Goal: Task Accomplishment & Management: Manage account settings

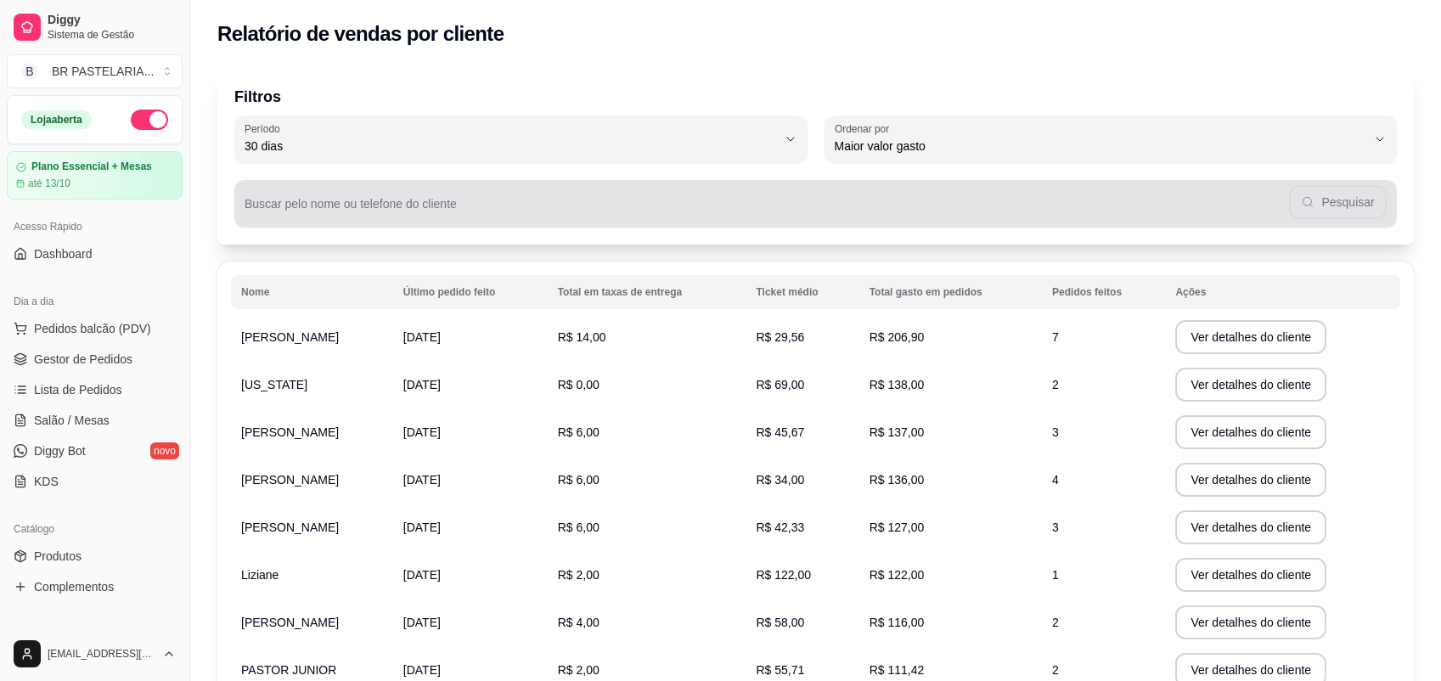
select select "30"
select select "HIGHEST_TOTAL_SPENT_WITH_ORDERS"
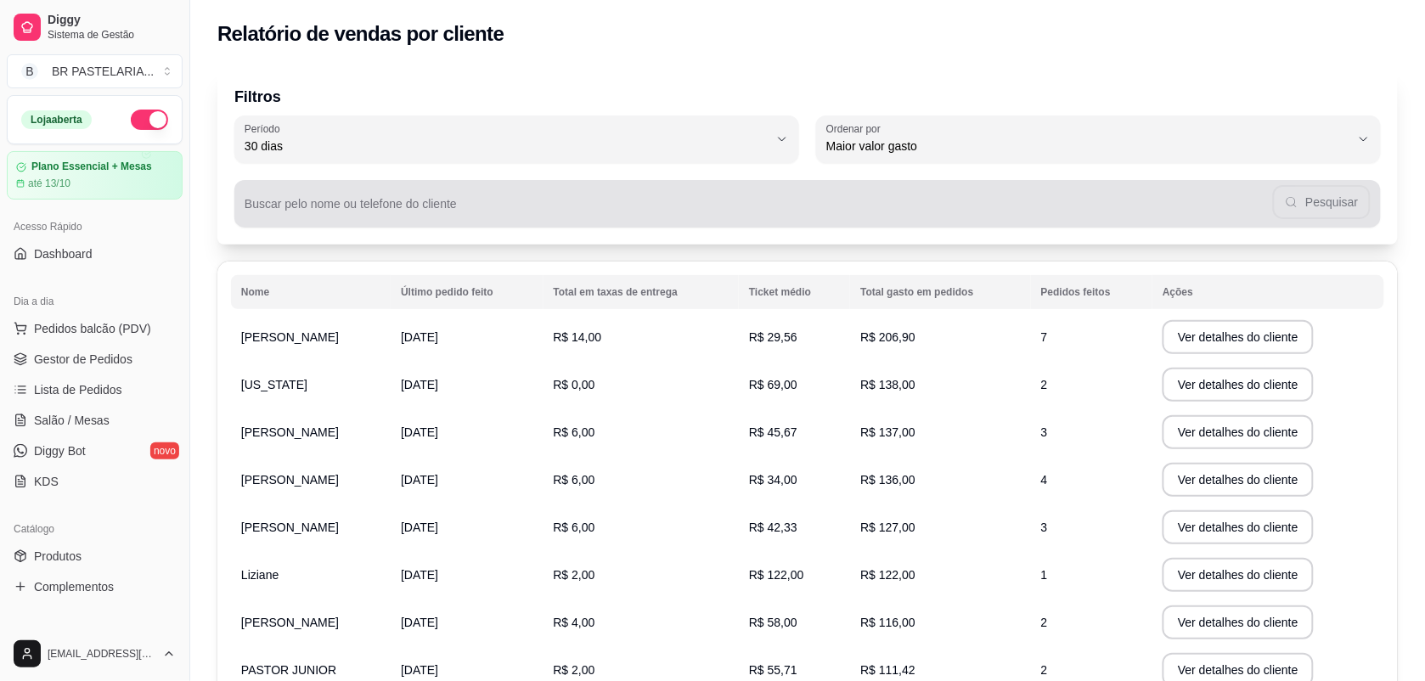
scroll to position [212, 0]
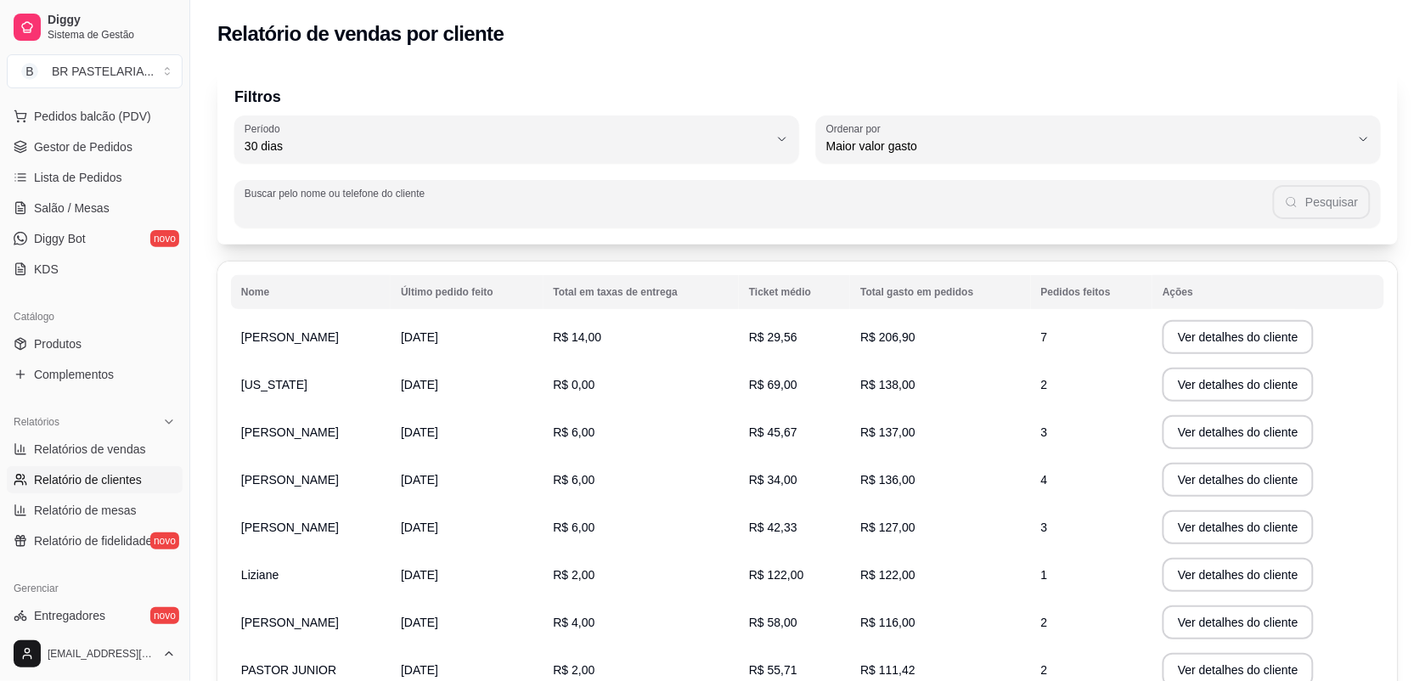
click at [558, 215] on input "Buscar pelo nome ou telefone do cliente" at bounding box center [759, 210] width 1028 height 17
type input "w"
click at [318, 389] on td "[US_STATE]" at bounding box center [311, 385] width 160 height 48
click at [276, 382] on span "[US_STATE]" at bounding box center [274, 385] width 66 height 14
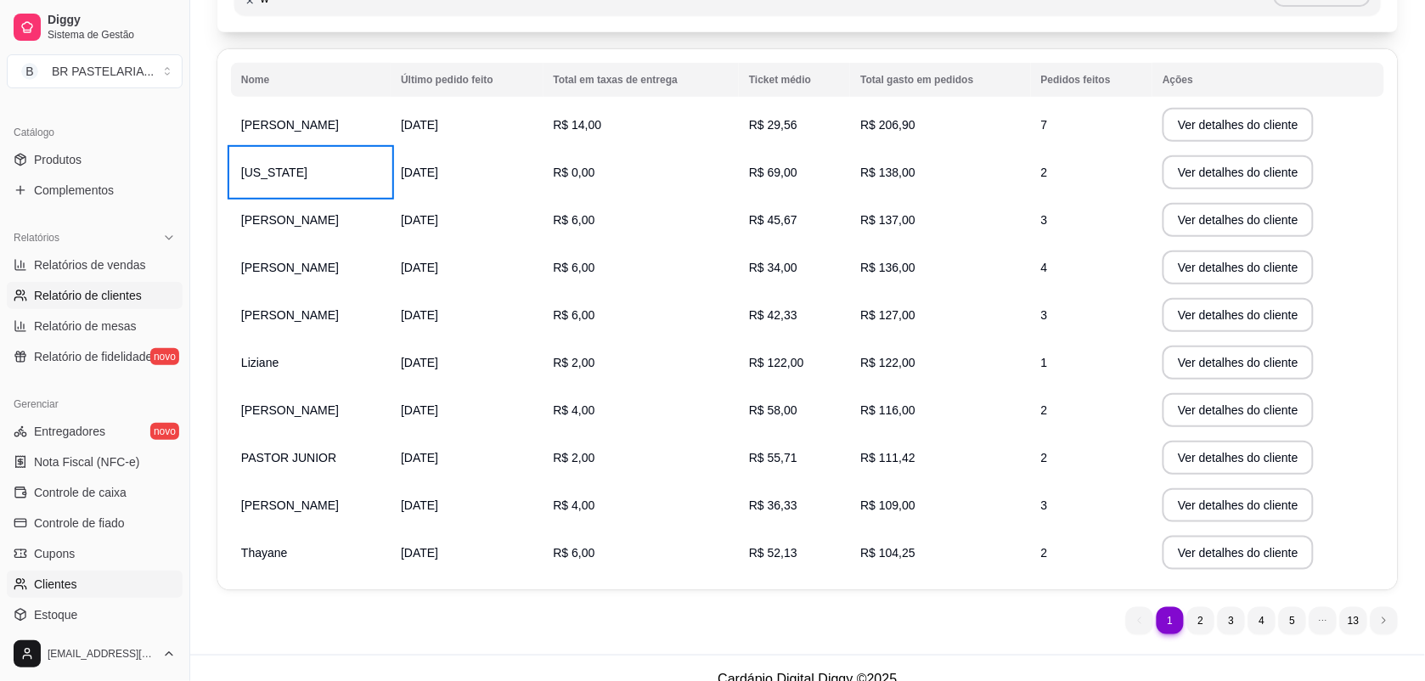
scroll to position [425, 0]
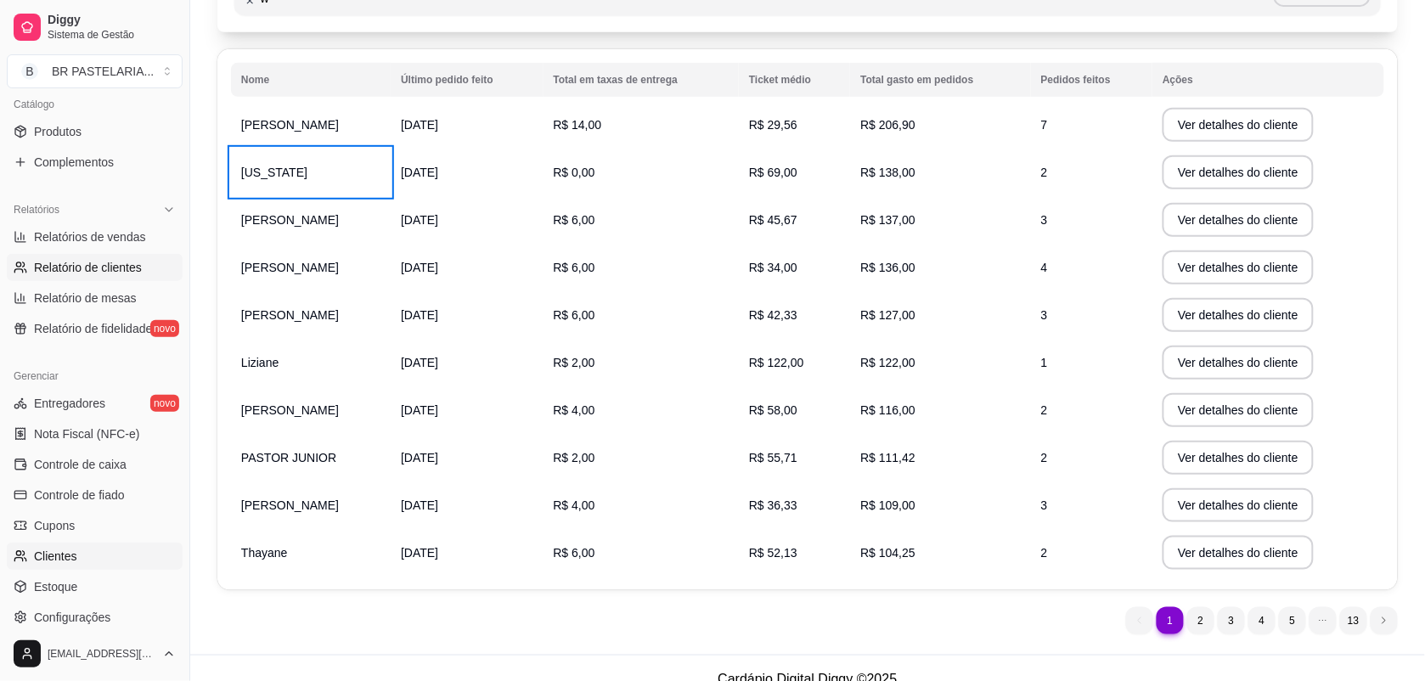
click at [111, 554] on link "Clientes" at bounding box center [95, 556] width 176 height 27
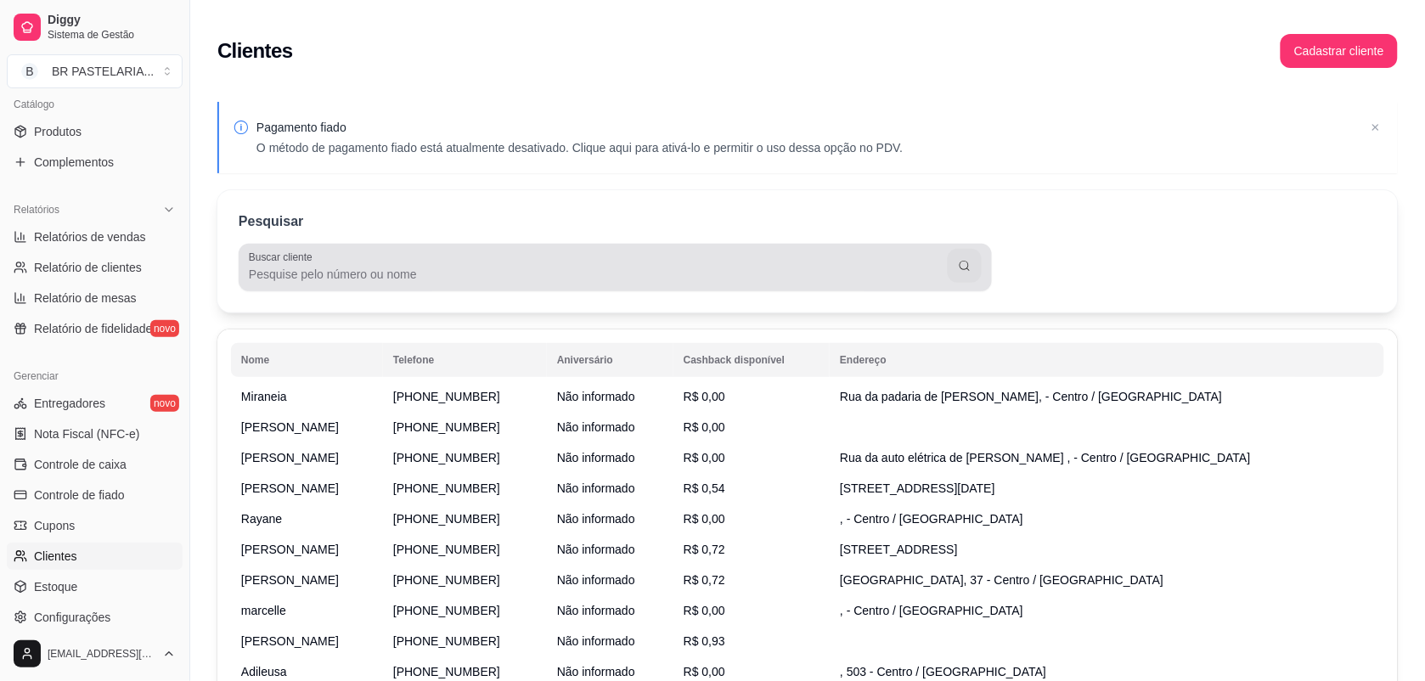
click at [329, 270] on input "Buscar cliente" at bounding box center [598, 274] width 699 height 17
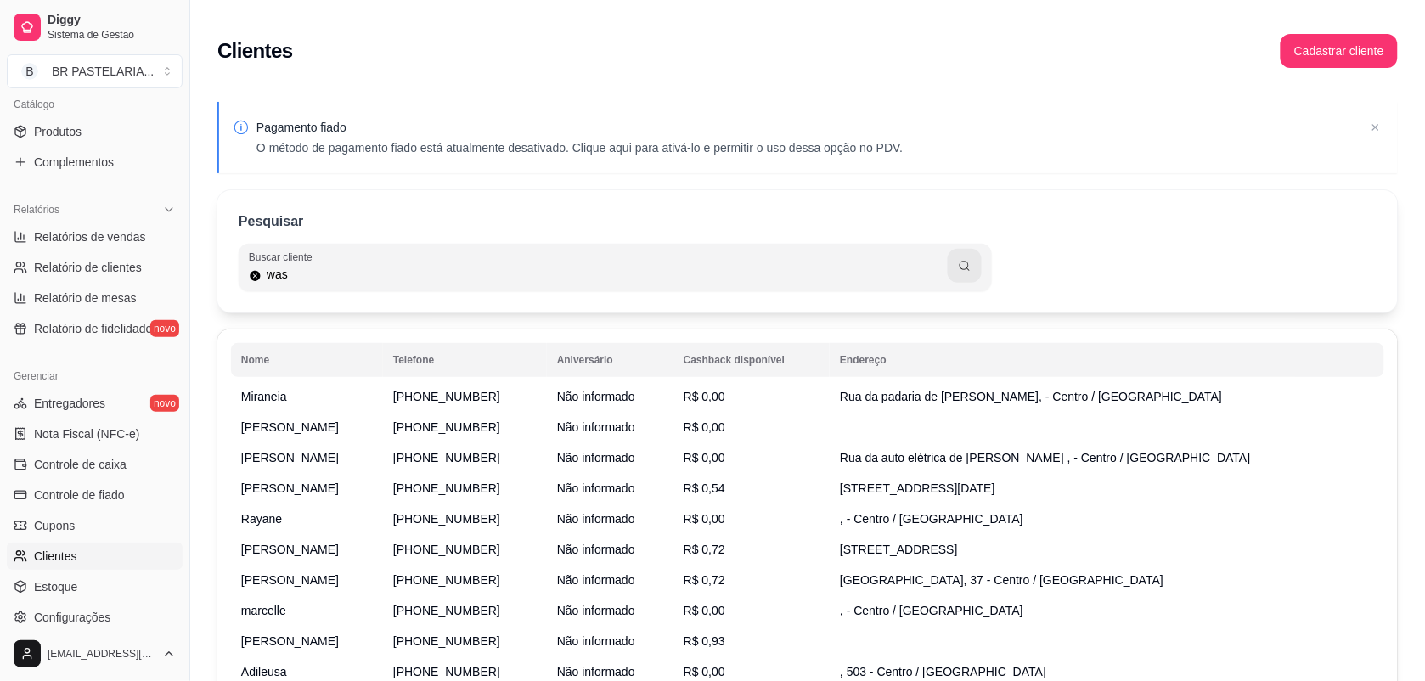
type input "was"
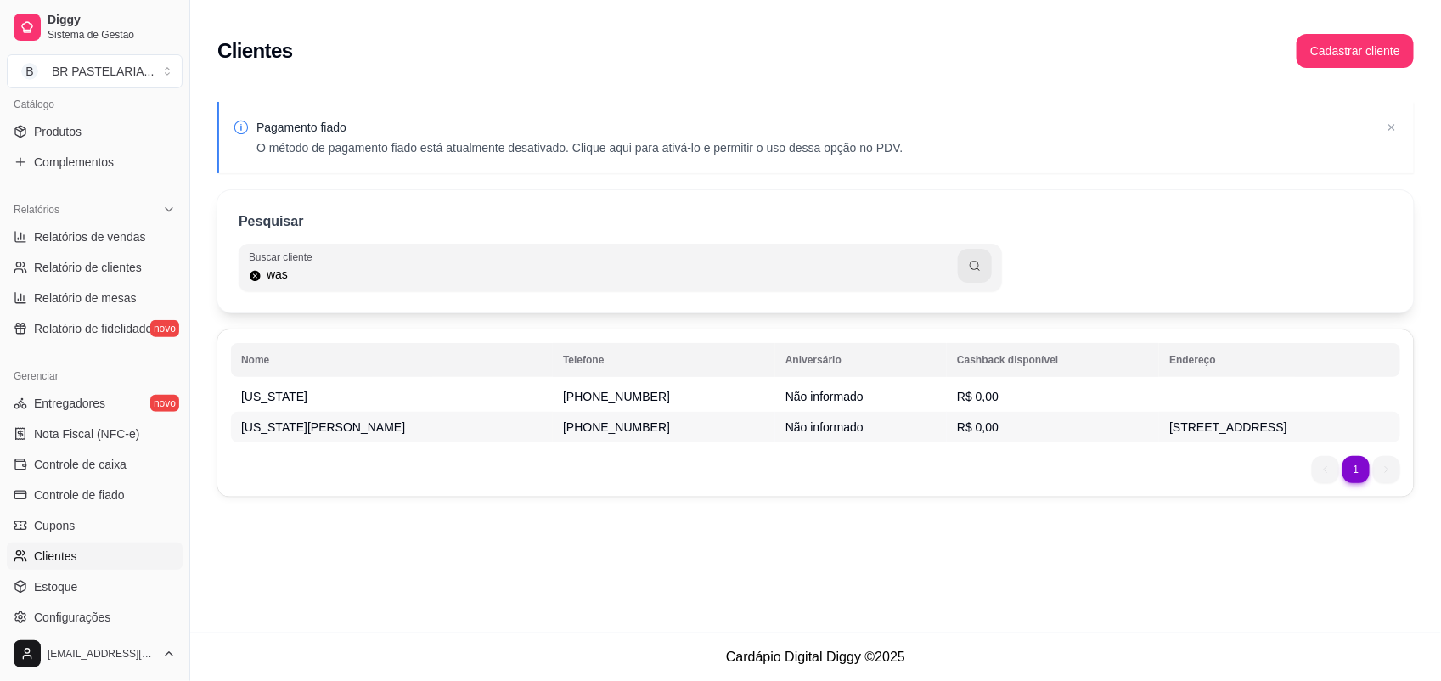
click at [563, 422] on span "[PHONE_NUMBER]" at bounding box center [616, 427] width 107 height 14
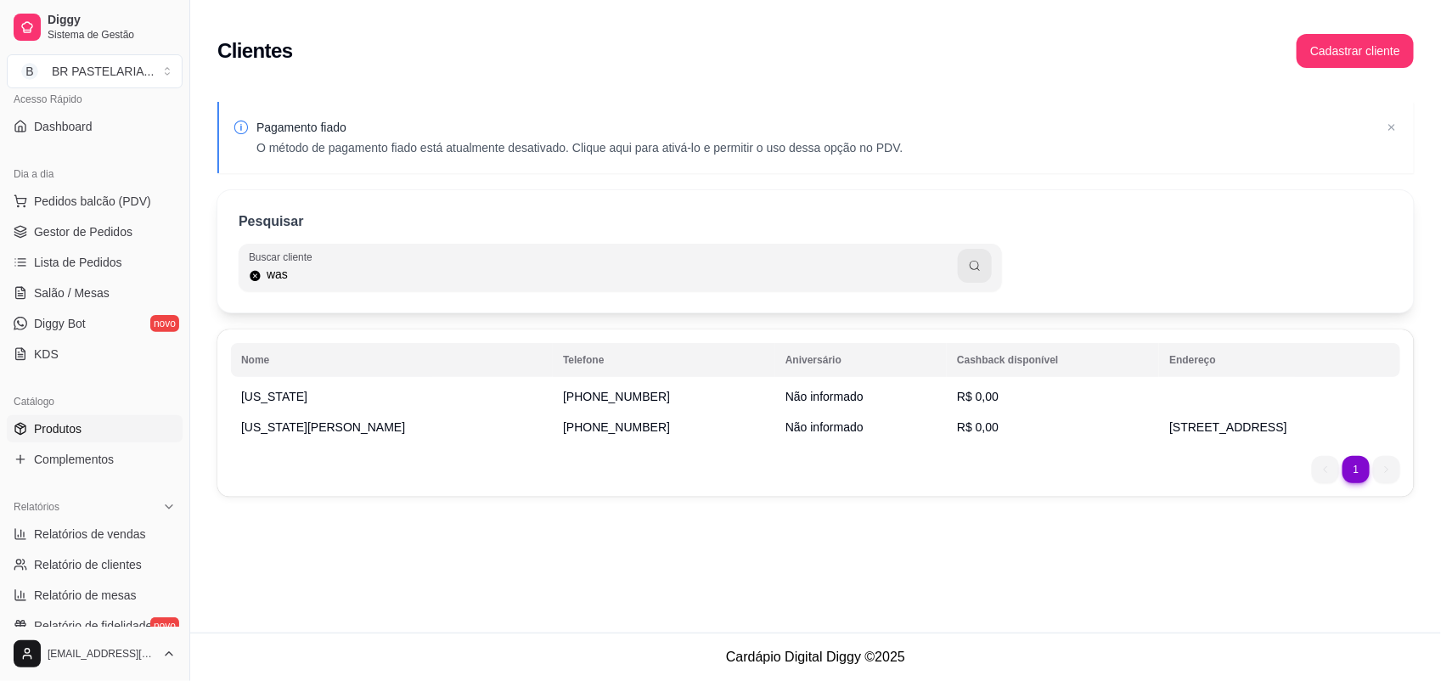
scroll to position [106, 0]
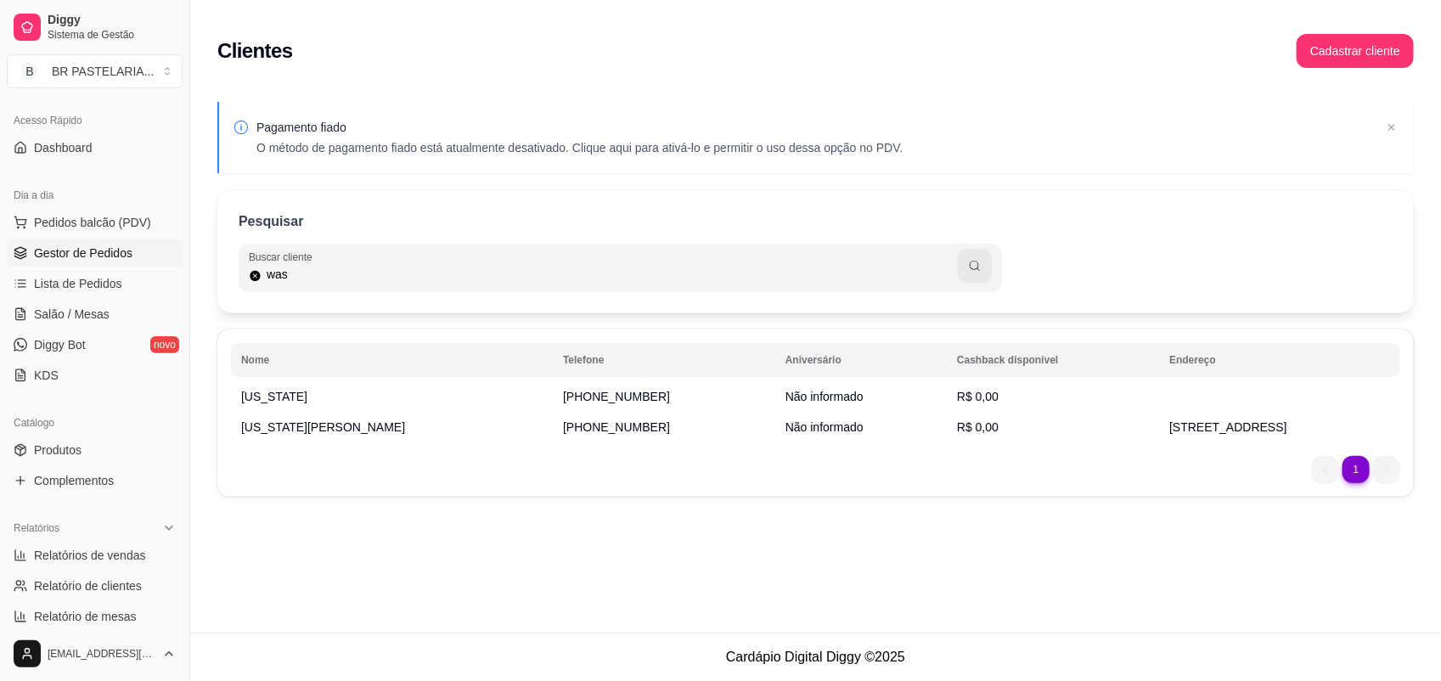
click at [91, 252] on span "Gestor de Pedidos" at bounding box center [83, 253] width 99 height 17
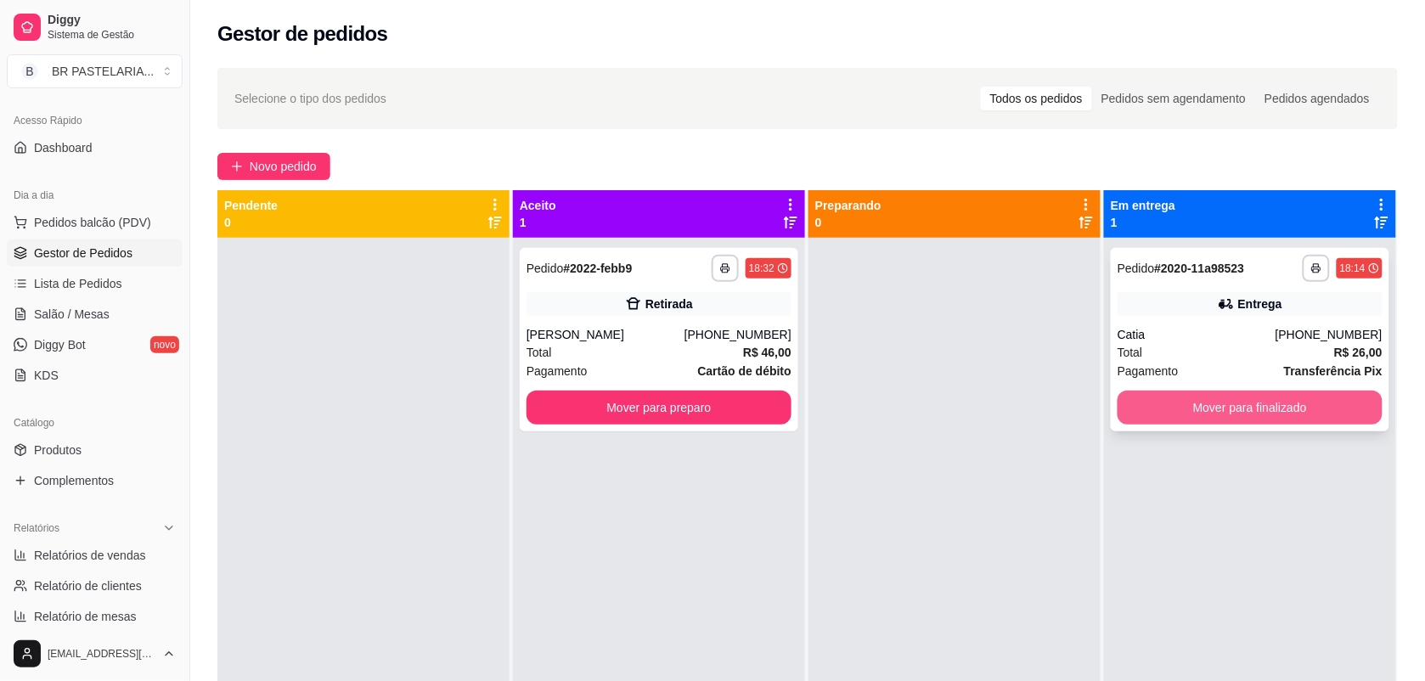
click at [1299, 413] on button "Mover para finalizado" at bounding box center [1250, 408] width 265 height 34
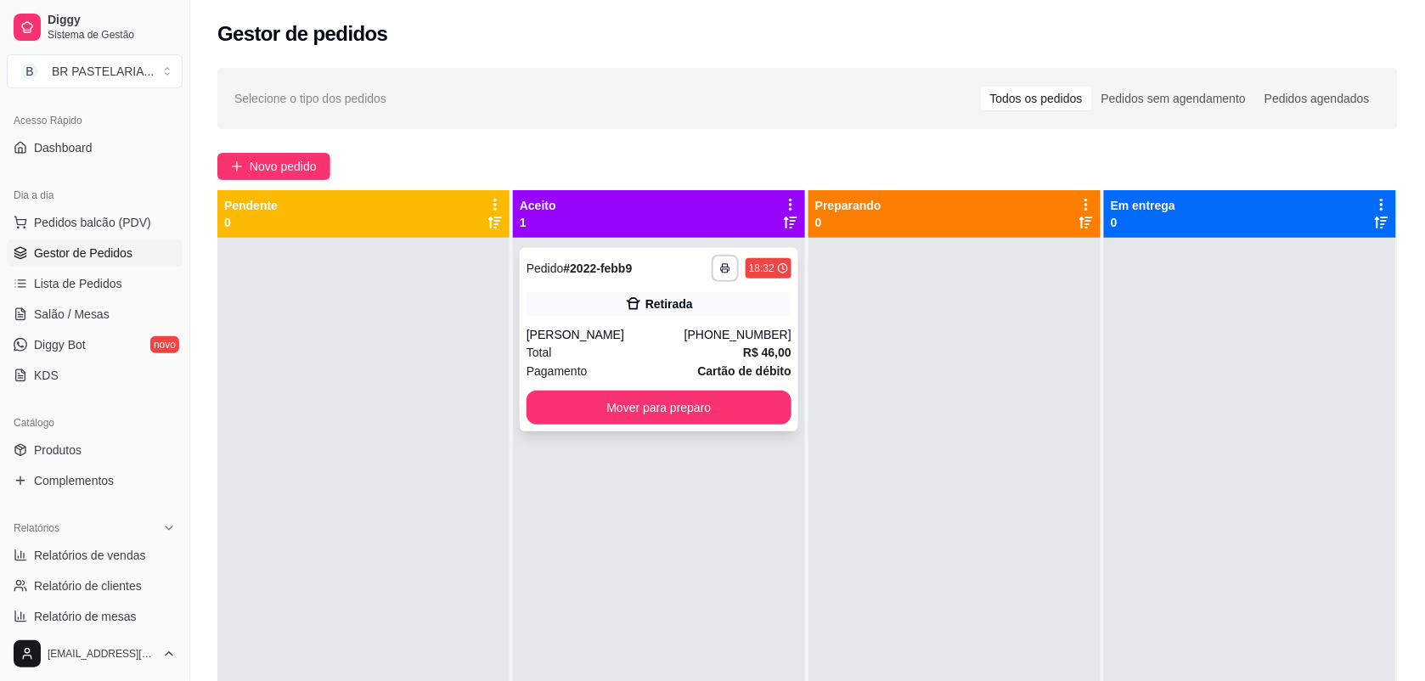
click at [682, 323] on div "**********" at bounding box center [659, 339] width 279 height 183
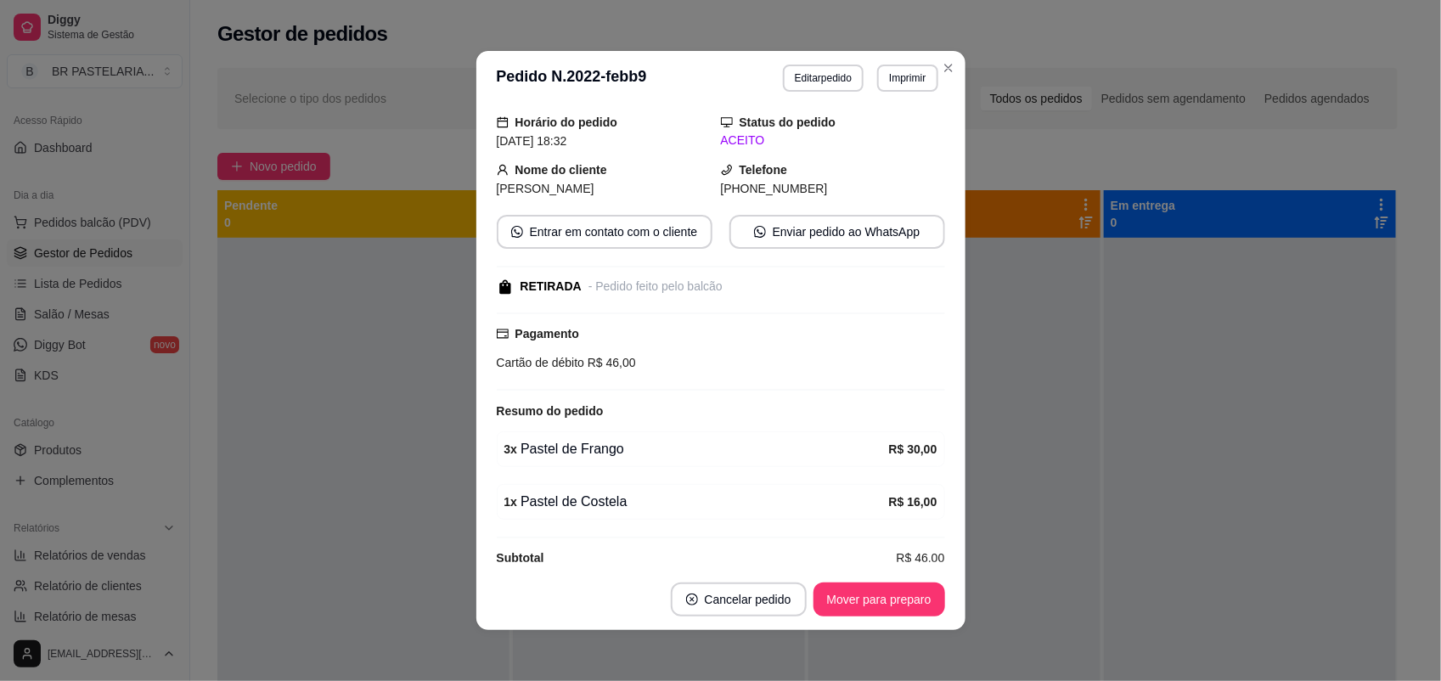
scroll to position [83, 0]
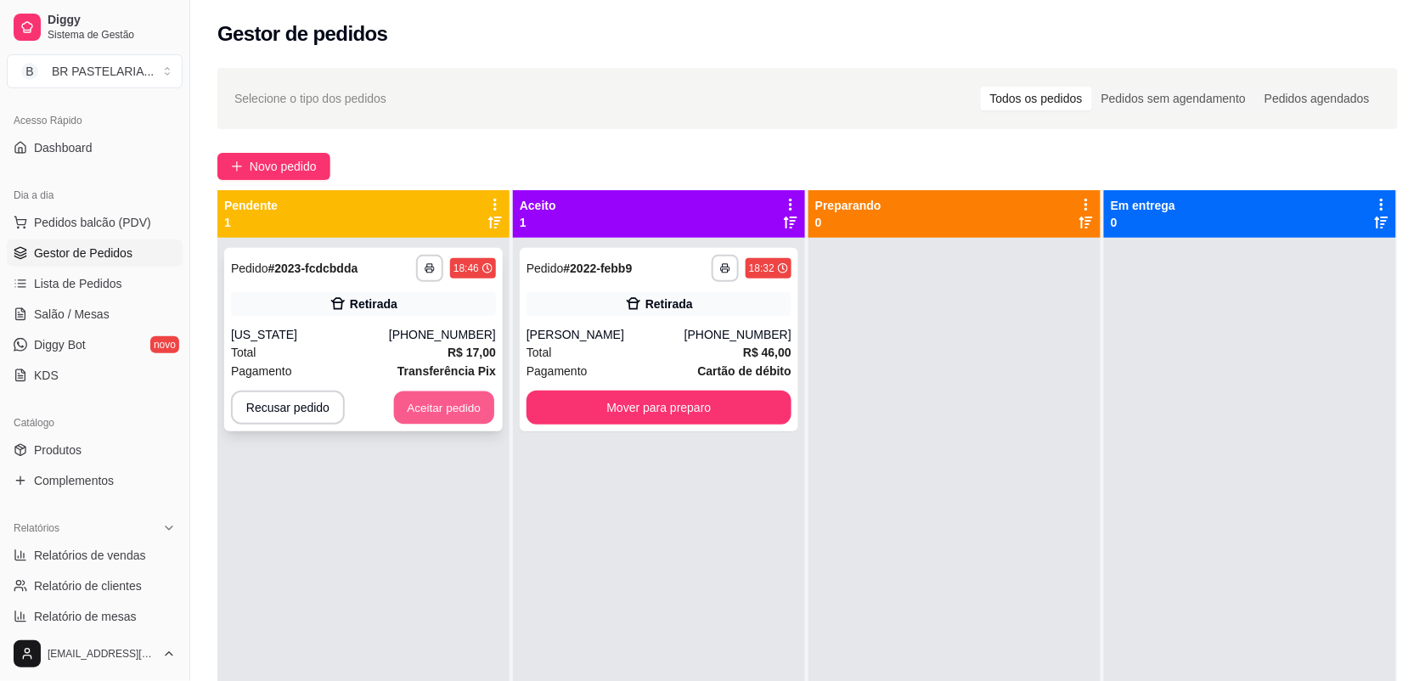
click at [446, 397] on button "Aceitar pedido" at bounding box center [444, 407] width 100 height 33
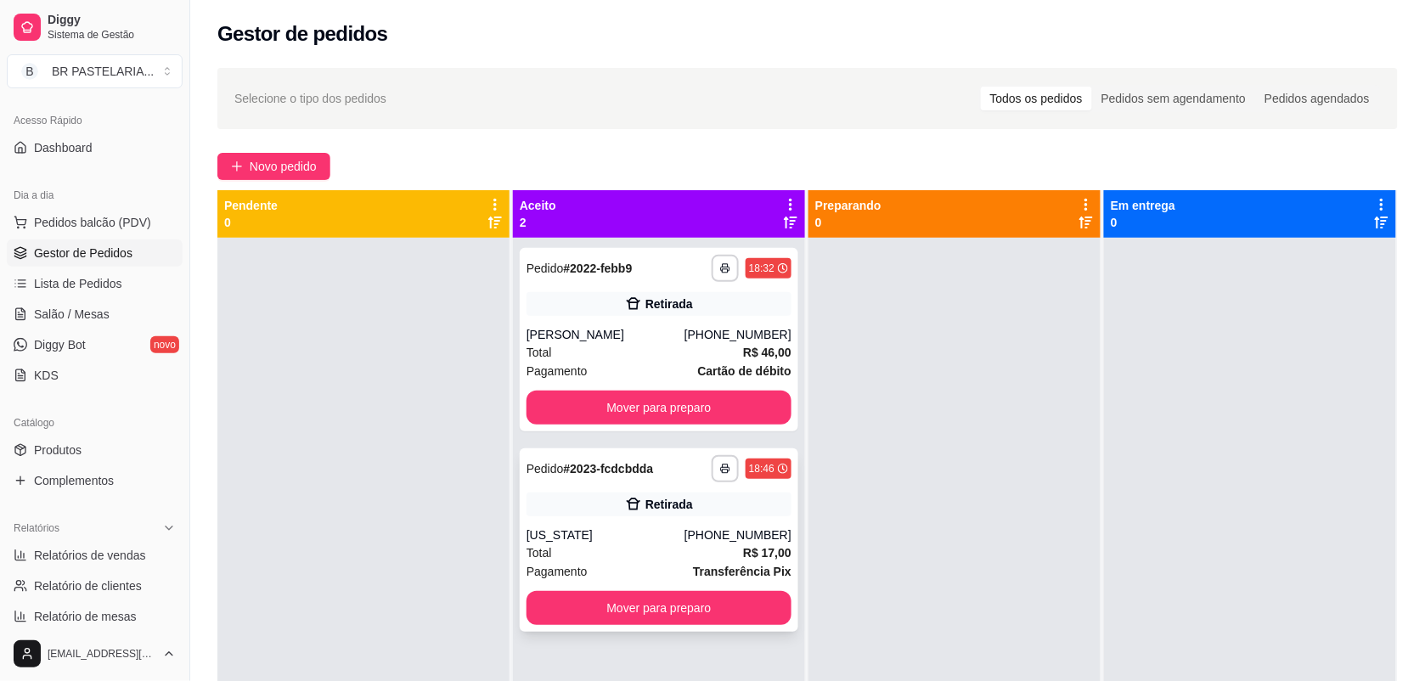
click at [677, 502] on div "Retirada" at bounding box center [669, 504] width 48 height 17
click at [614, 308] on div "Retirada" at bounding box center [659, 304] width 265 height 24
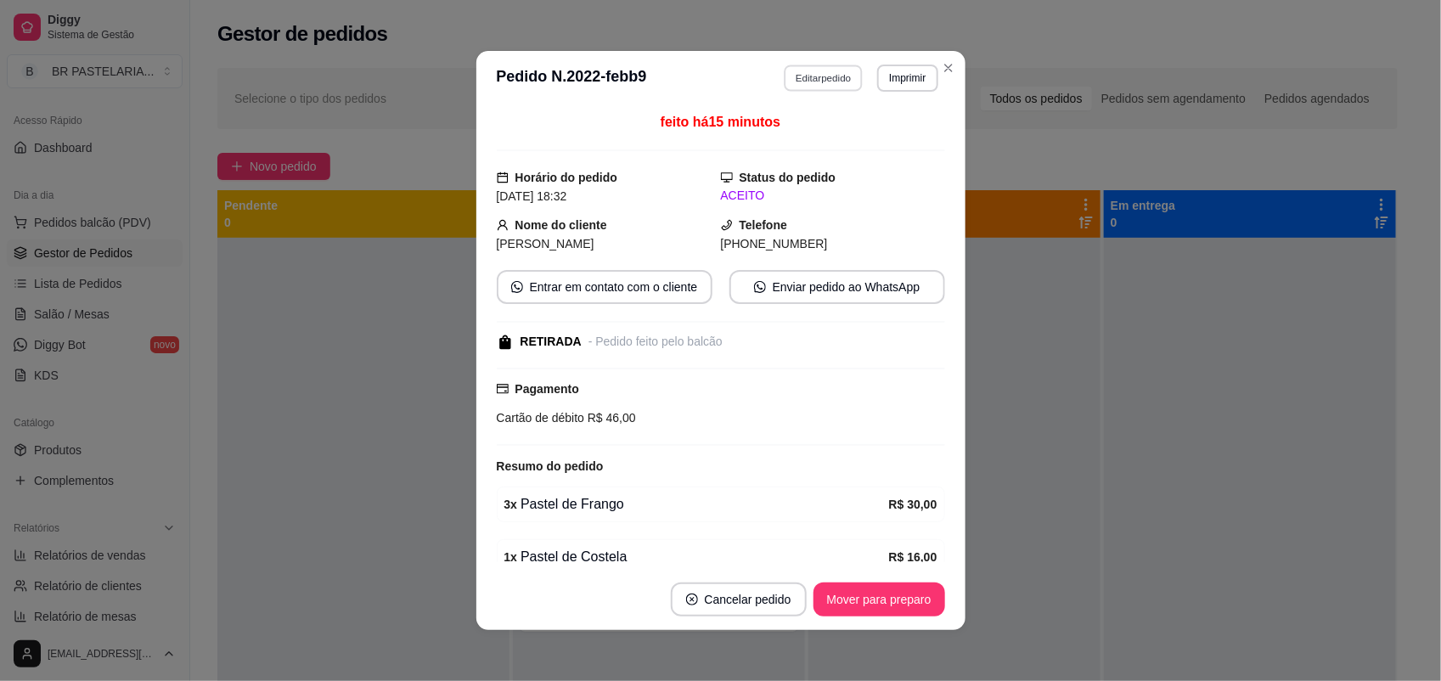
click at [808, 82] on button "Editar pedido" at bounding box center [823, 78] width 79 height 26
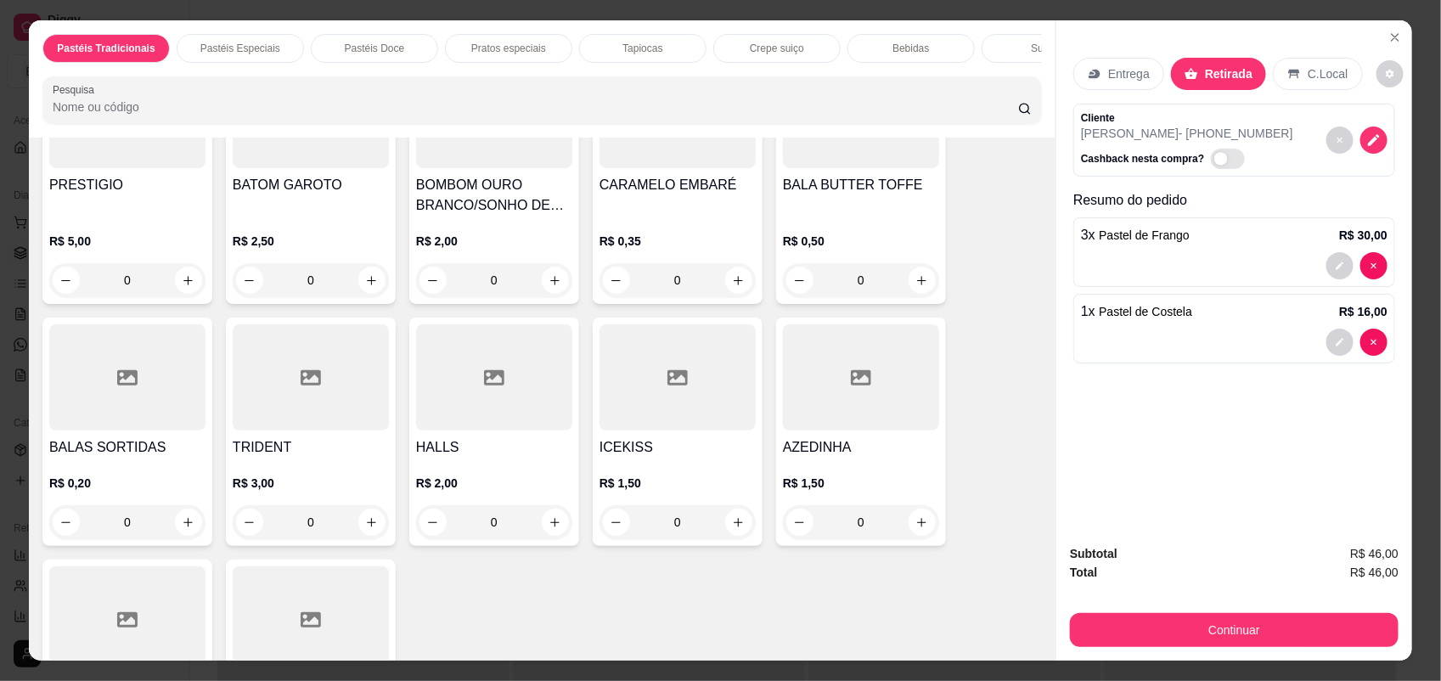
scroll to position [6157, 0]
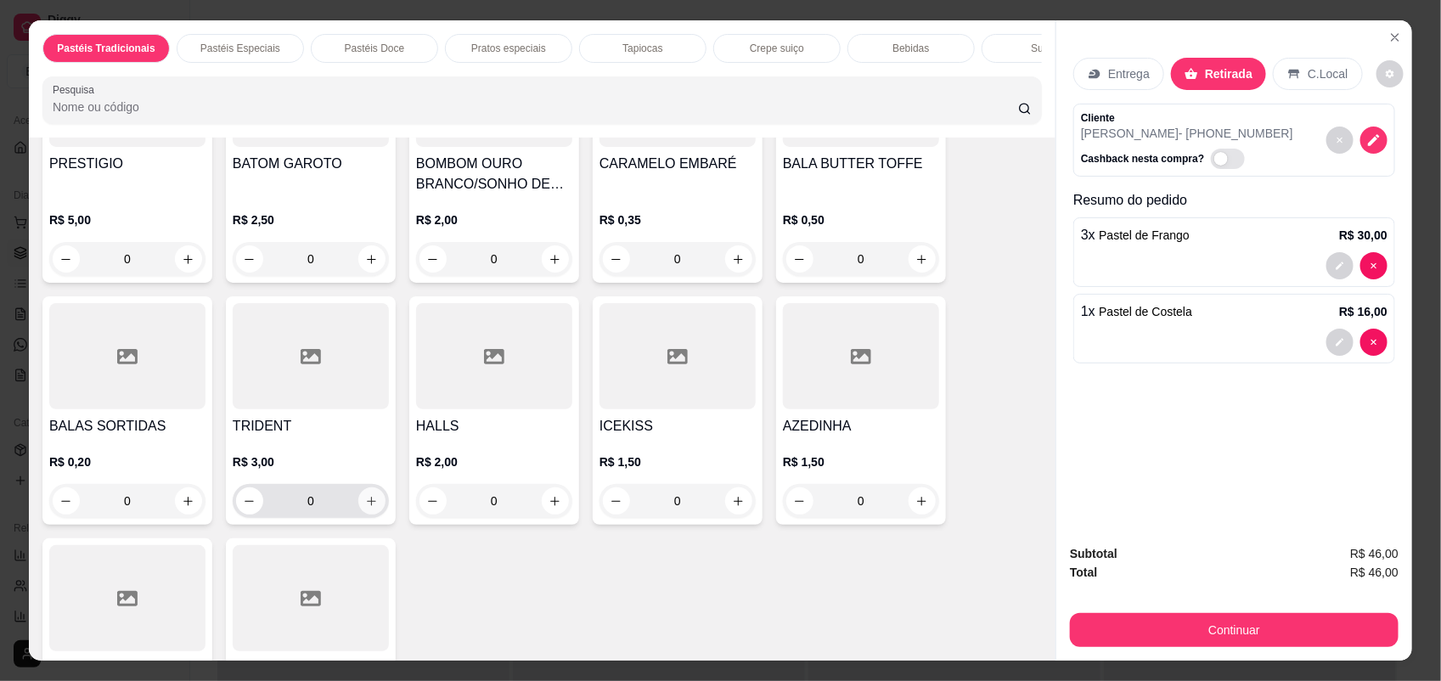
click at [358, 498] on button "increase-product-quantity" at bounding box center [371, 500] width 27 height 27
type input "1"
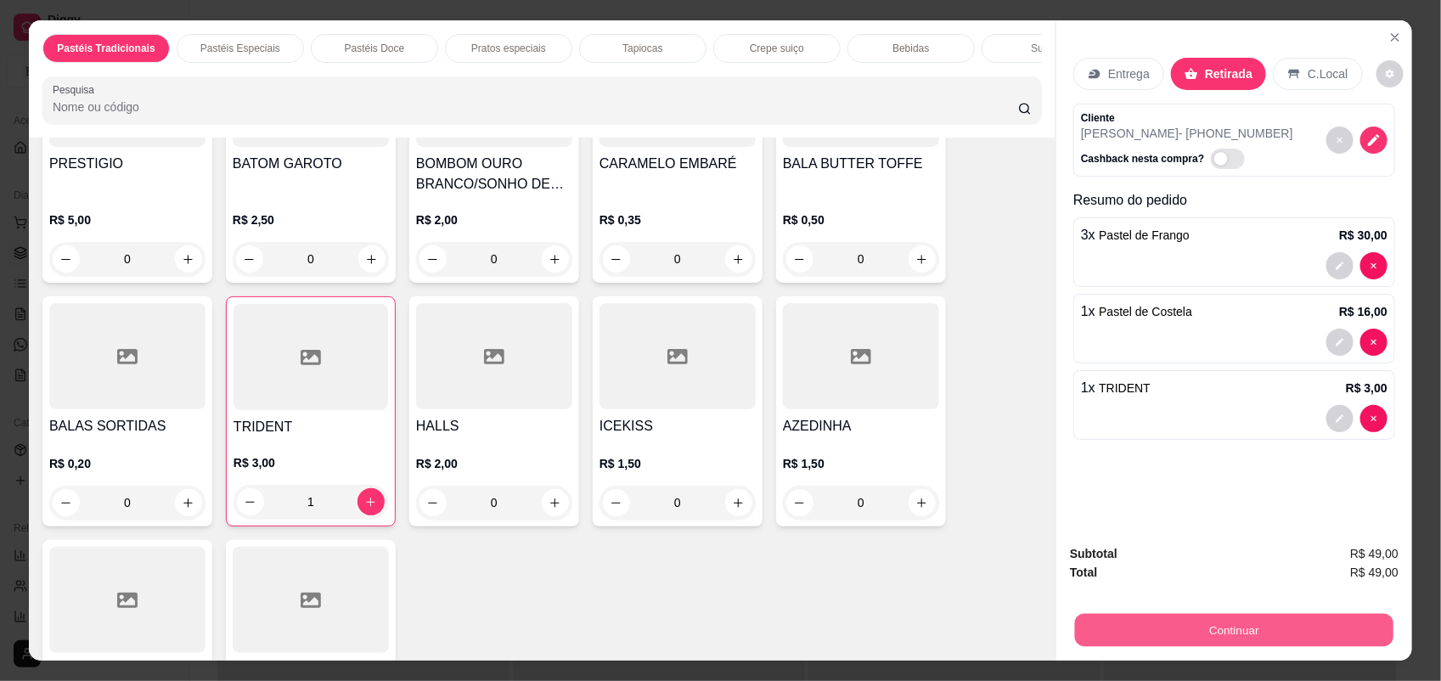
click at [1317, 625] on button "Continuar" at bounding box center [1234, 630] width 318 height 33
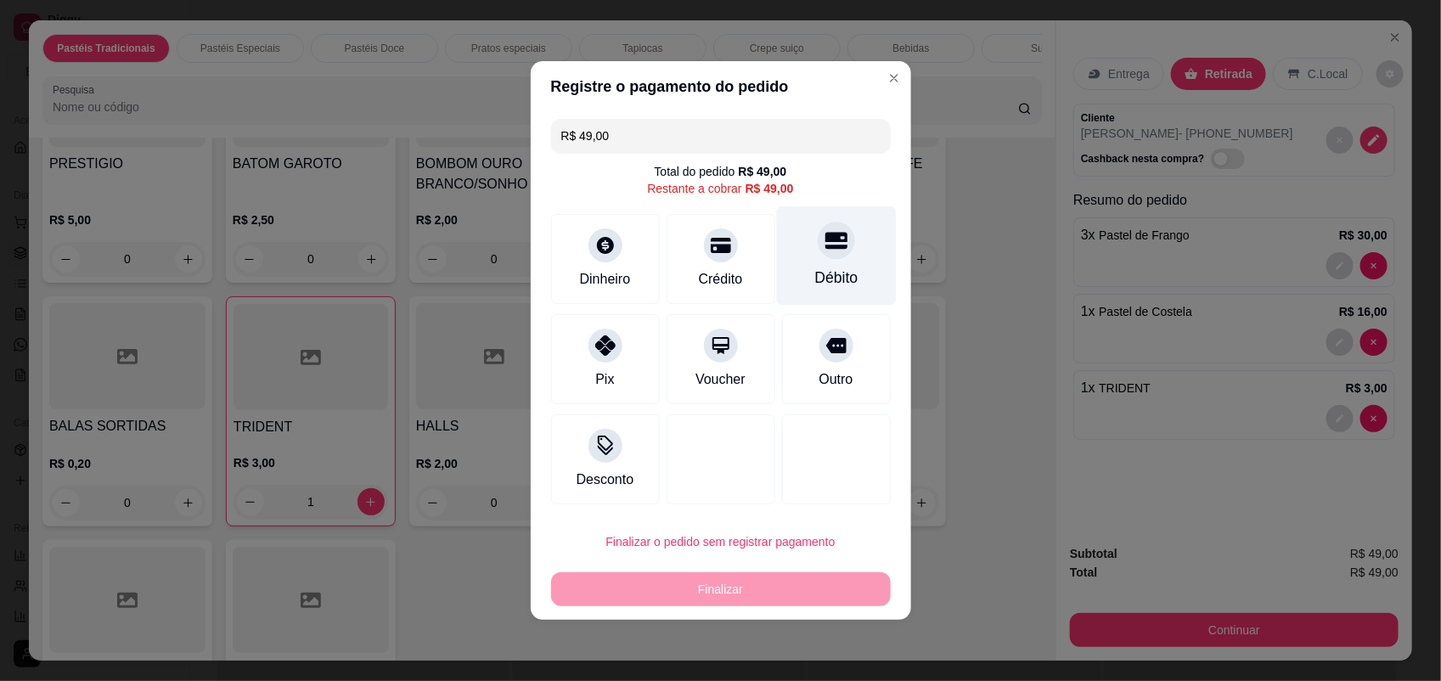
click at [818, 249] on div at bounding box center [836, 240] width 37 height 37
type input "R$ 0,00"
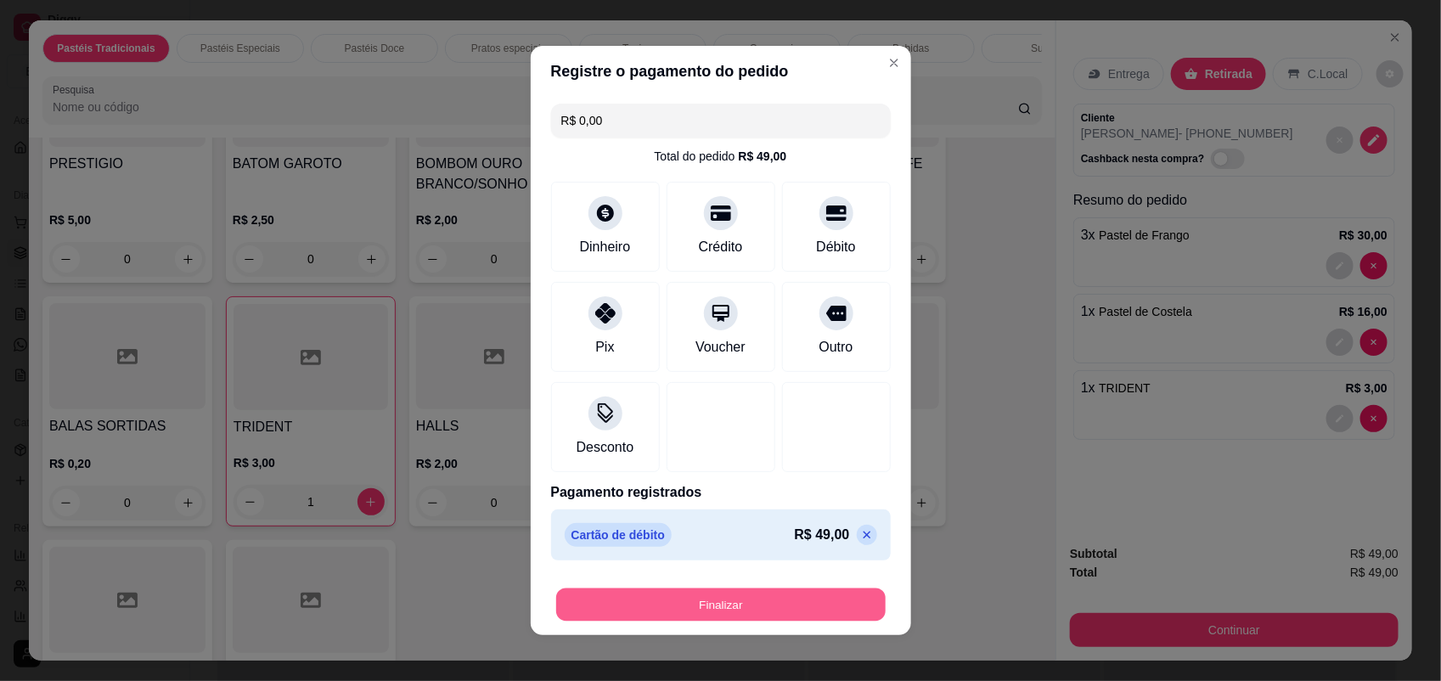
click at [758, 608] on button "Finalizar" at bounding box center [720, 604] width 329 height 33
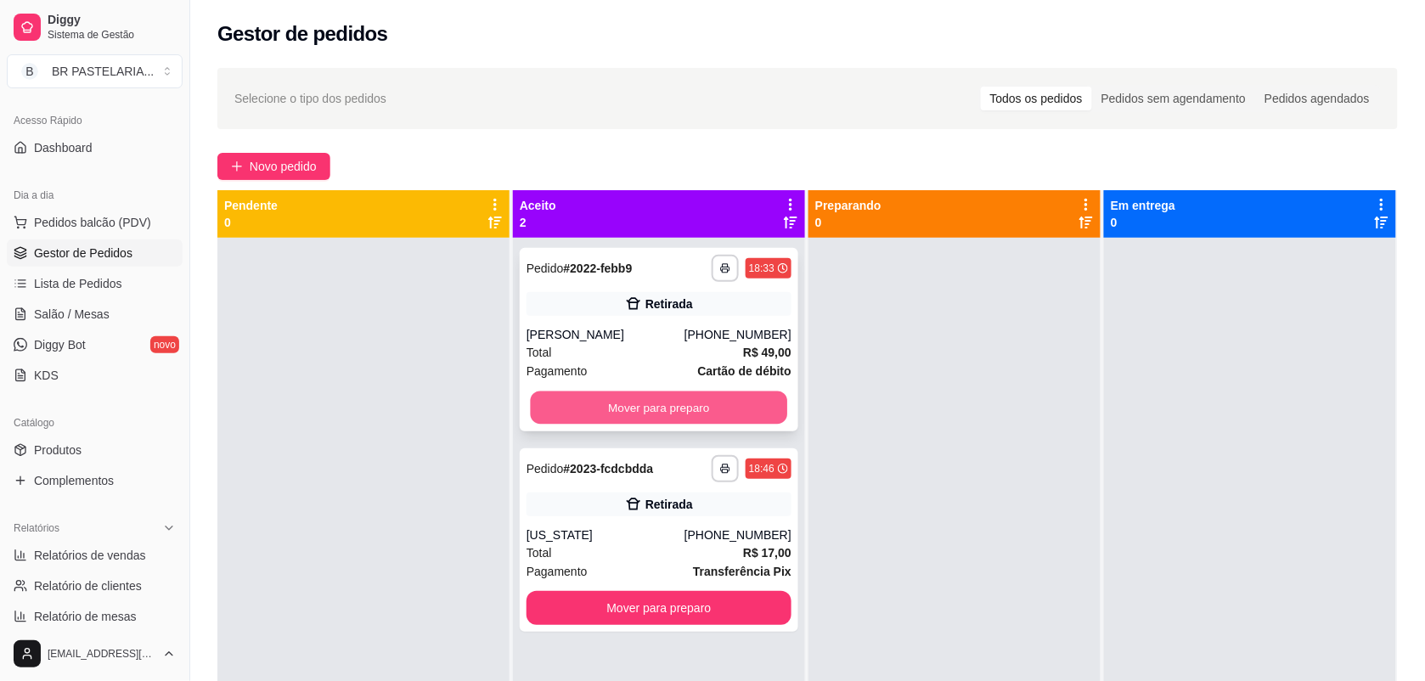
click at [667, 397] on button "Mover para preparo" at bounding box center [659, 407] width 257 height 33
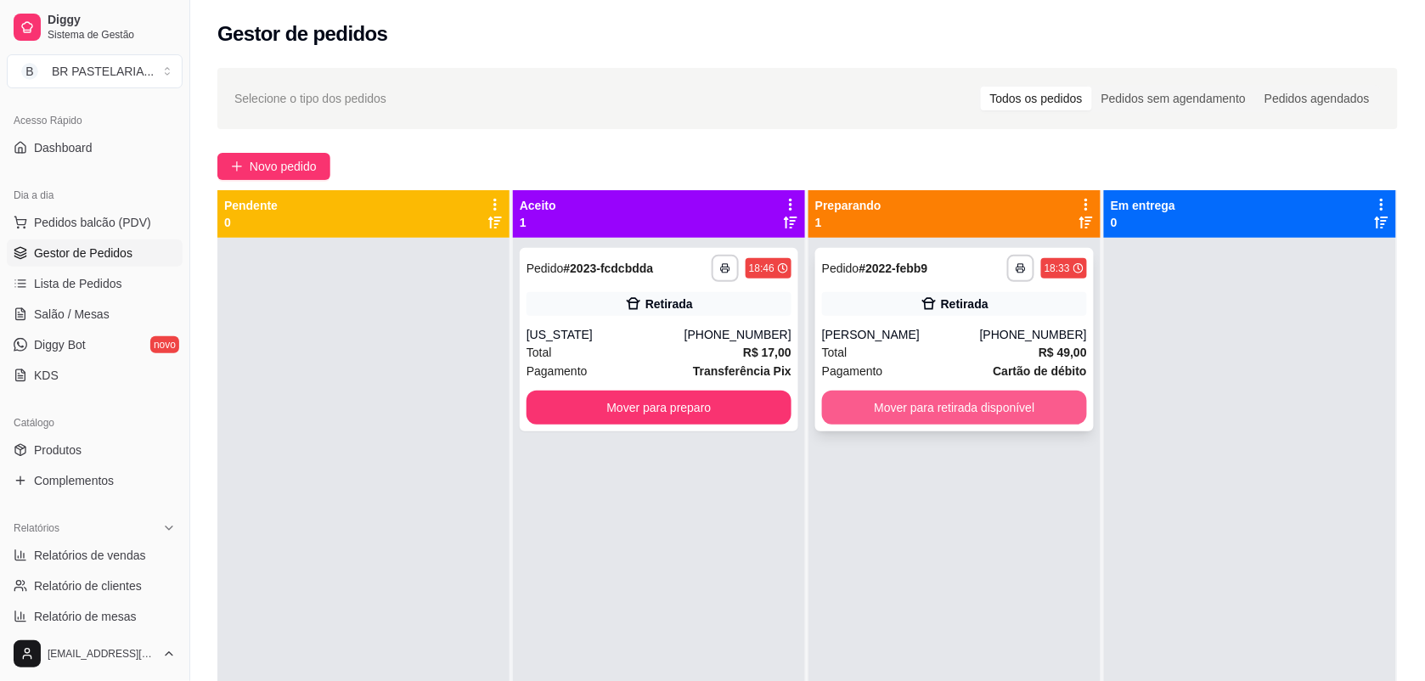
click at [896, 403] on button "Mover para retirada disponível" at bounding box center [954, 408] width 265 height 34
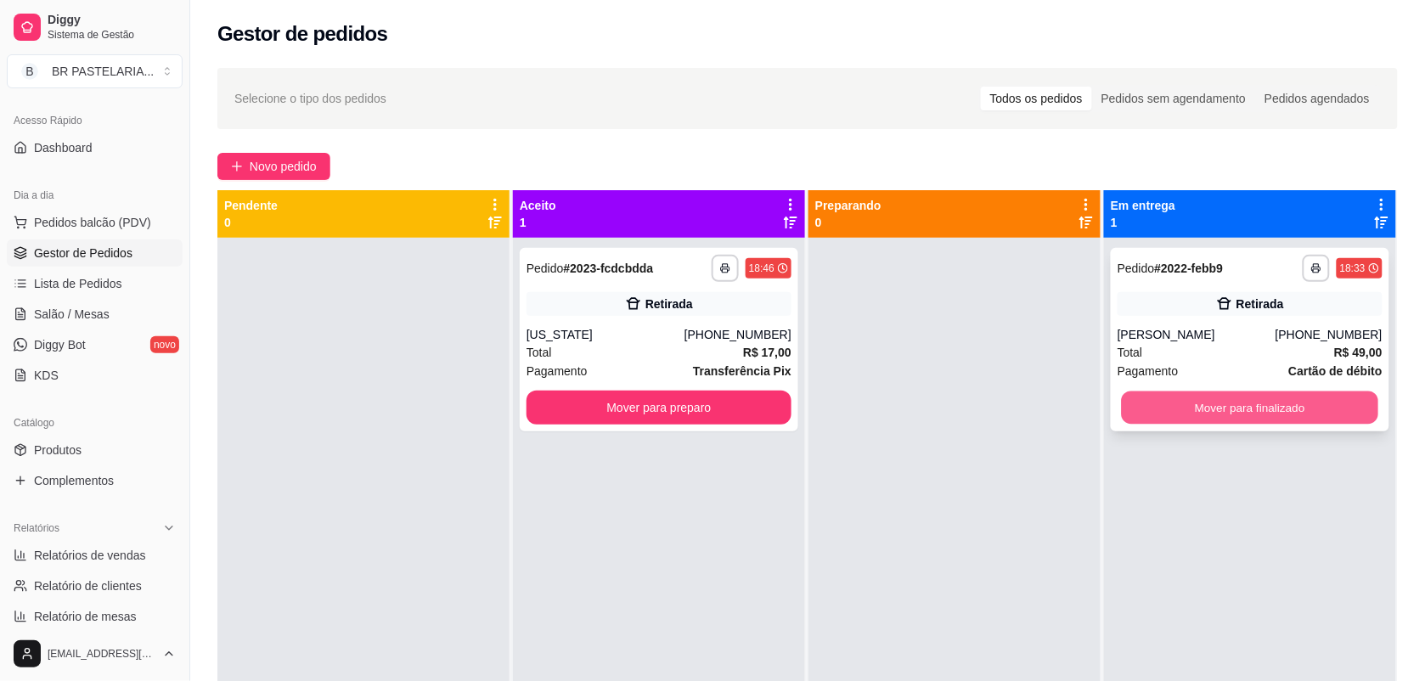
click at [1153, 404] on button "Mover para finalizado" at bounding box center [1250, 407] width 257 height 33
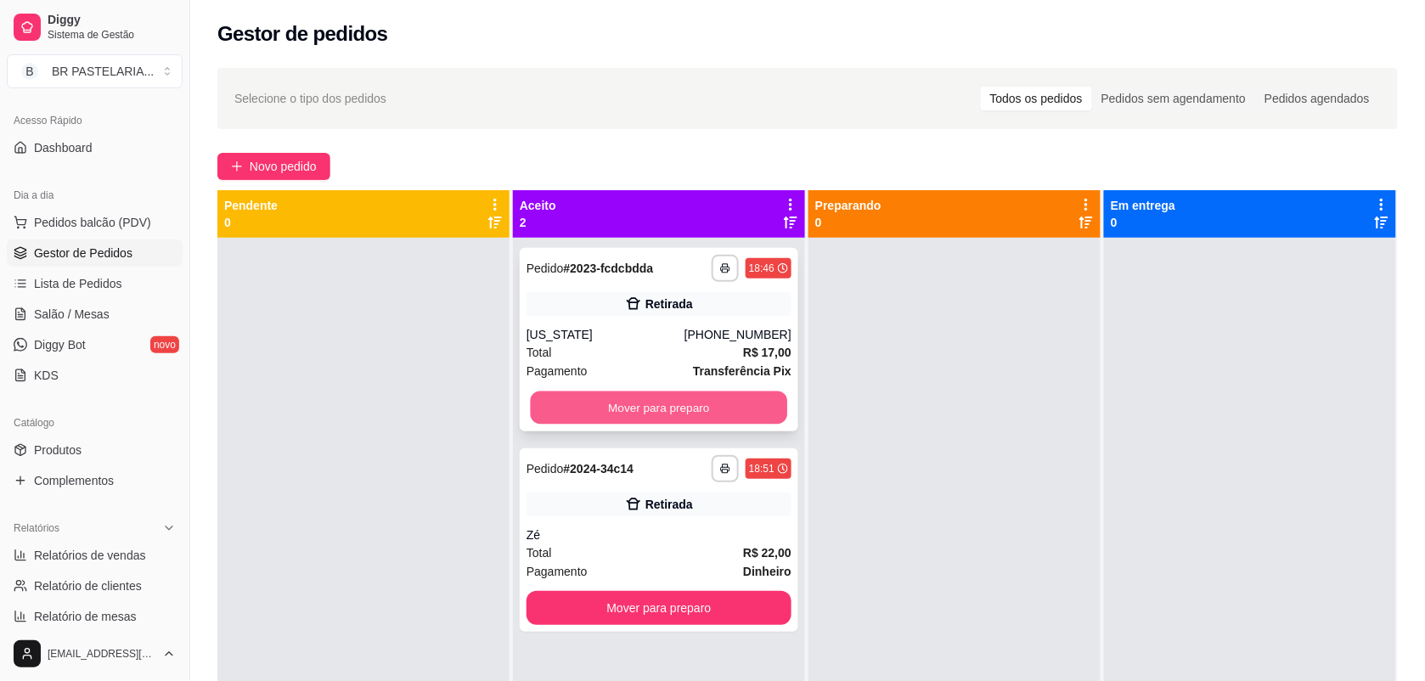
click at [752, 404] on button "Mover para preparo" at bounding box center [659, 407] width 257 height 33
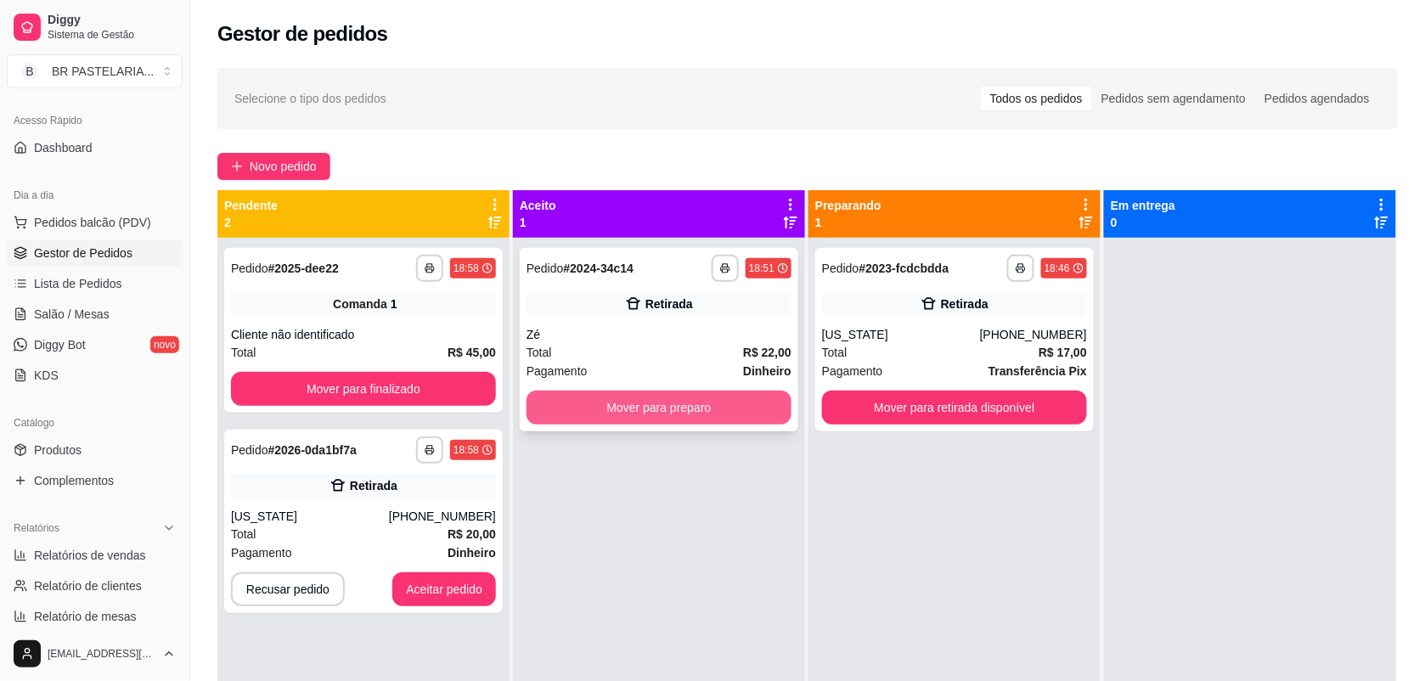
click at [710, 402] on button "Mover para preparo" at bounding box center [659, 408] width 265 height 34
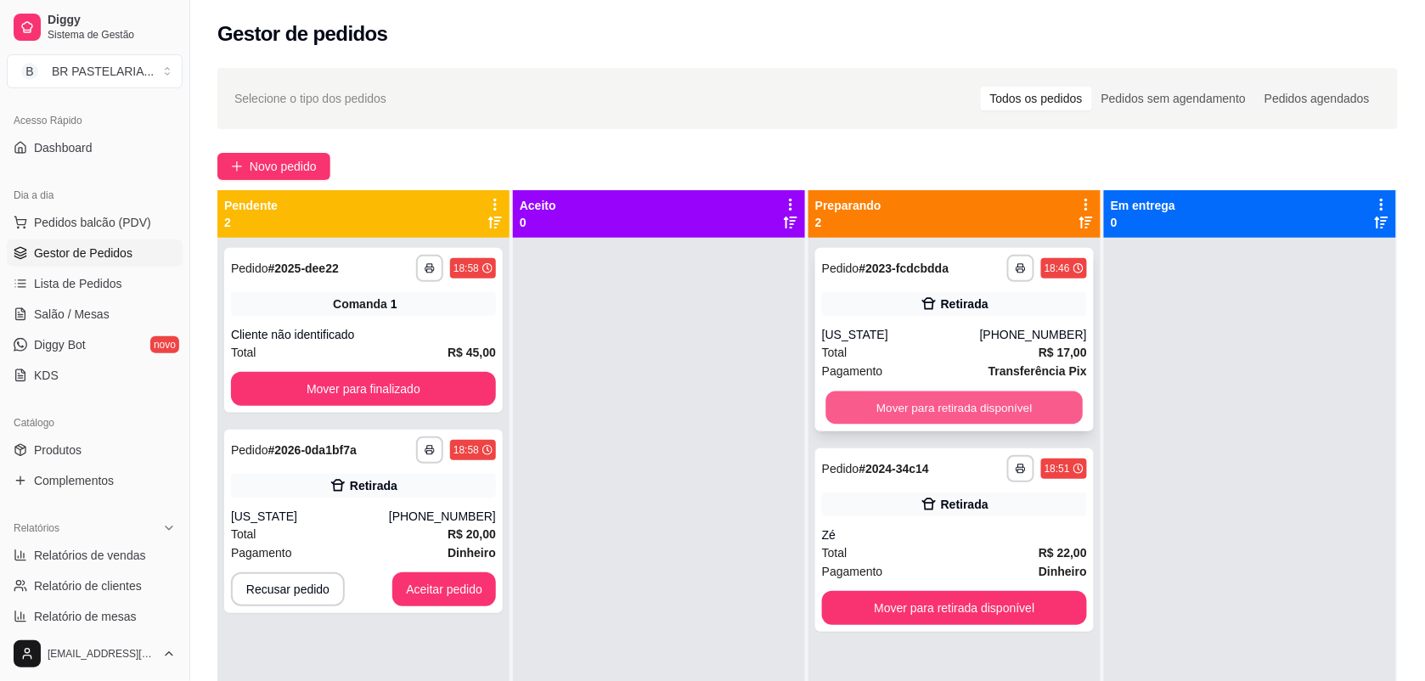
click at [1045, 402] on button "Mover para retirada disponível" at bounding box center [954, 407] width 257 height 33
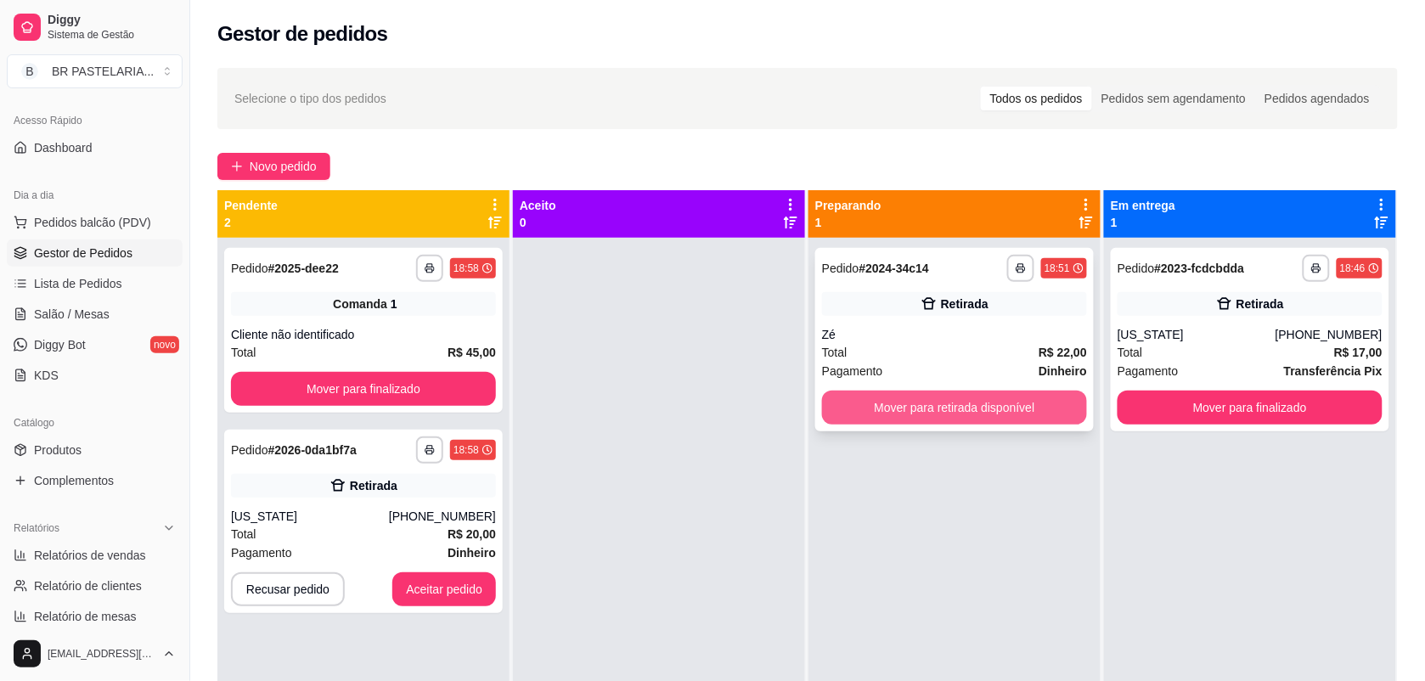
click at [964, 396] on button "Mover para retirada disponível" at bounding box center [954, 408] width 265 height 34
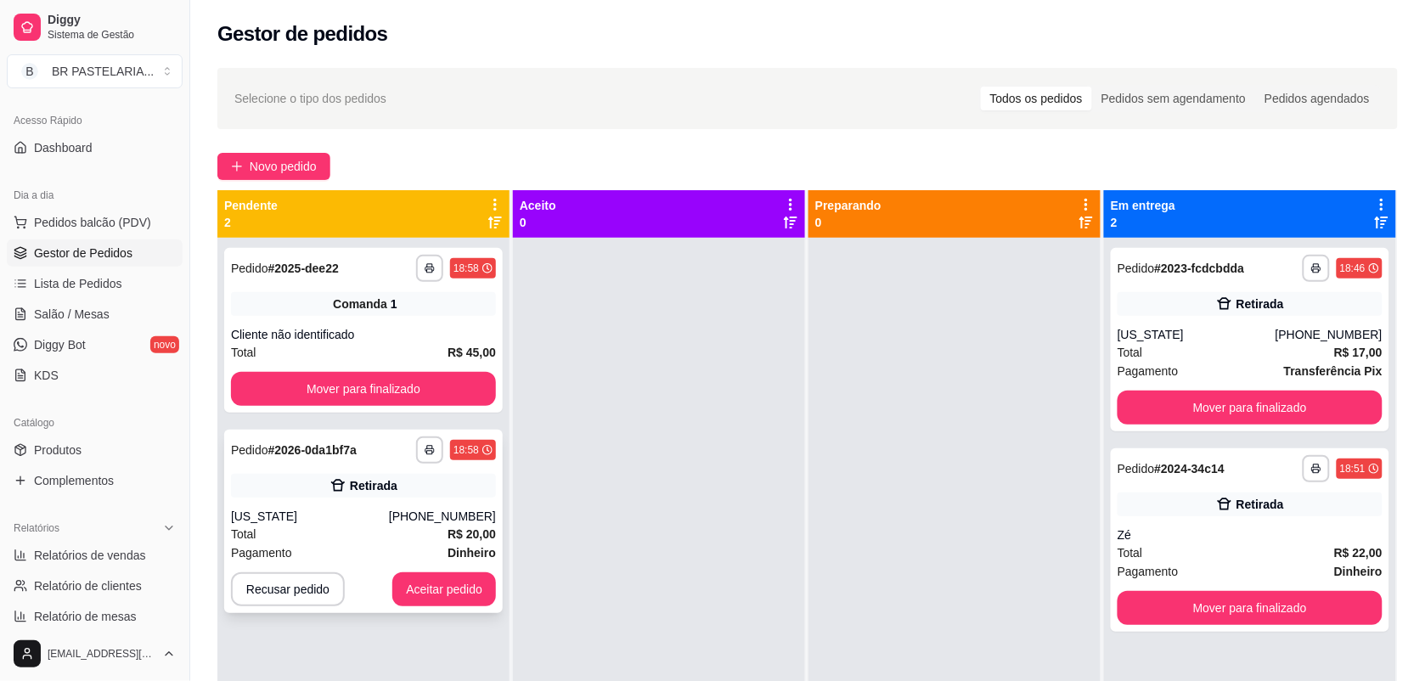
click at [367, 474] on div "Retirada" at bounding box center [363, 486] width 265 height 24
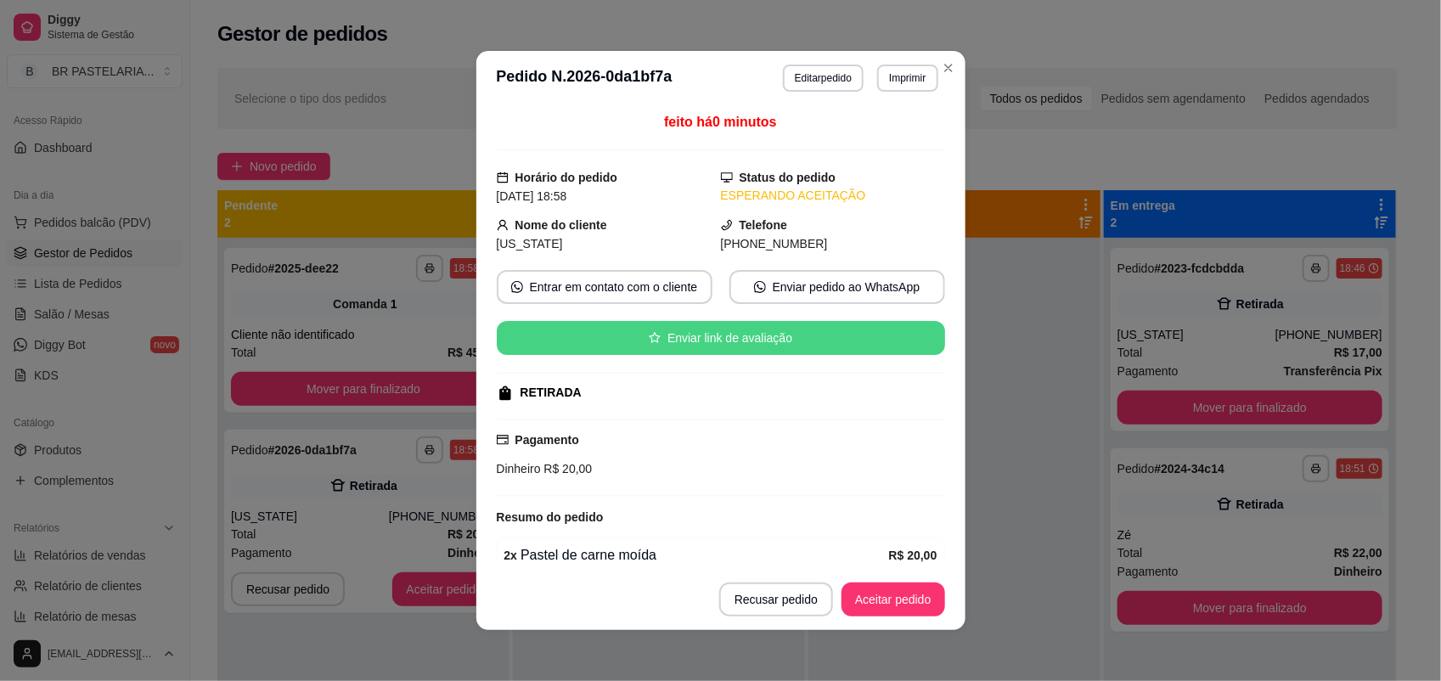
scroll to position [100, 0]
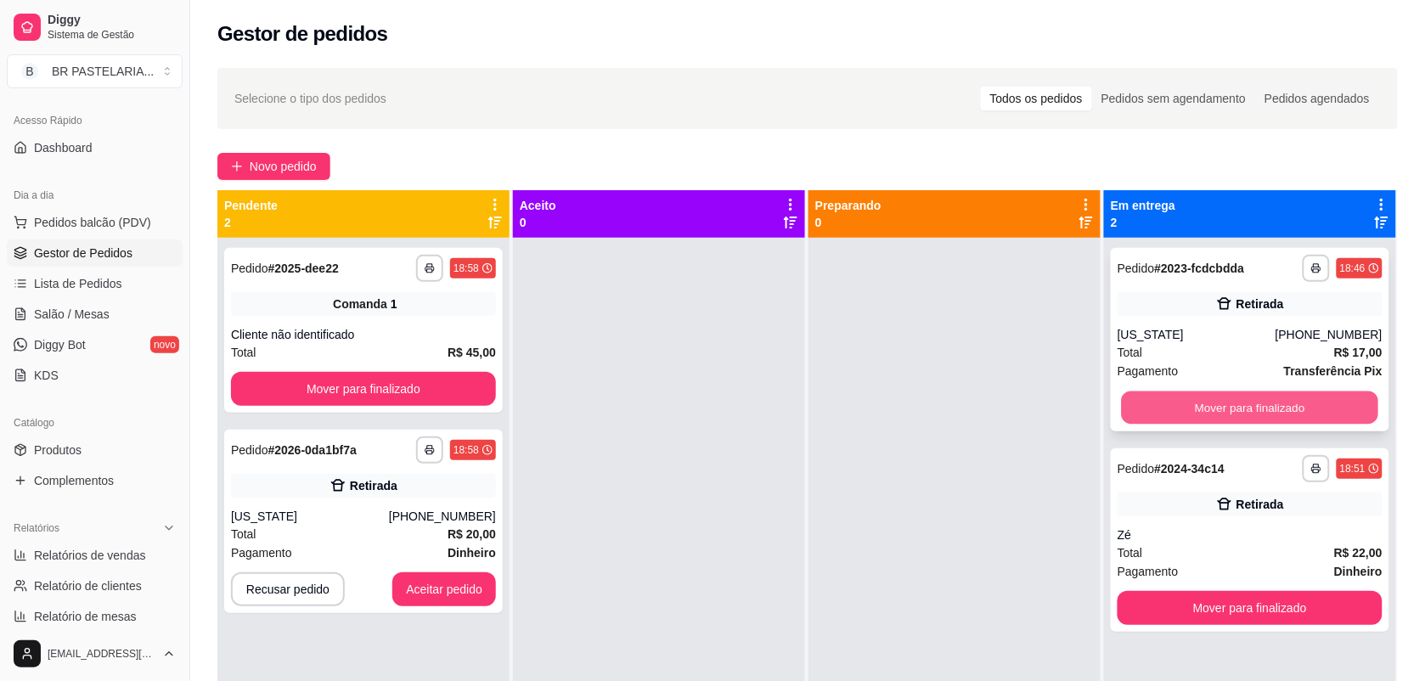
click at [1229, 406] on button "Mover para finalizado" at bounding box center [1250, 407] width 257 height 33
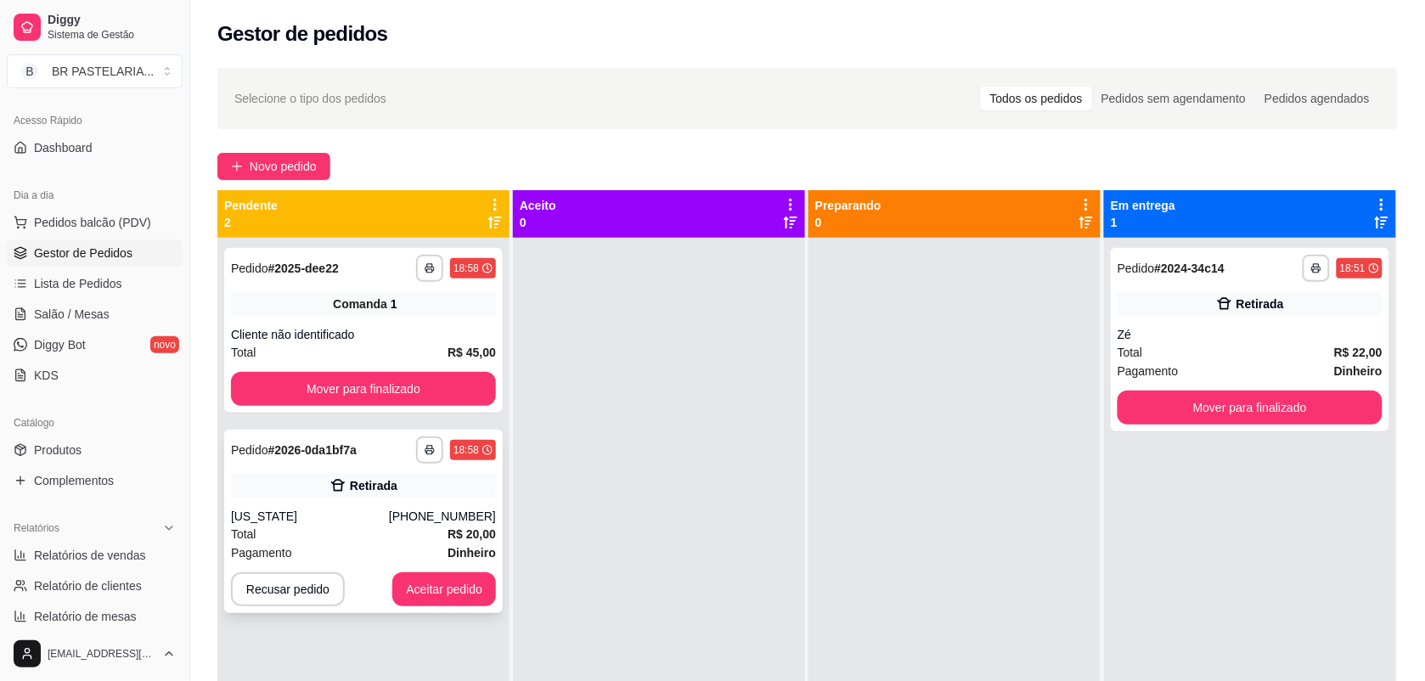
click at [301, 515] on div "[US_STATE]" at bounding box center [310, 516] width 158 height 17
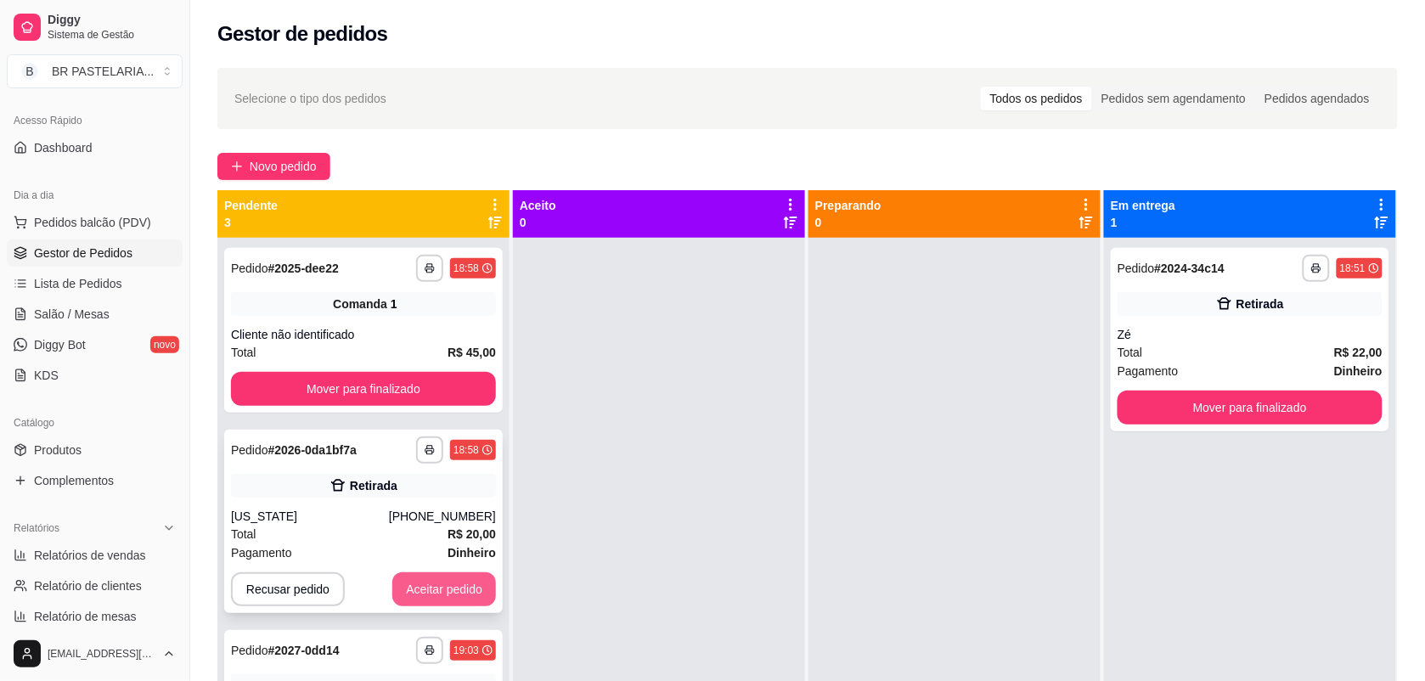
click at [453, 584] on button "Aceitar pedido" at bounding box center [444, 589] width 104 height 34
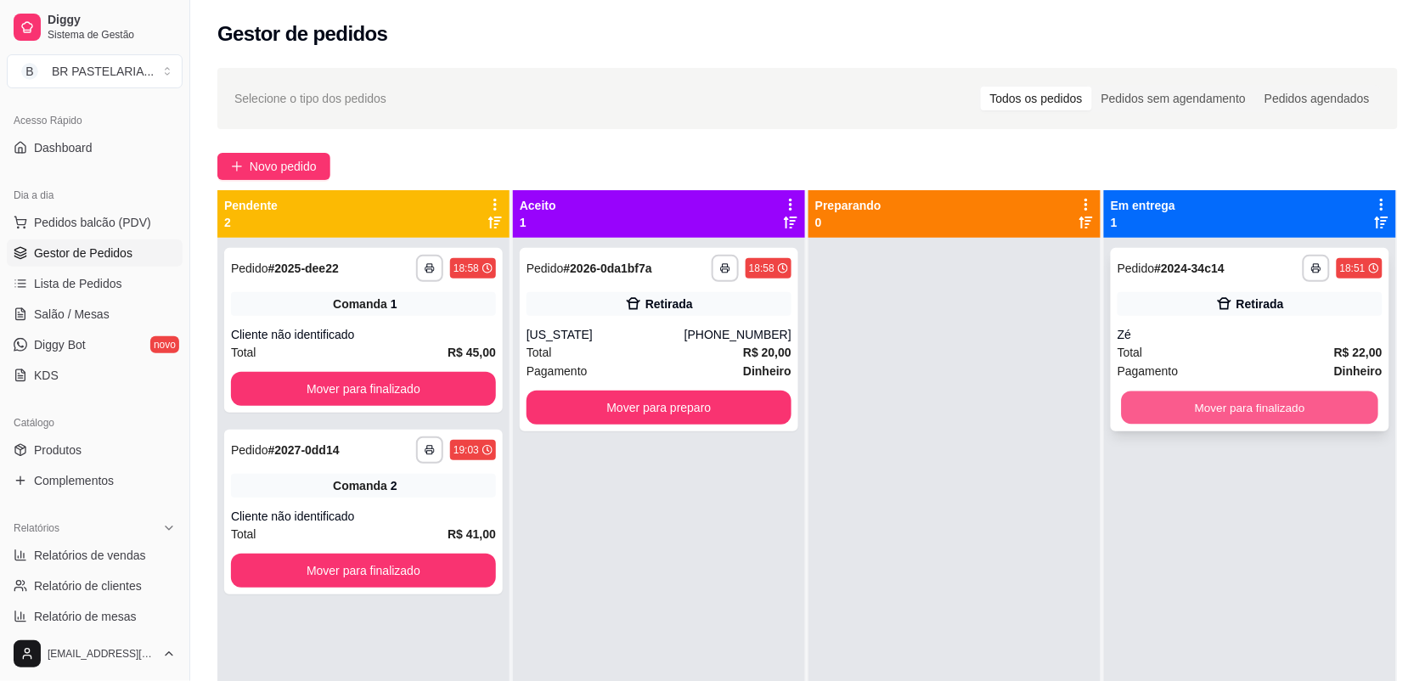
click at [1247, 409] on button "Mover para finalizado" at bounding box center [1250, 407] width 257 height 33
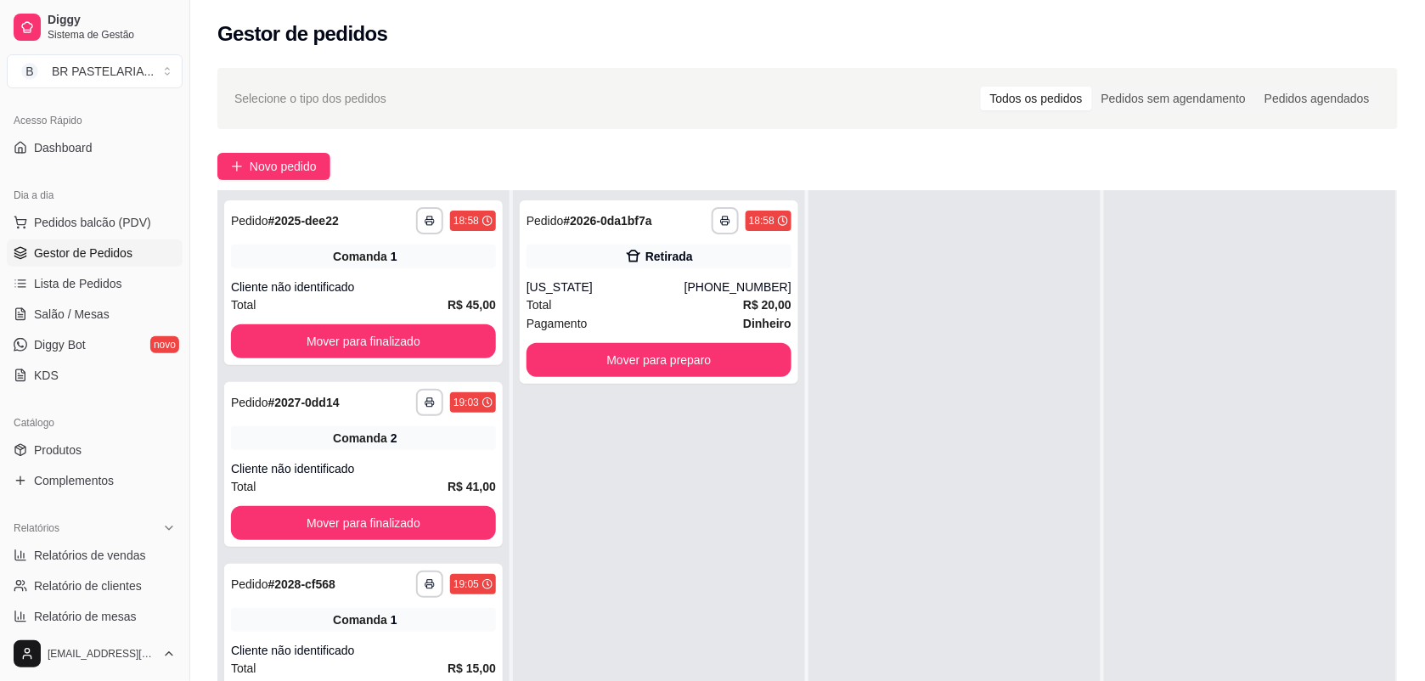
scroll to position [106, 0]
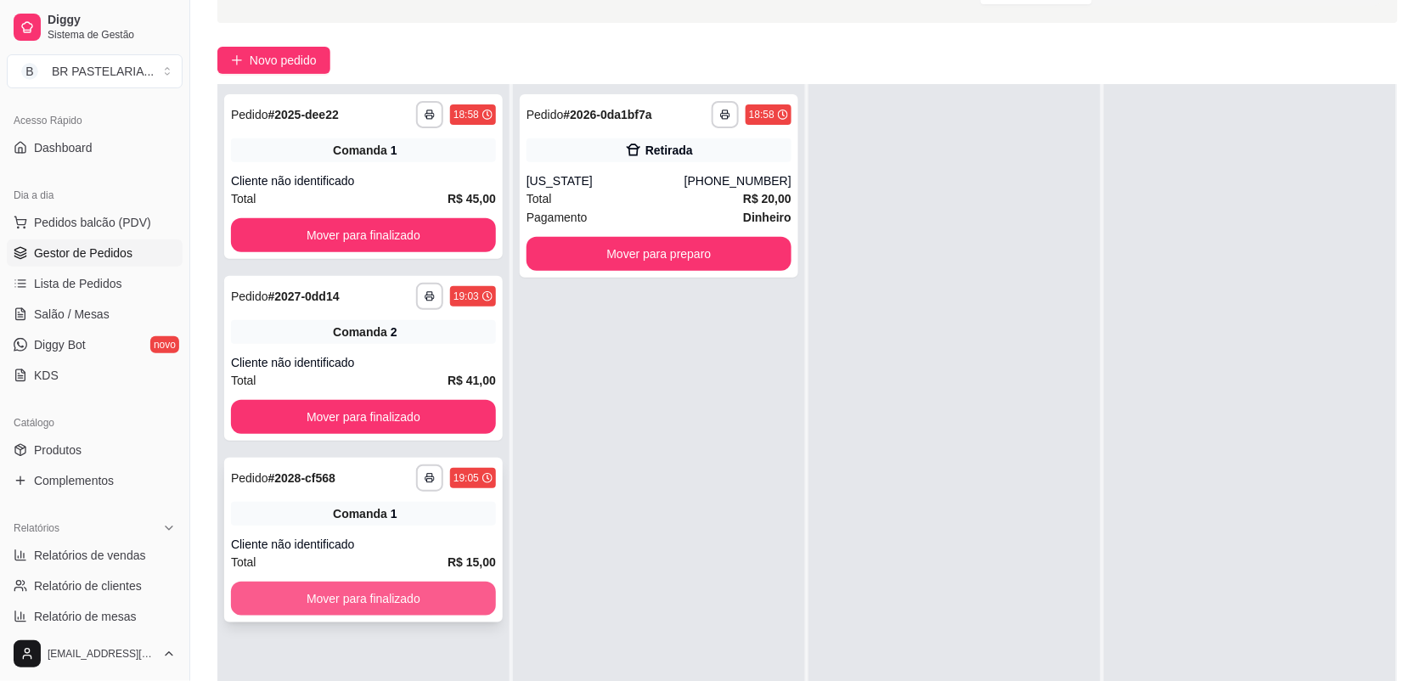
click at [438, 592] on button "Mover para finalizado" at bounding box center [363, 599] width 265 height 34
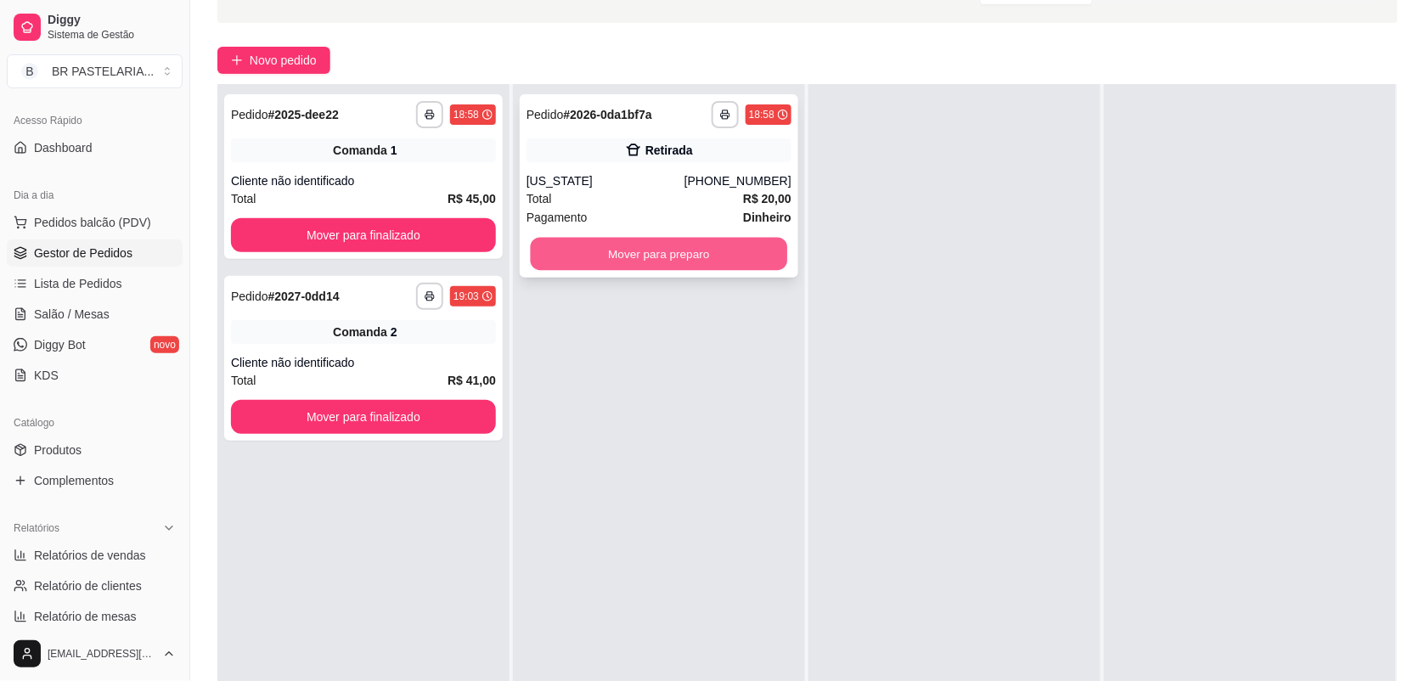
click at [605, 249] on button "Mover para preparo" at bounding box center [659, 254] width 257 height 33
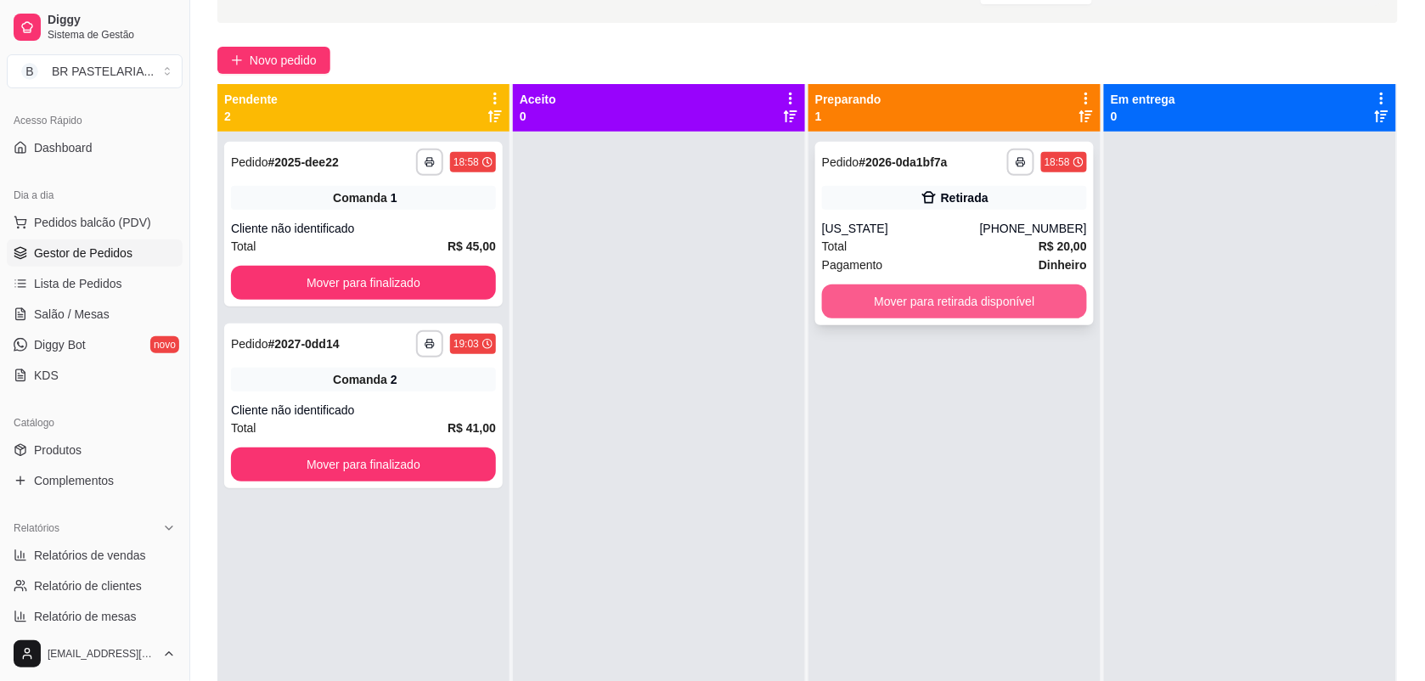
click at [958, 312] on button "Mover para retirada disponível" at bounding box center [954, 301] width 265 height 34
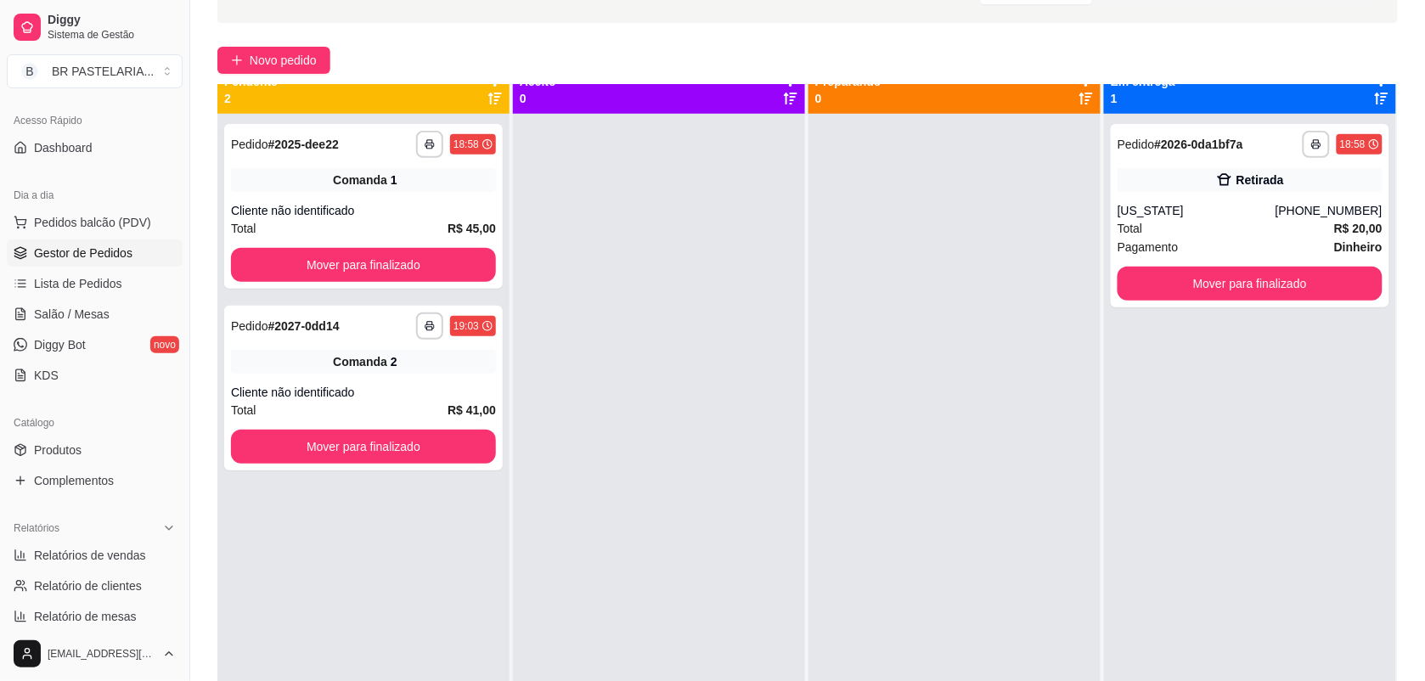
scroll to position [48, 0]
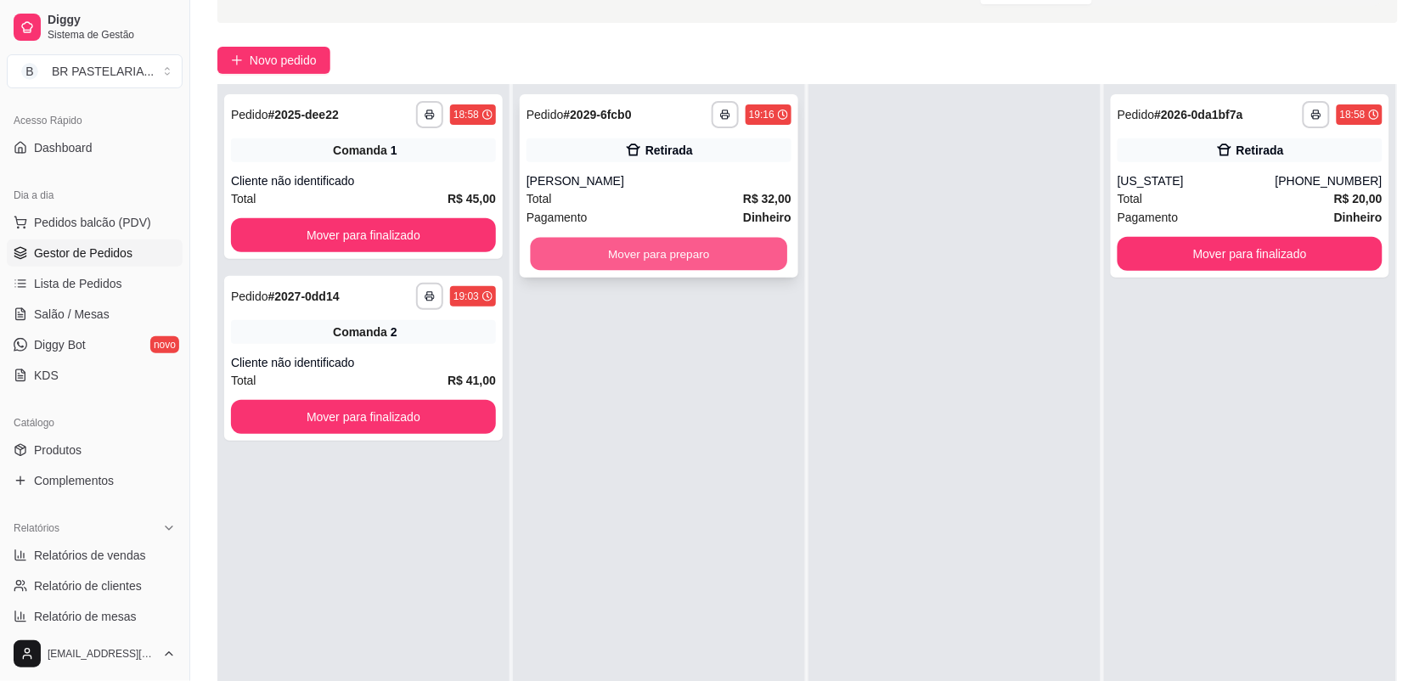
click at [711, 256] on button "Mover para preparo" at bounding box center [659, 254] width 257 height 33
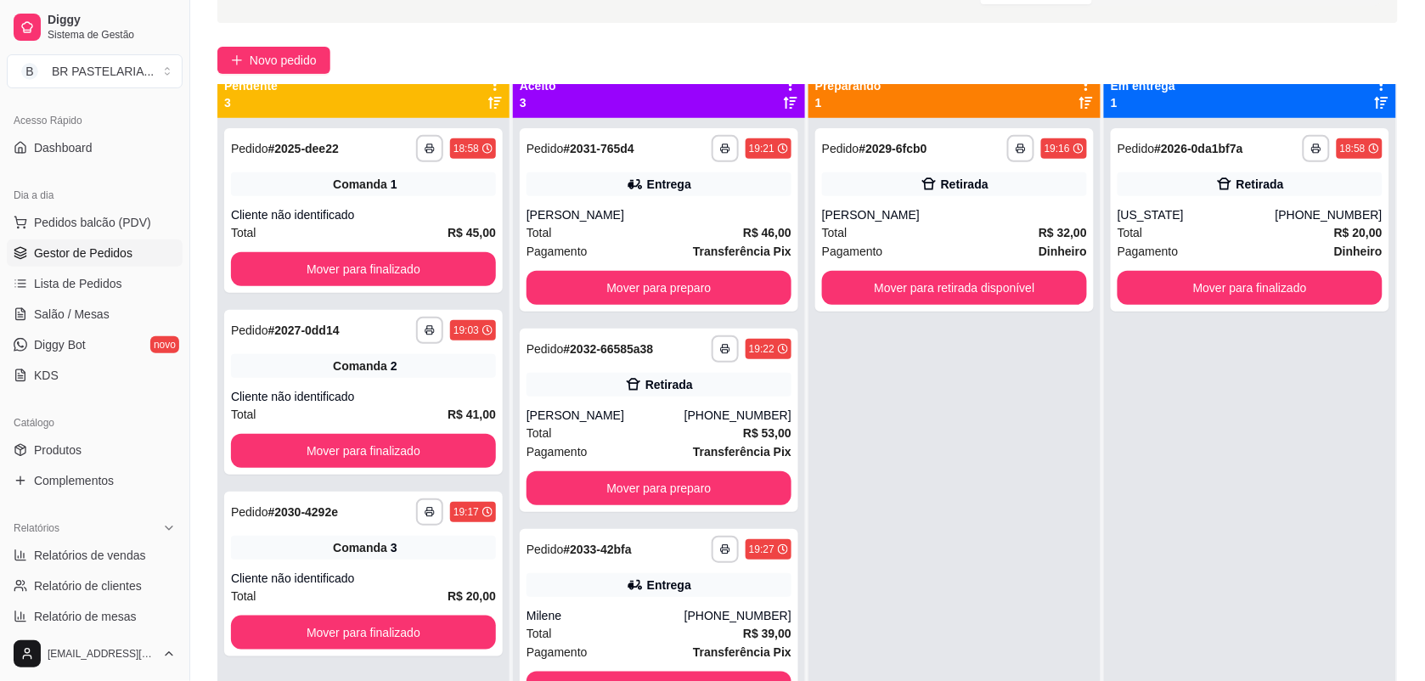
scroll to position [0, 0]
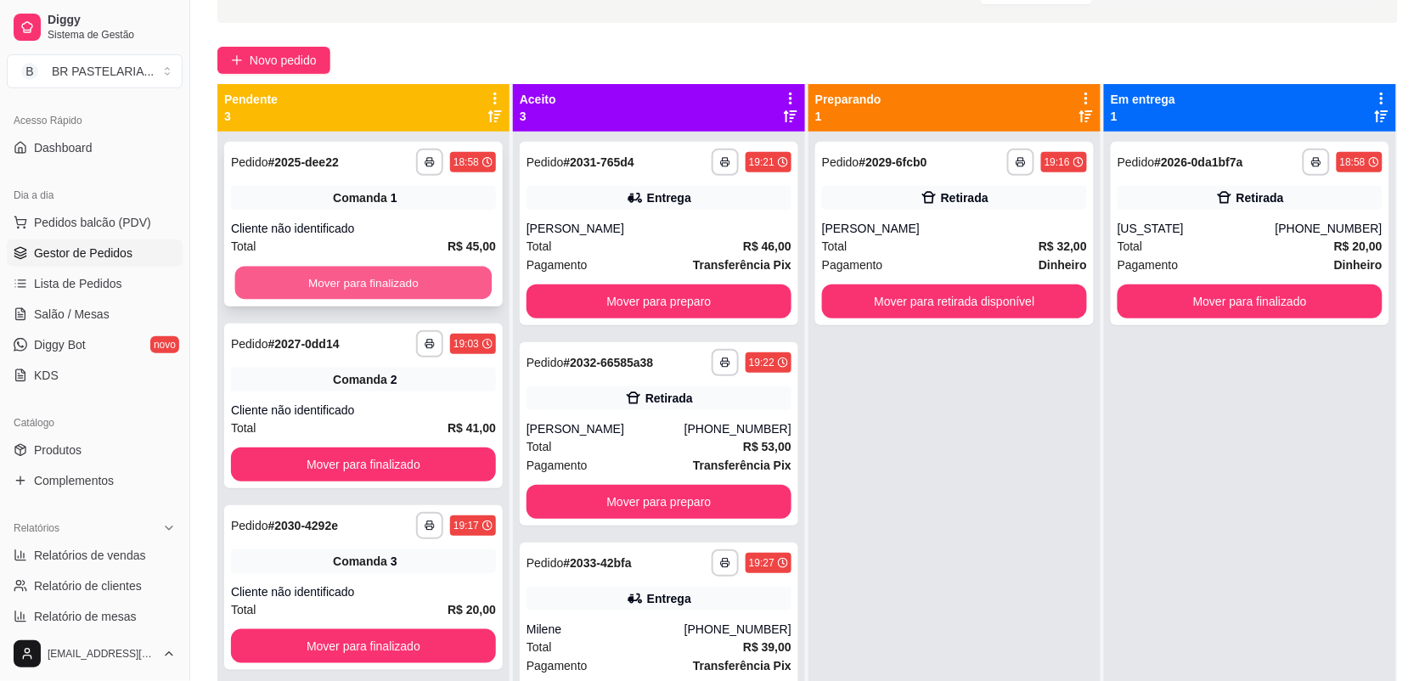
click at [397, 267] on button "Mover para finalizado" at bounding box center [363, 283] width 257 height 33
click at [403, 266] on button "Mover para finalizado" at bounding box center [363, 283] width 265 height 34
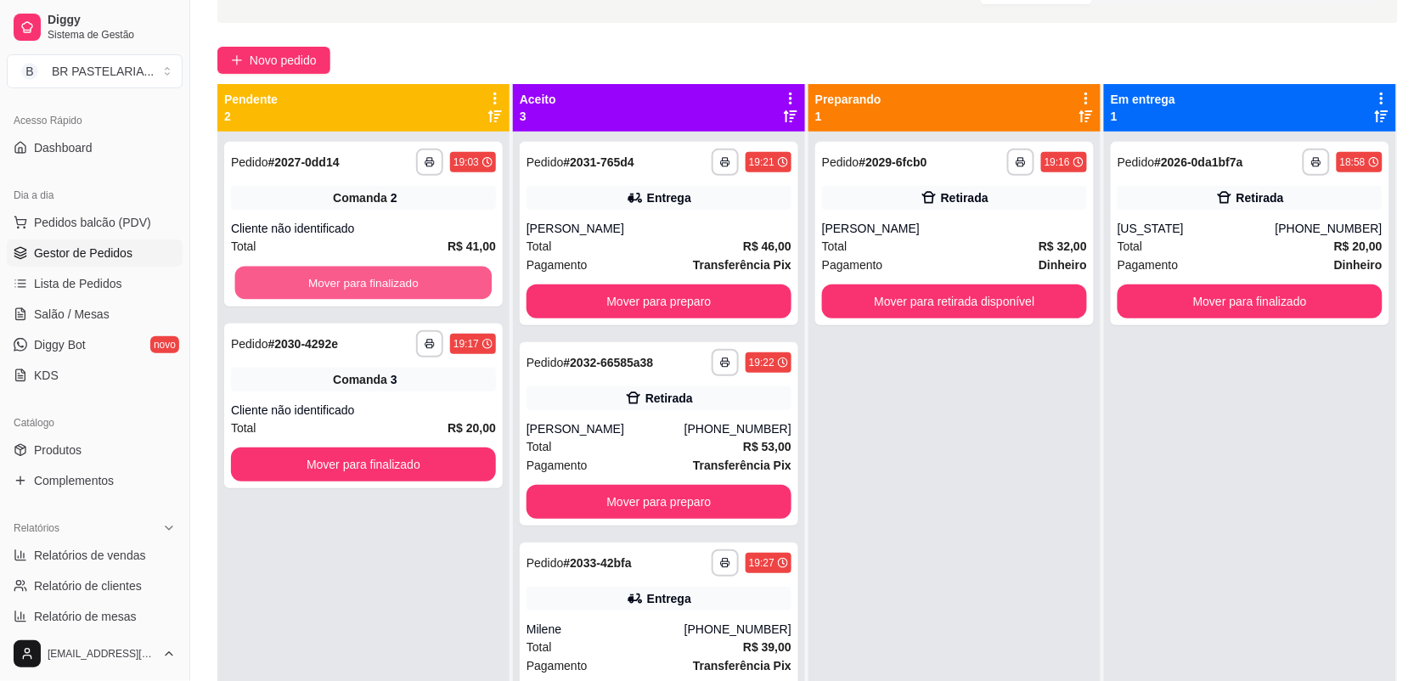
click at [401, 273] on button "Mover para finalizado" at bounding box center [363, 283] width 257 height 33
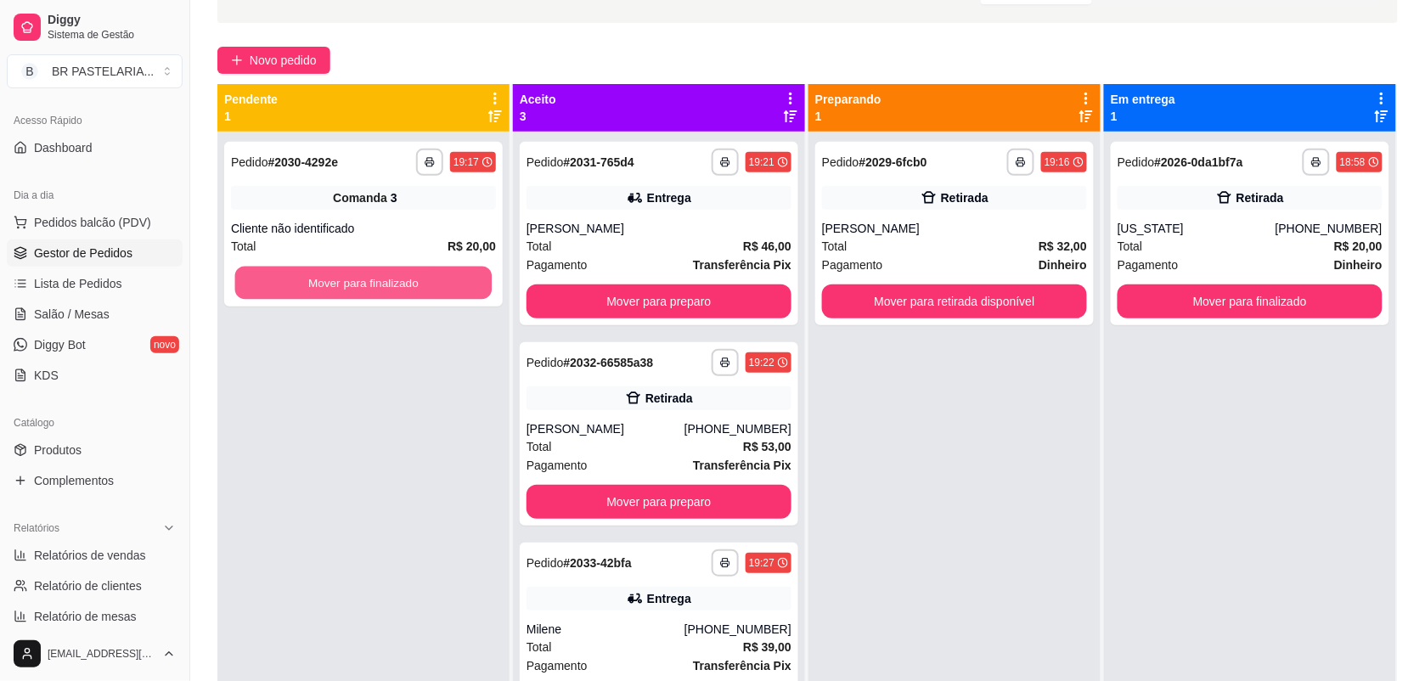
click at [401, 273] on button "Mover para finalizado" at bounding box center [363, 283] width 257 height 33
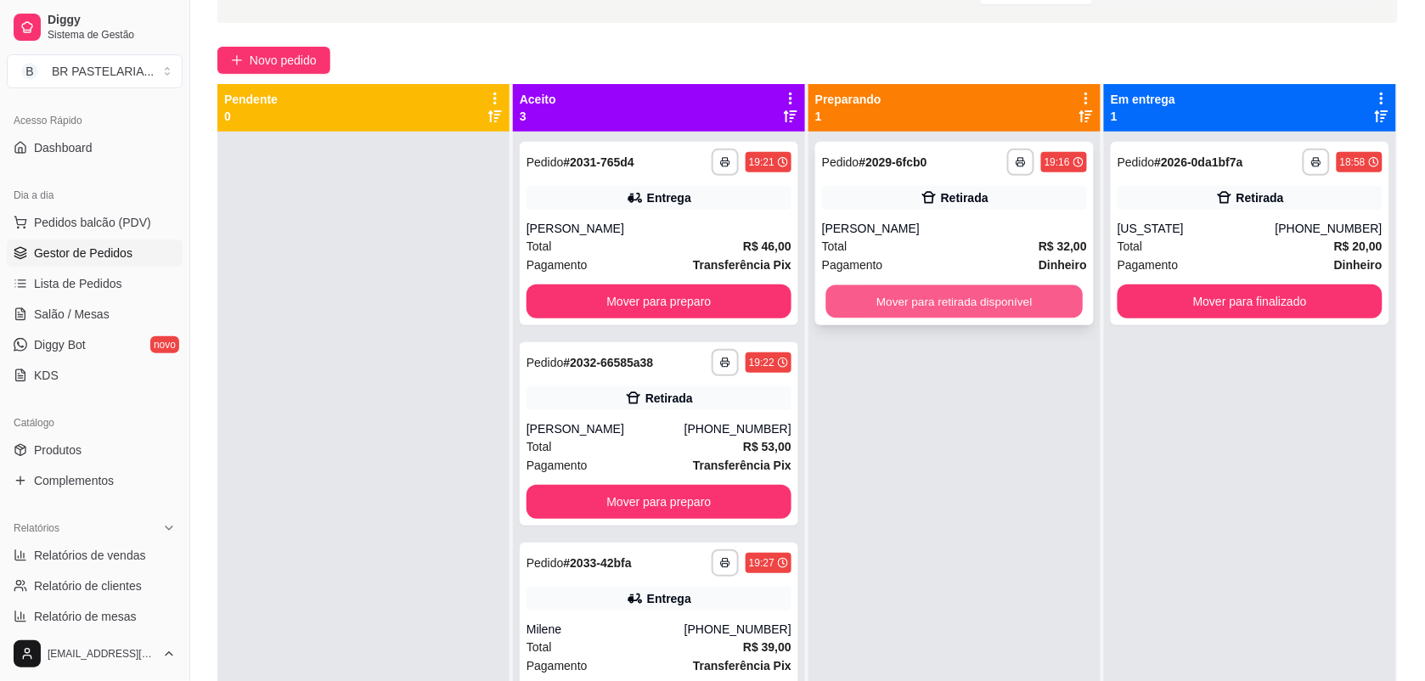
click at [943, 311] on button "Mover para retirada disponível" at bounding box center [954, 301] width 257 height 33
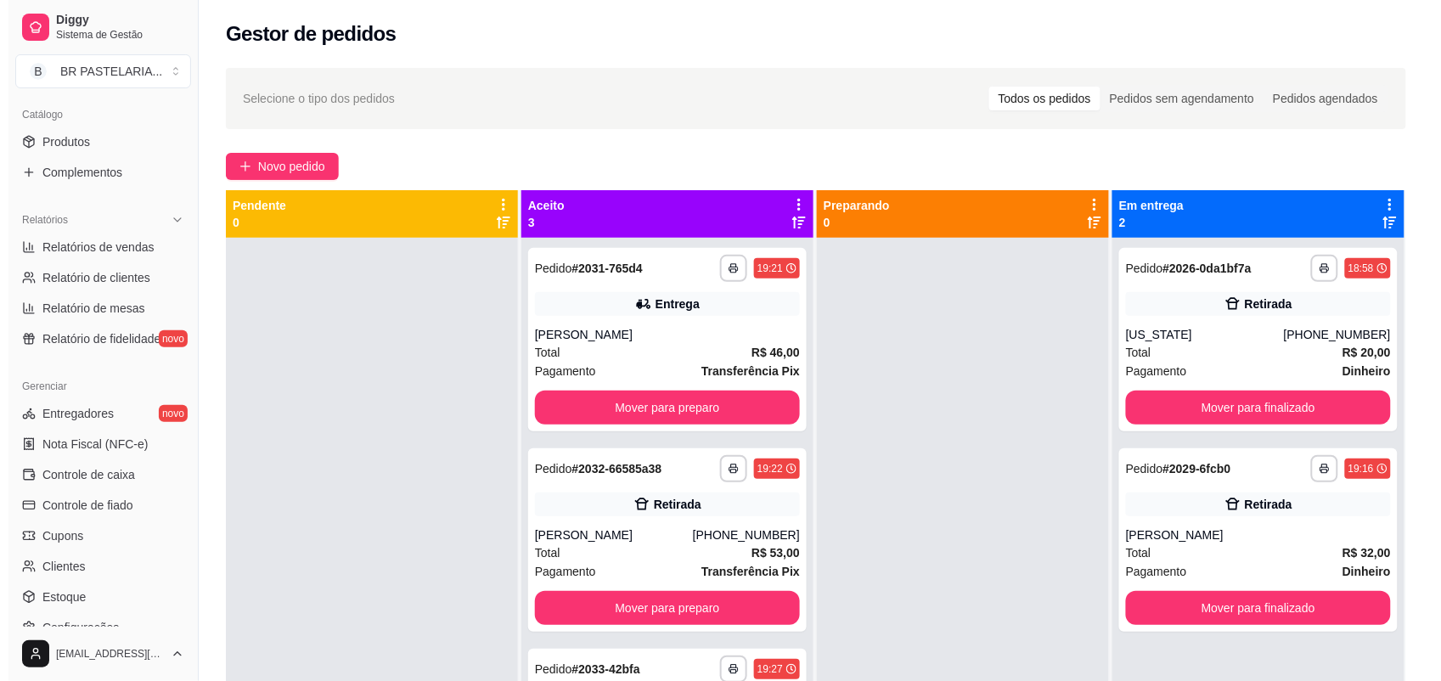
scroll to position [531, 0]
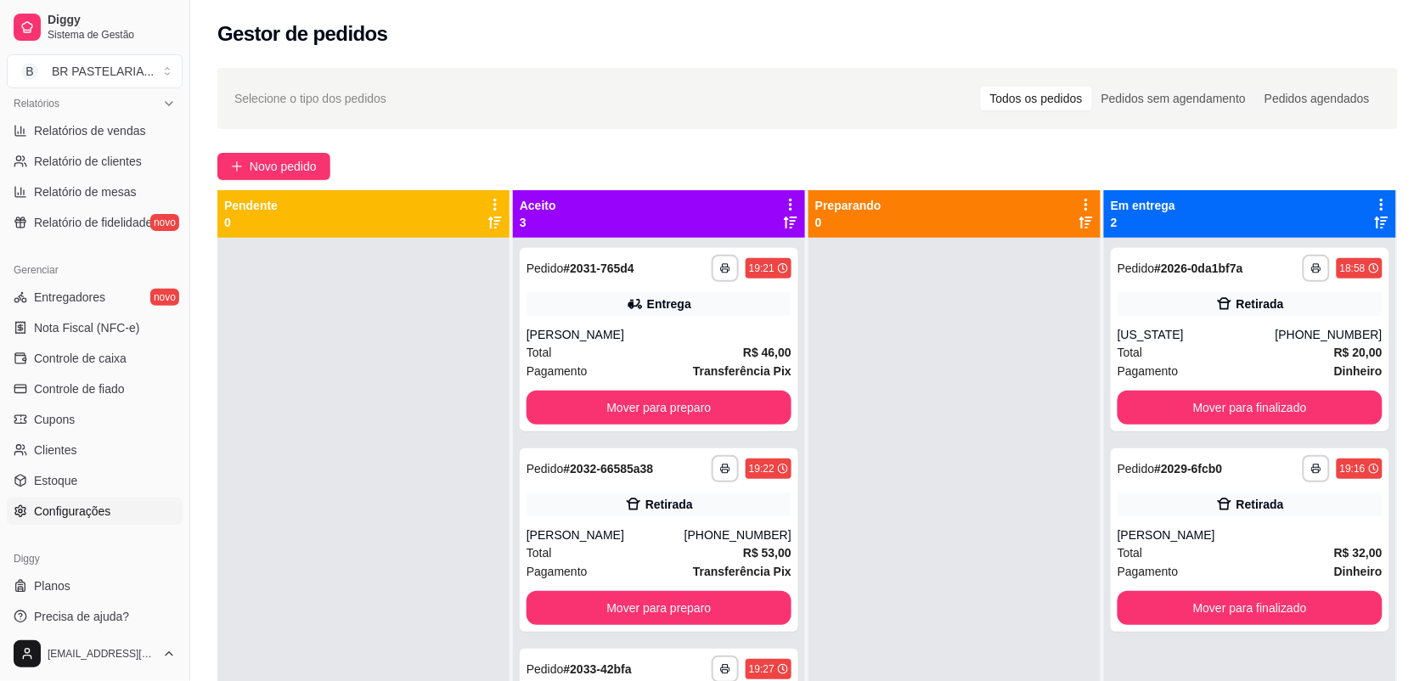
click at [83, 514] on span "Configurações" at bounding box center [72, 511] width 76 height 17
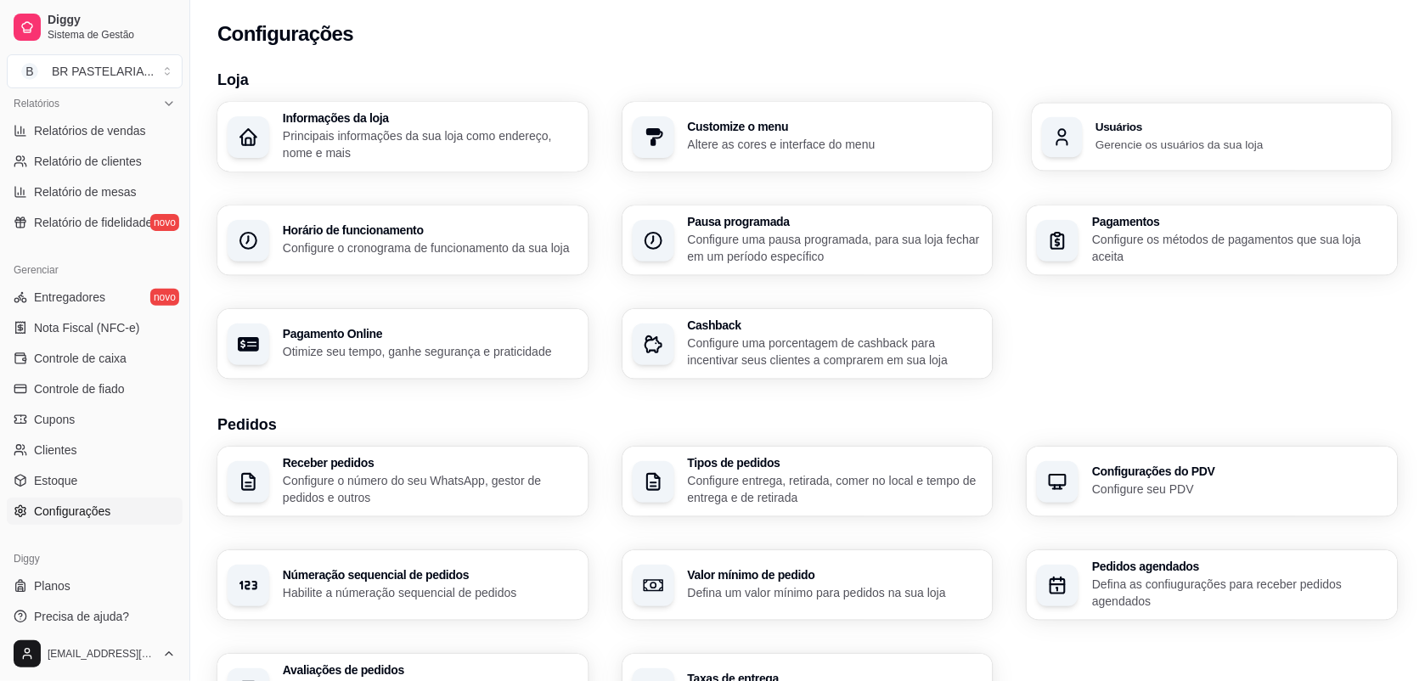
click at [1236, 137] on p "Gerencie os usuários da sua loja" at bounding box center [1239, 144] width 286 height 16
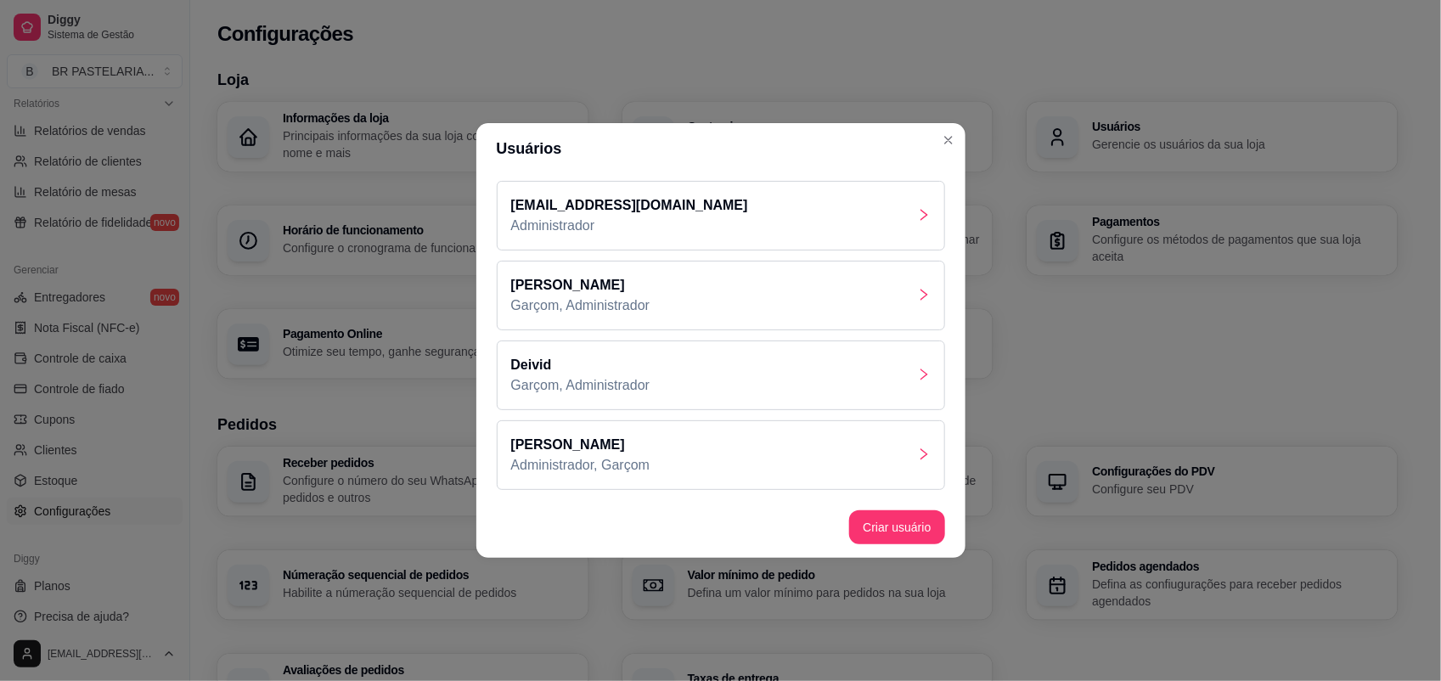
click at [926, 290] on icon "right" at bounding box center [924, 295] width 14 height 14
click at [927, 459] on icon "right" at bounding box center [924, 455] width 14 height 14
click at [936, 385] on div "[PERSON_NAME], Administrador" at bounding box center [721, 376] width 448 height 70
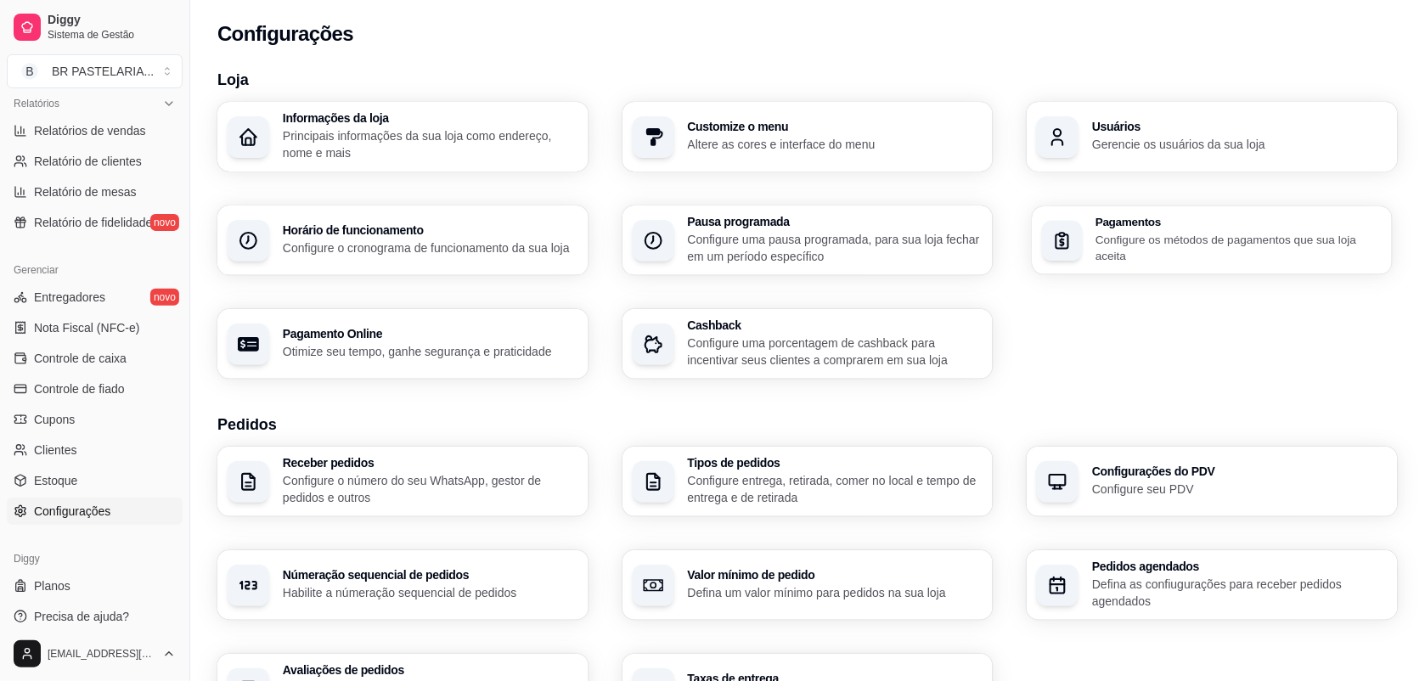
click at [1091, 253] on div "Pagamentos Configure os métodos de pagamentos que sua loja aceita" at bounding box center [1213, 240] width 360 height 68
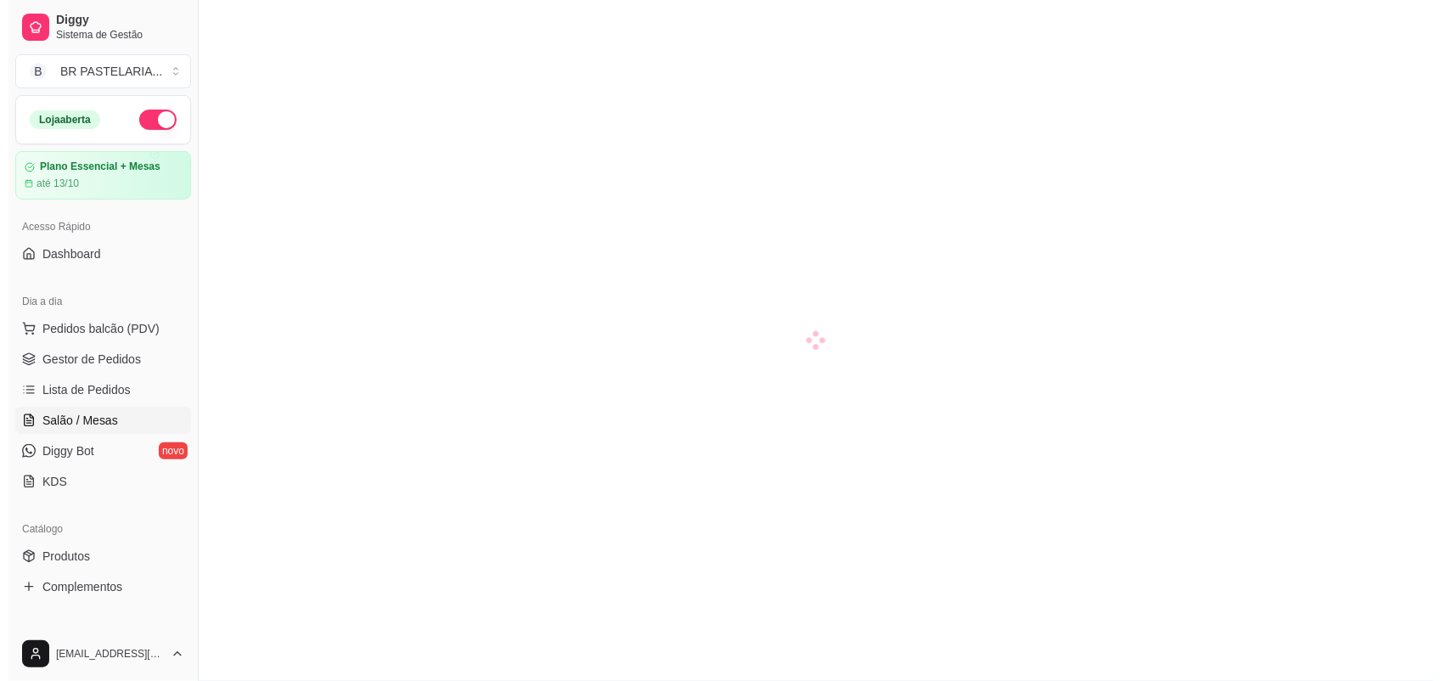
scroll to position [115, 0]
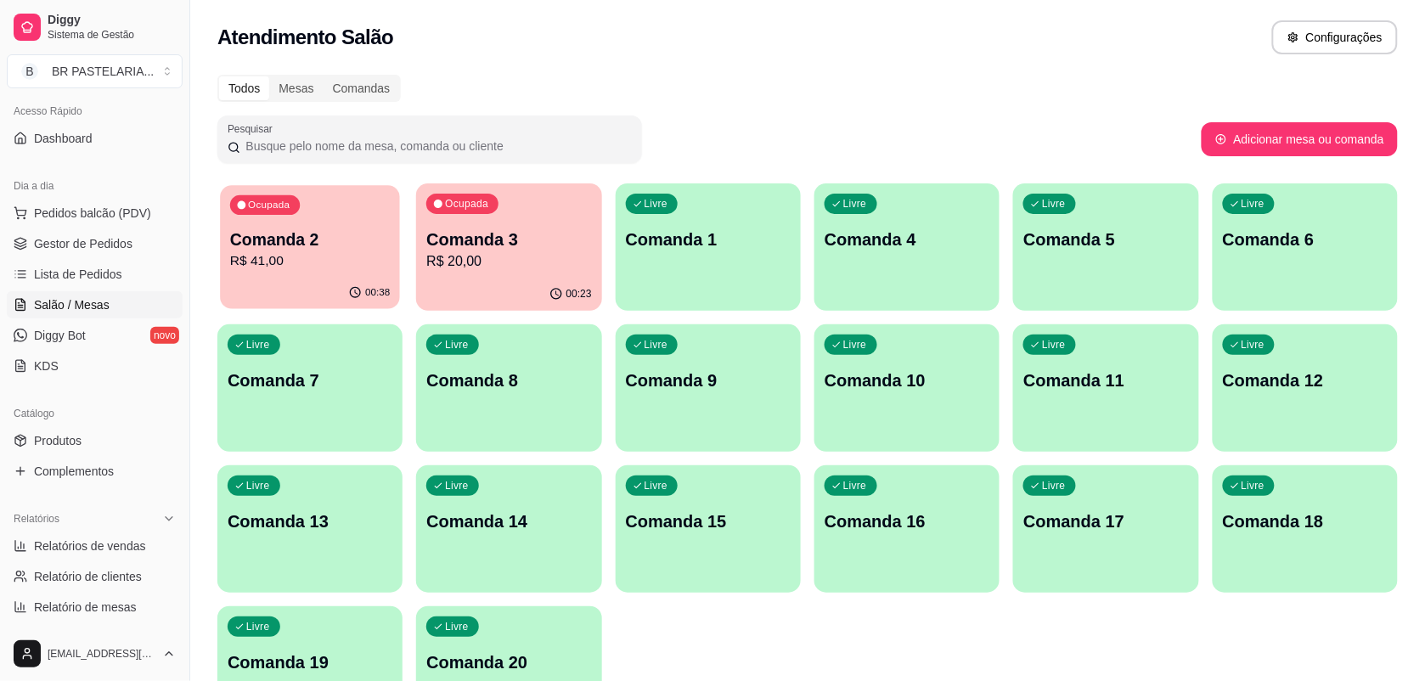
click at [367, 264] on p "R$ 41,00" at bounding box center [310, 261] width 160 height 20
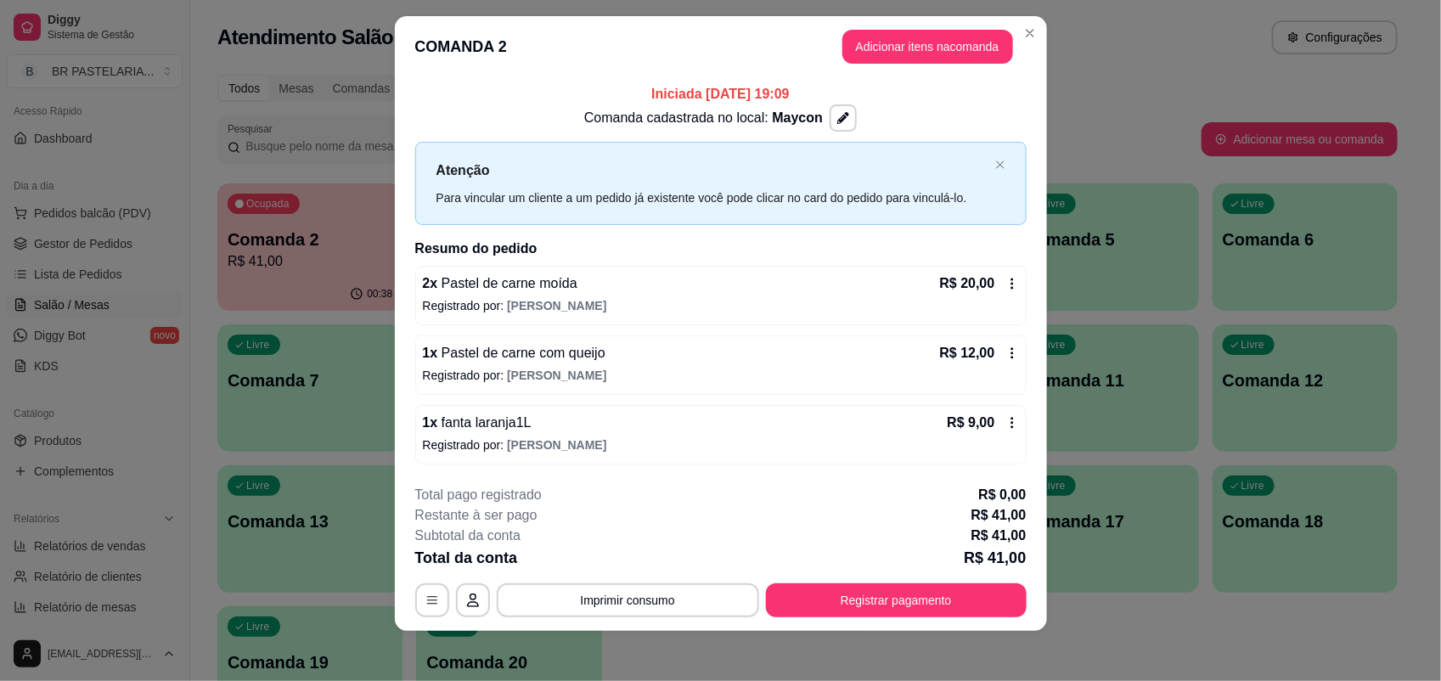
scroll to position [21, 0]
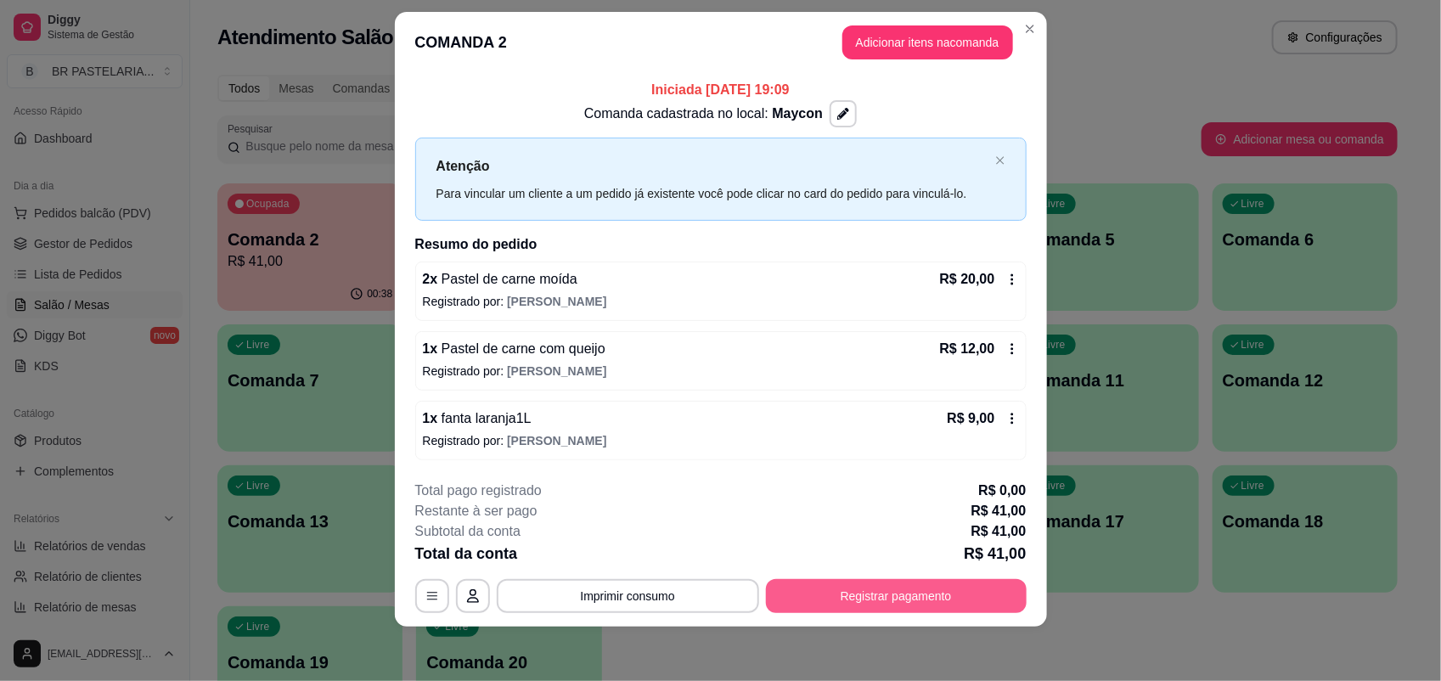
click at [971, 600] on button "Registrar pagamento" at bounding box center [896, 596] width 261 height 34
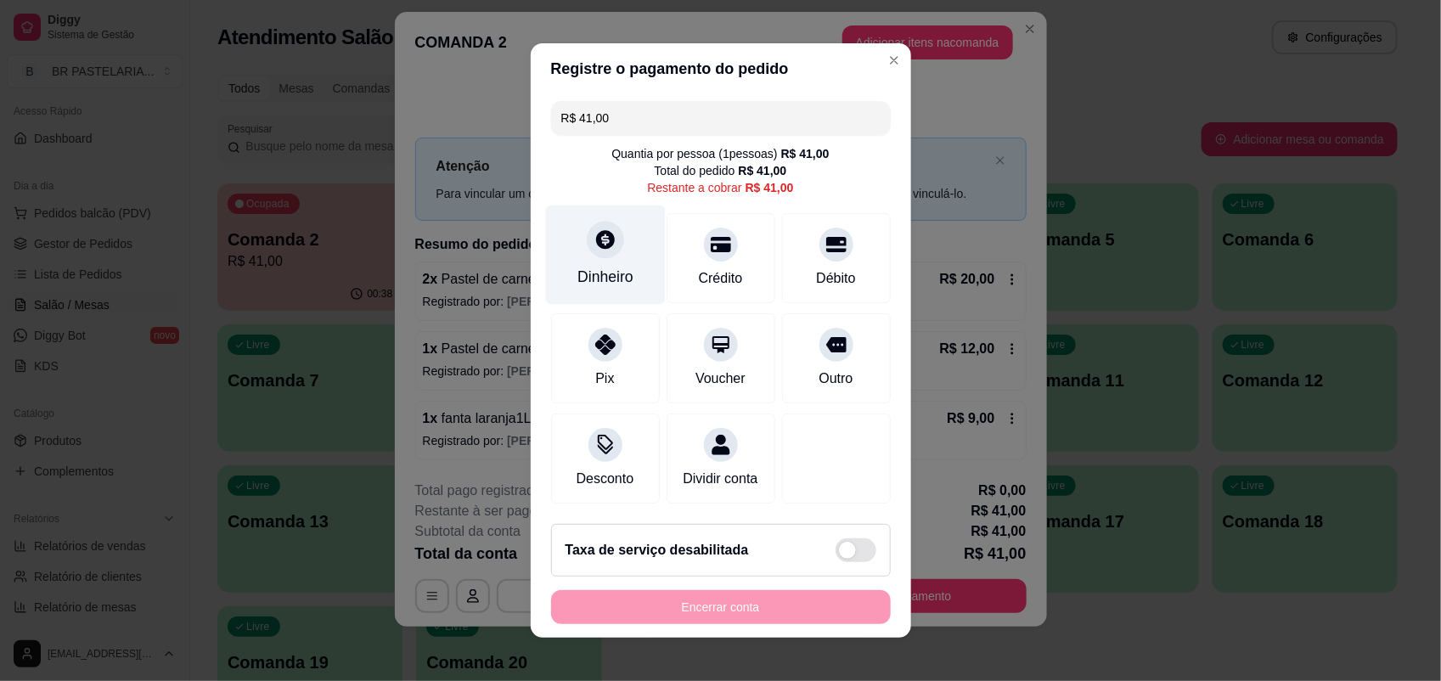
click at [577, 273] on div "Dinheiro" at bounding box center [605, 277] width 56 height 22
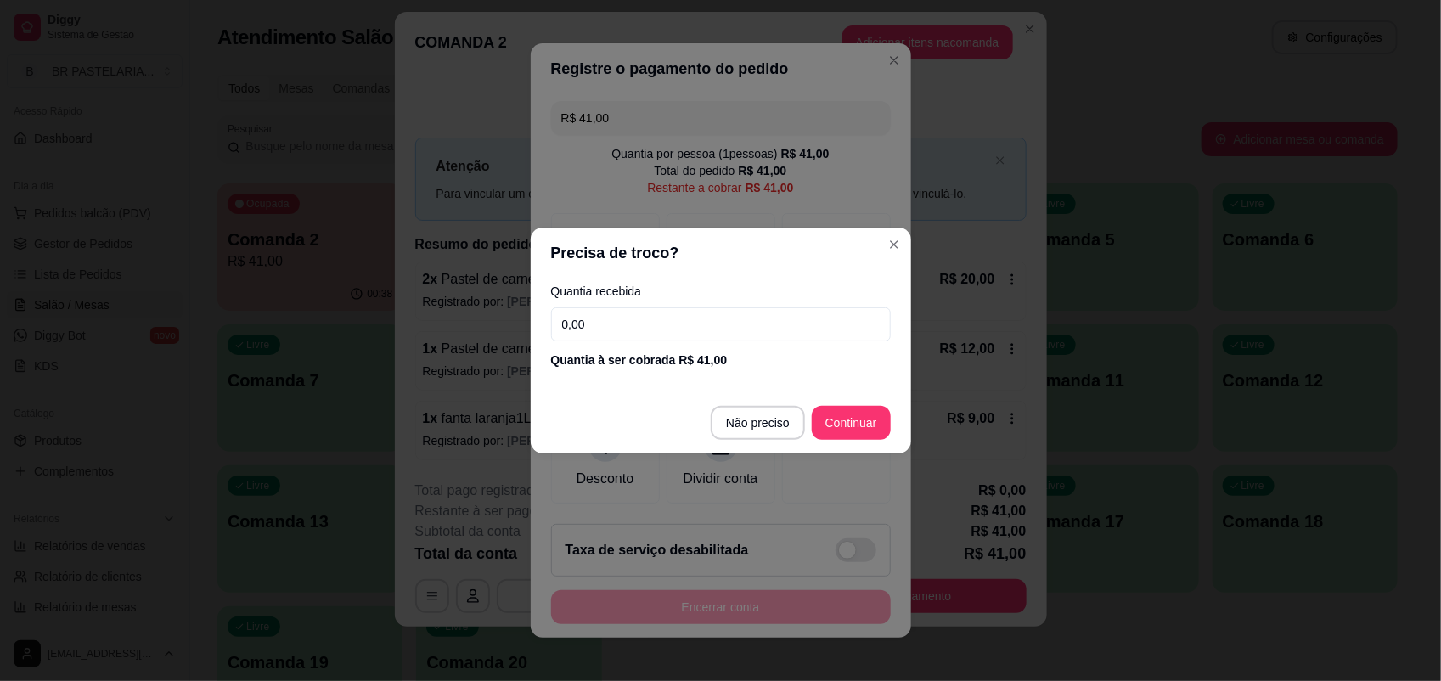
click at [592, 314] on input "0,00" at bounding box center [721, 324] width 340 height 34
type input "41,00"
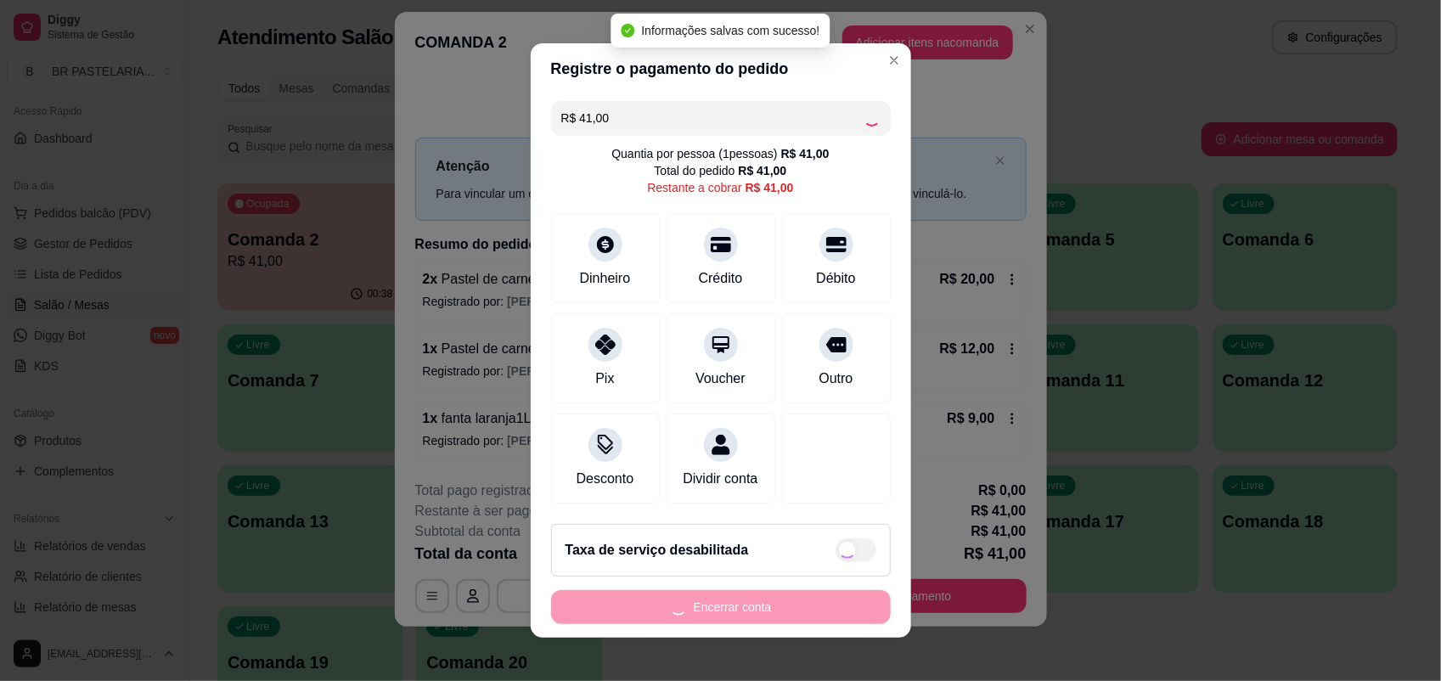
type input "R$ 0,00"
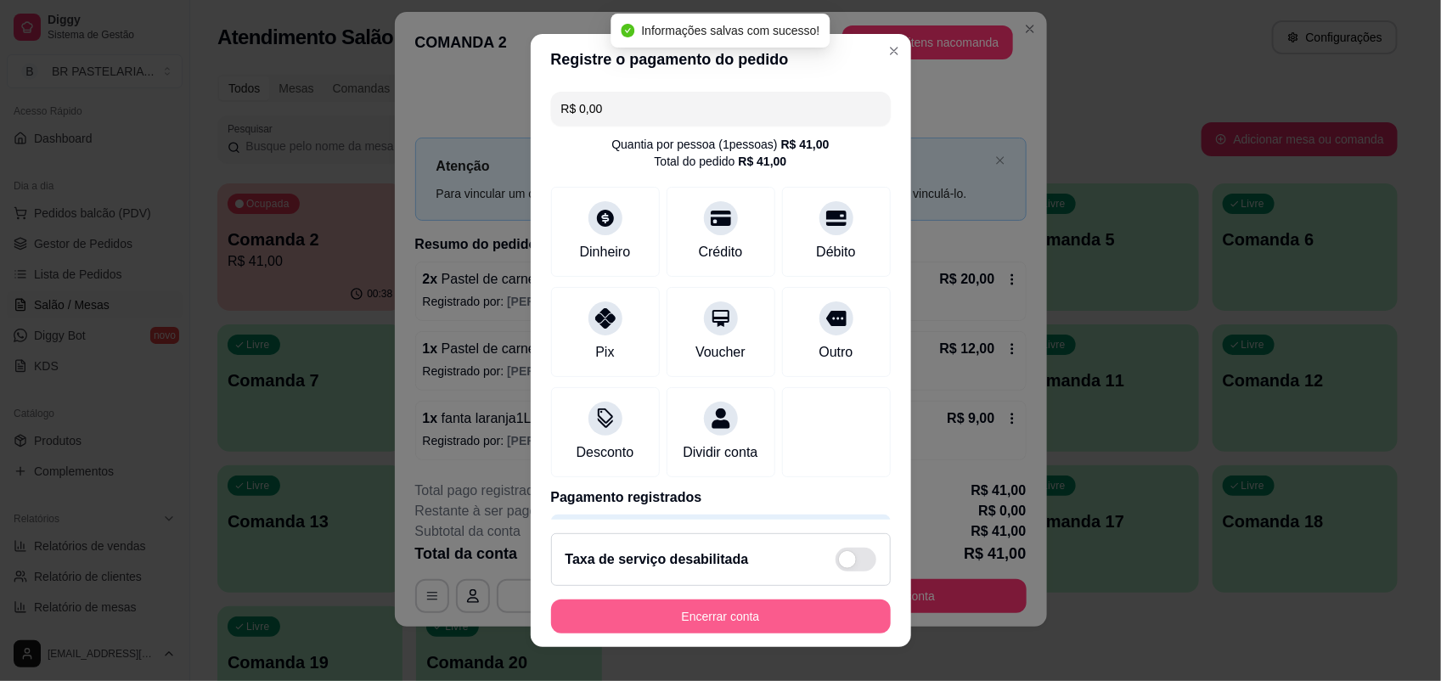
click at [815, 616] on button "Encerrar conta" at bounding box center [721, 617] width 340 height 34
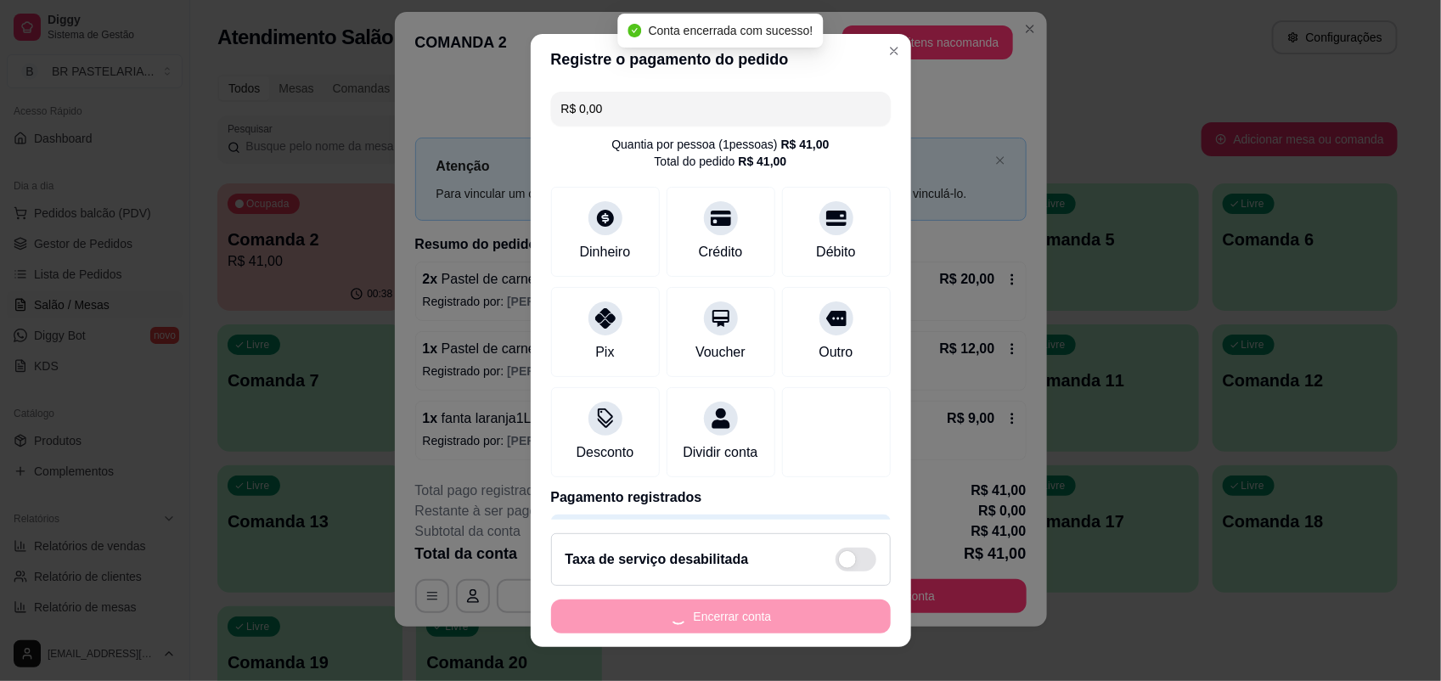
scroll to position [0, 0]
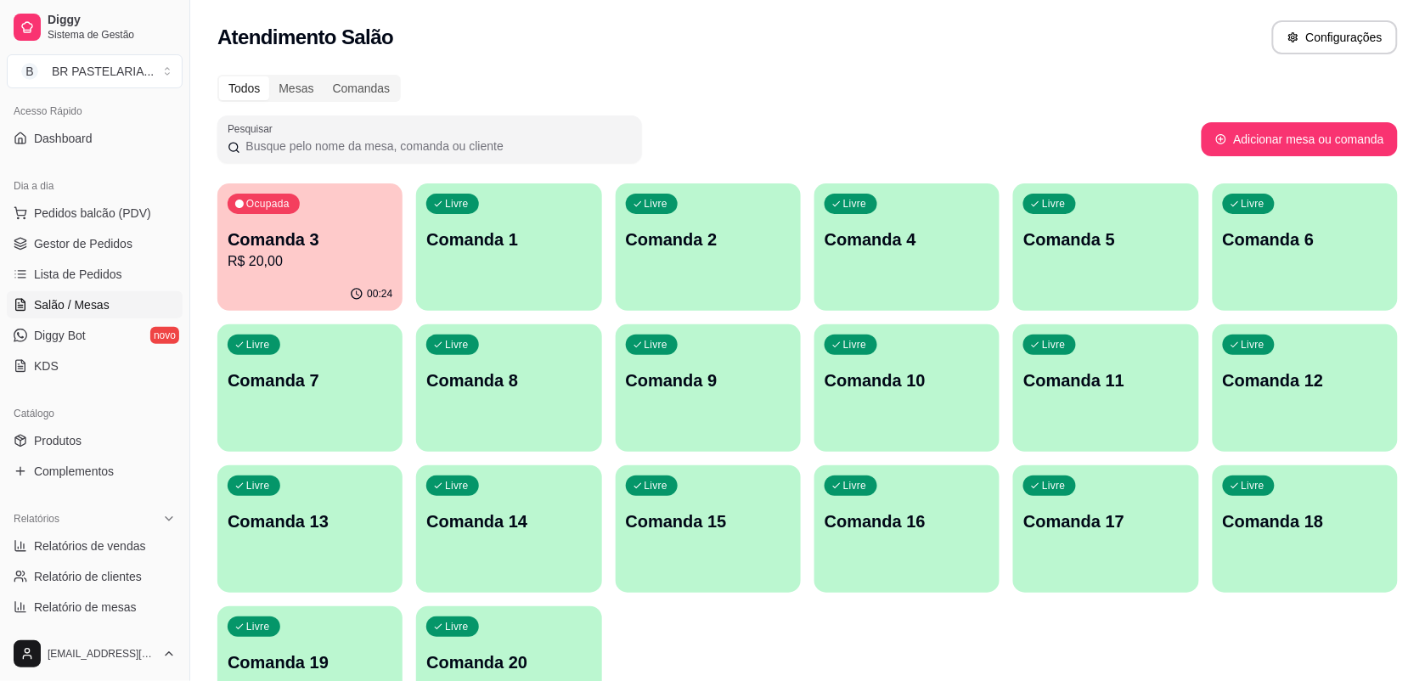
click at [324, 269] on p "R$ 20,00" at bounding box center [310, 261] width 165 height 20
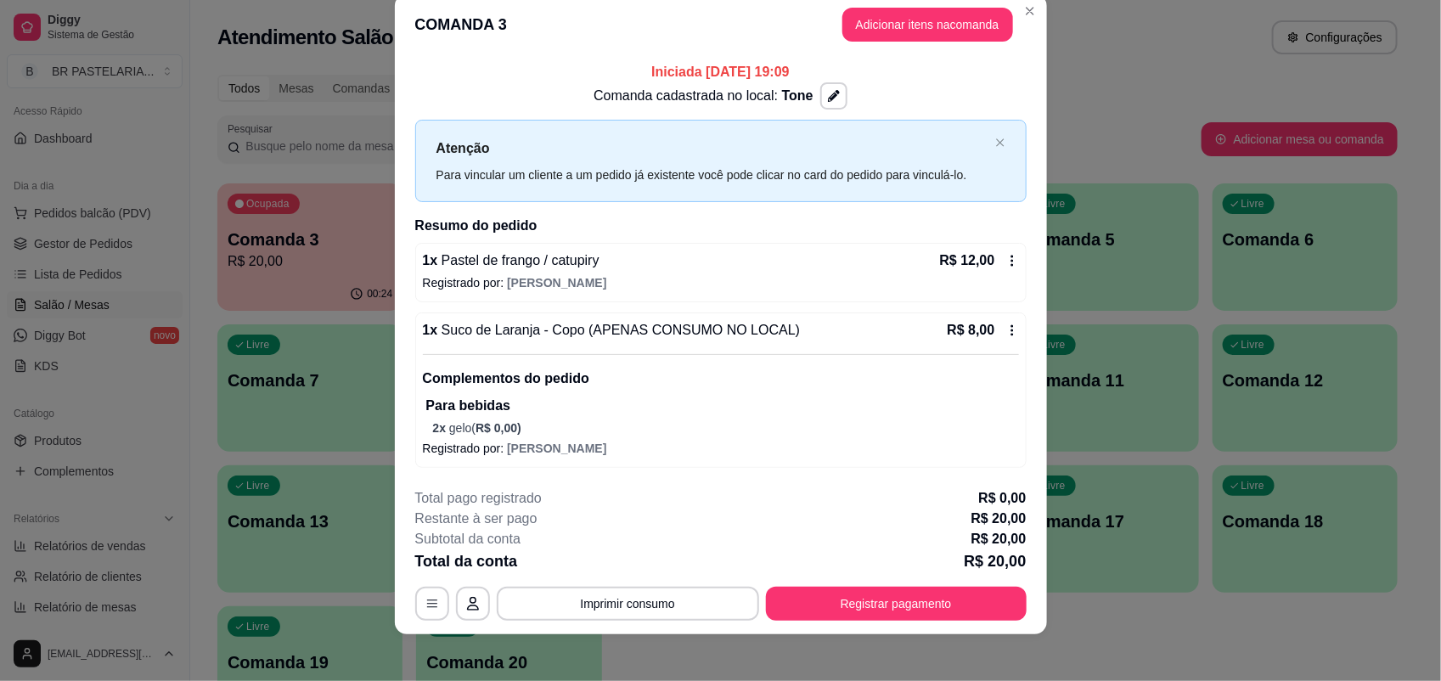
scroll to position [34, 0]
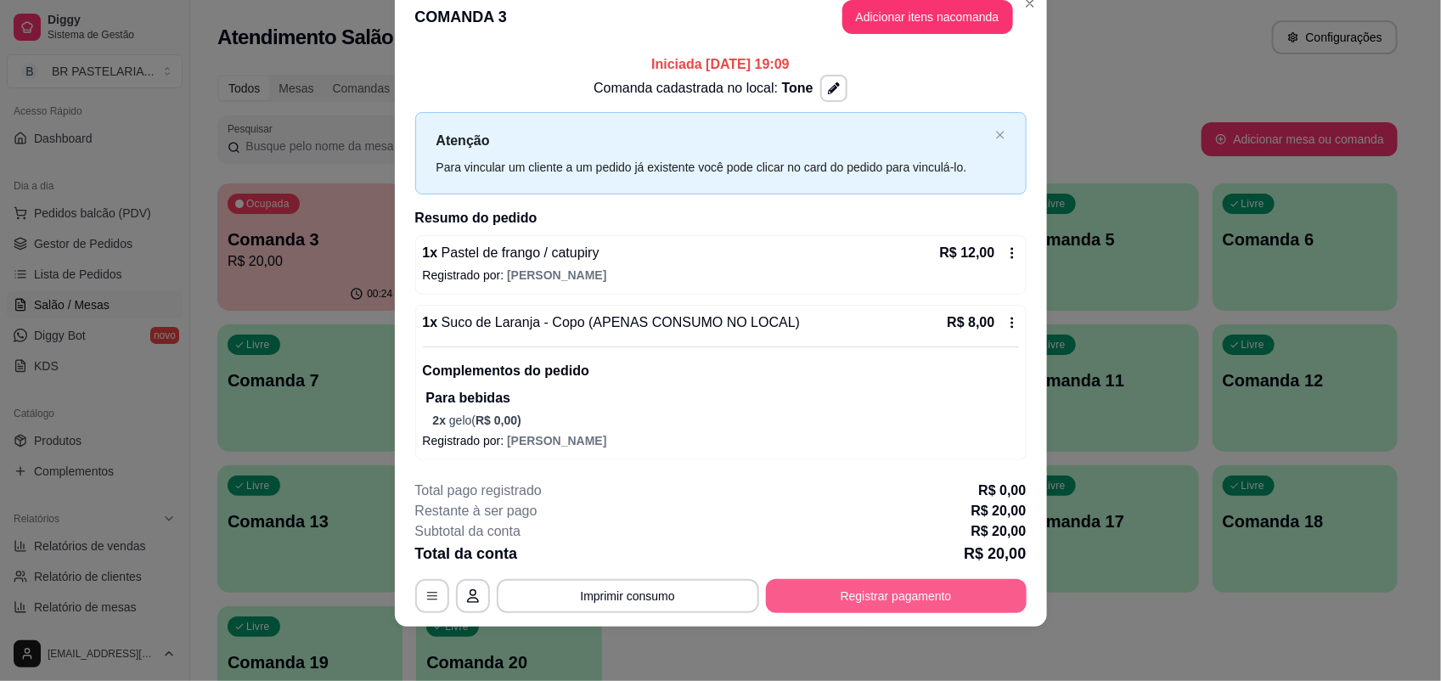
click at [957, 592] on button "Registrar pagamento" at bounding box center [896, 596] width 261 height 34
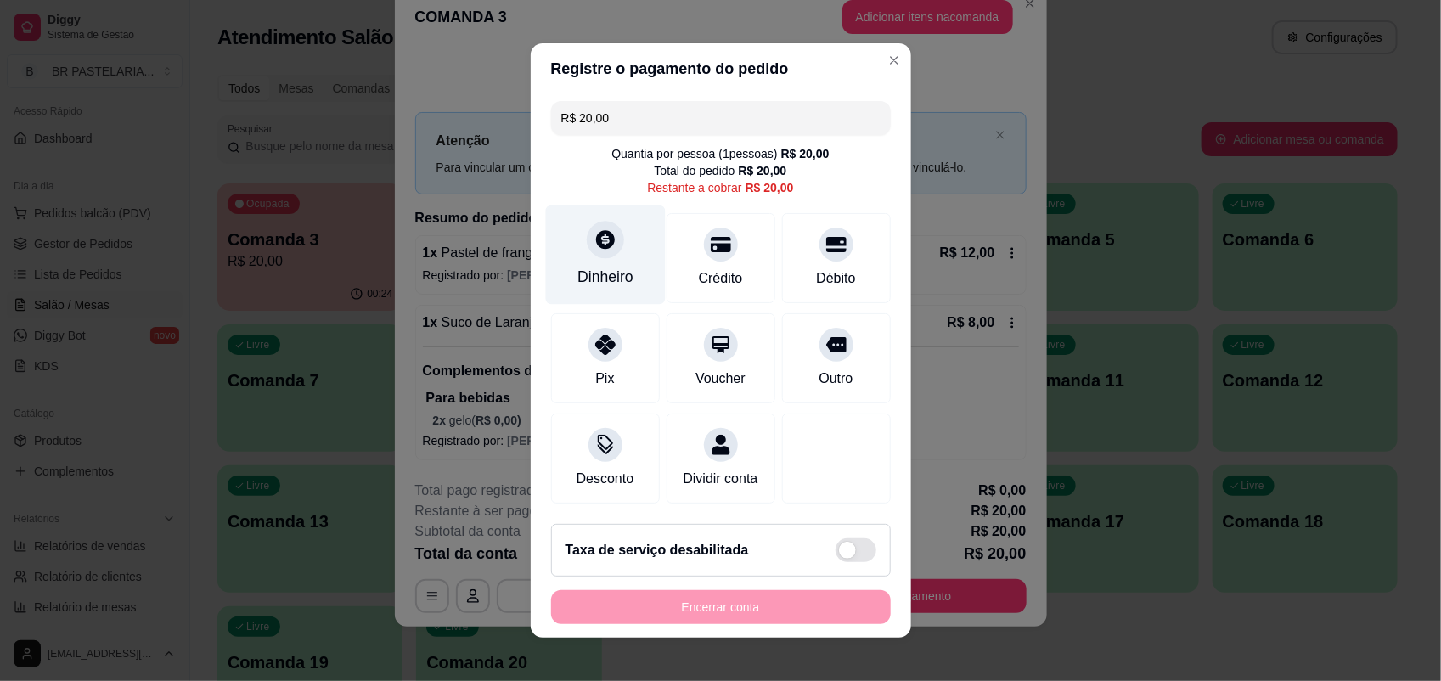
click at [605, 234] on div at bounding box center [605, 239] width 37 height 37
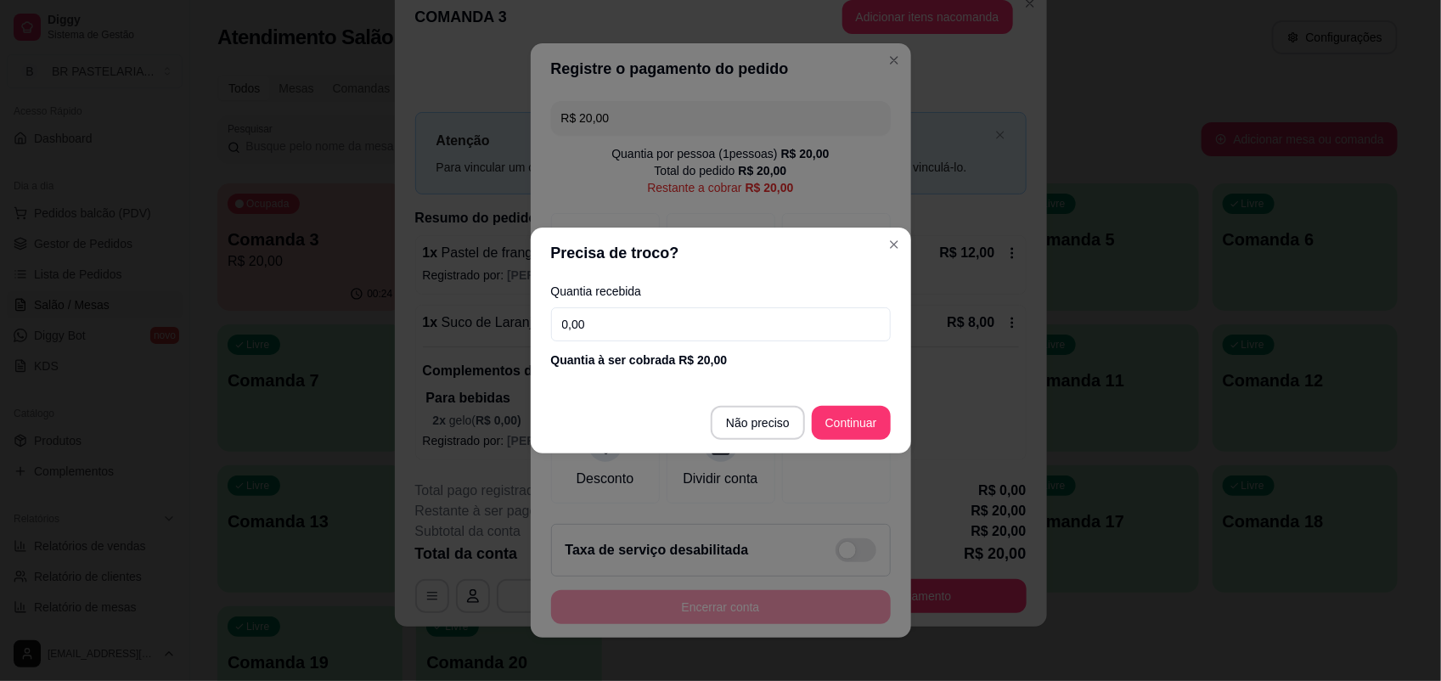
click at [701, 325] on input "0,00" at bounding box center [721, 324] width 340 height 34
type input "20,00"
click at [822, 405] on footer "Não preciso Continuar" at bounding box center [721, 422] width 380 height 61
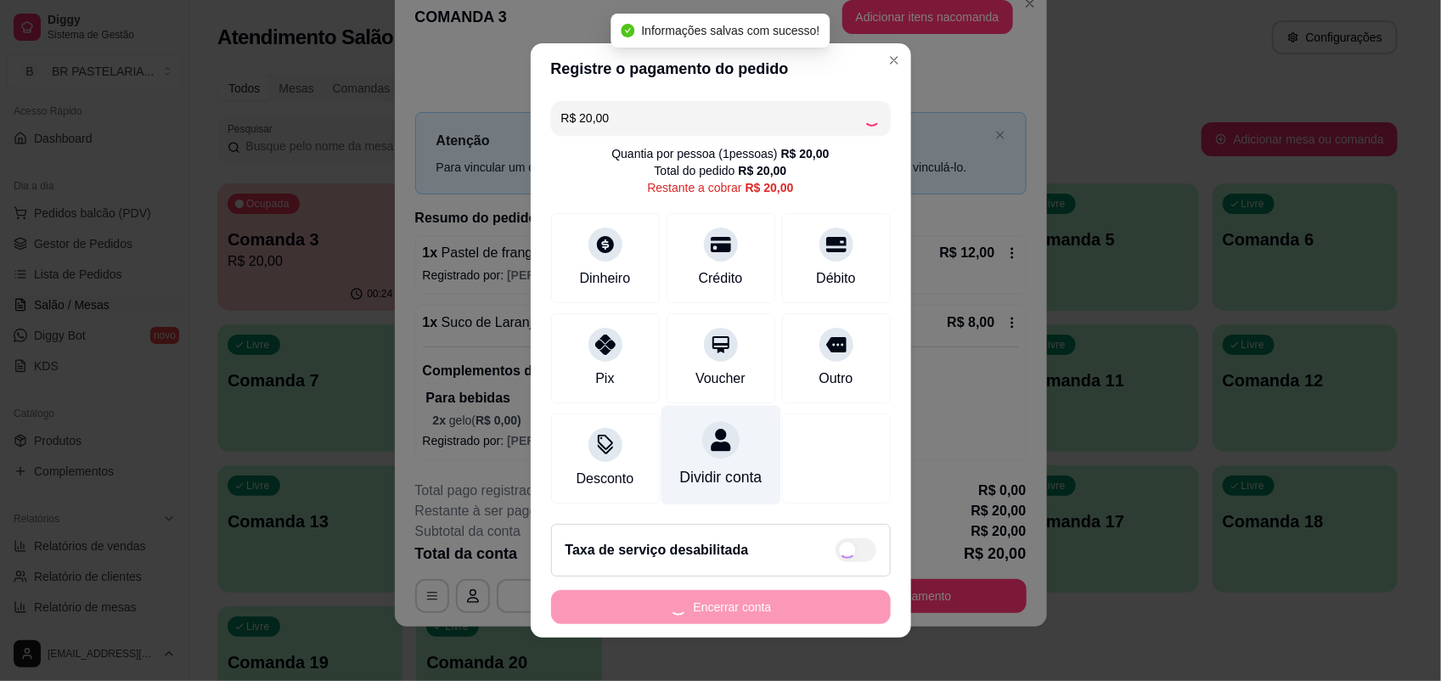
type input "R$ 0,00"
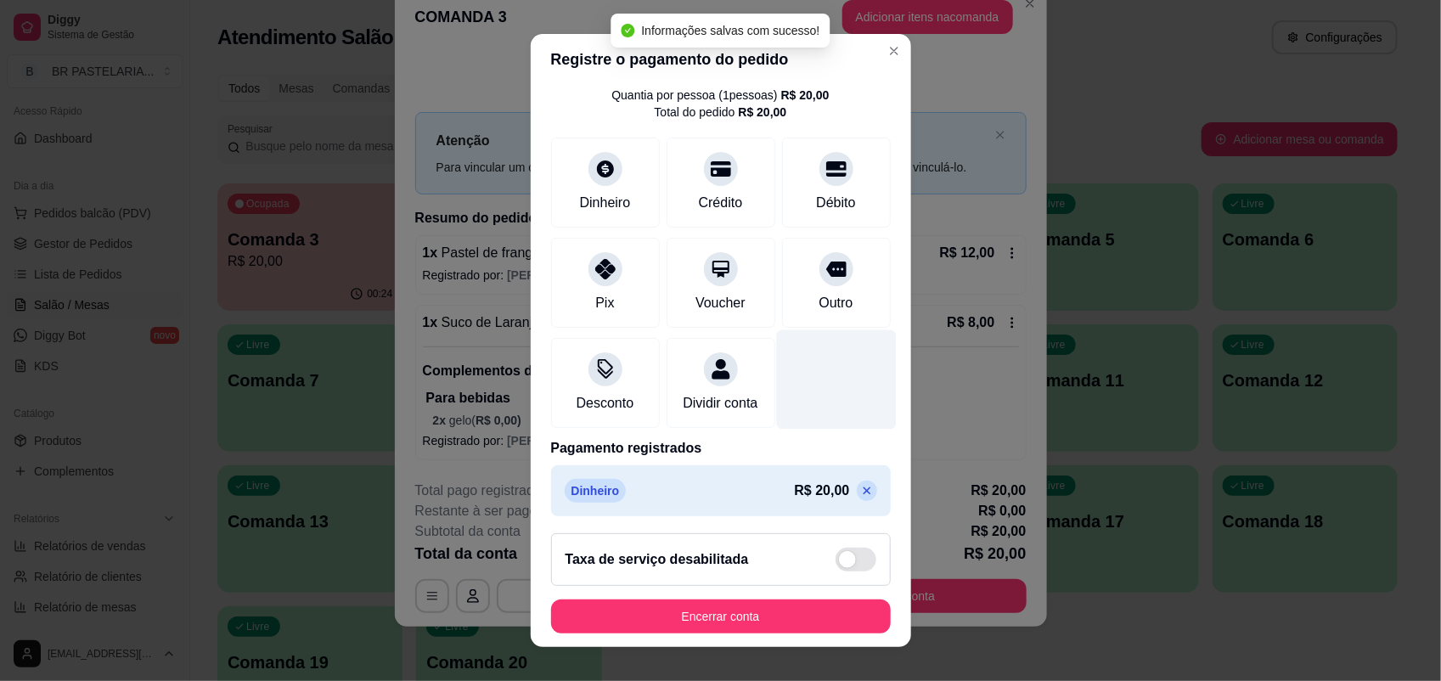
scroll to position [73, 0]
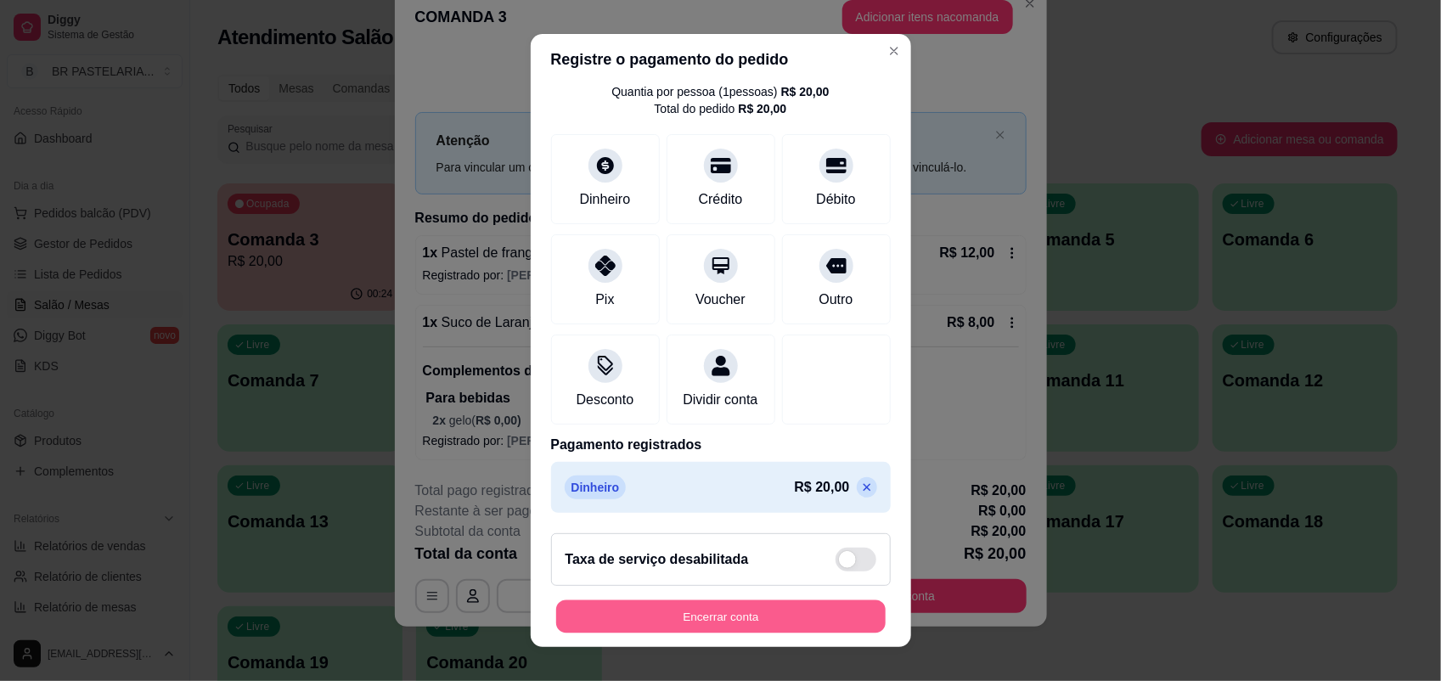
click at [770, 608] on button "Encerrar conta" at bounding box center [720, 616] width 329 height 33
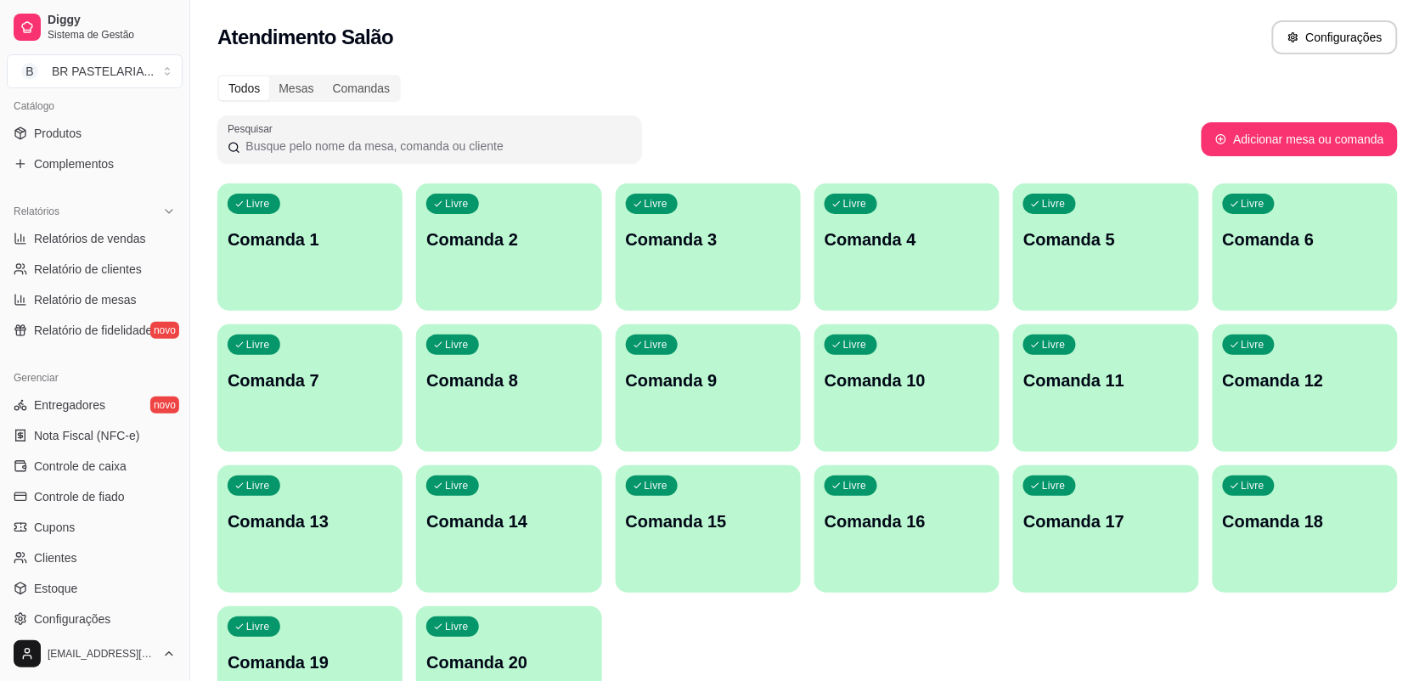
scroll to position [425, 0]
click at [90, 617] on span "Configurações" at bounding box center [72, 617] width 76 height 17
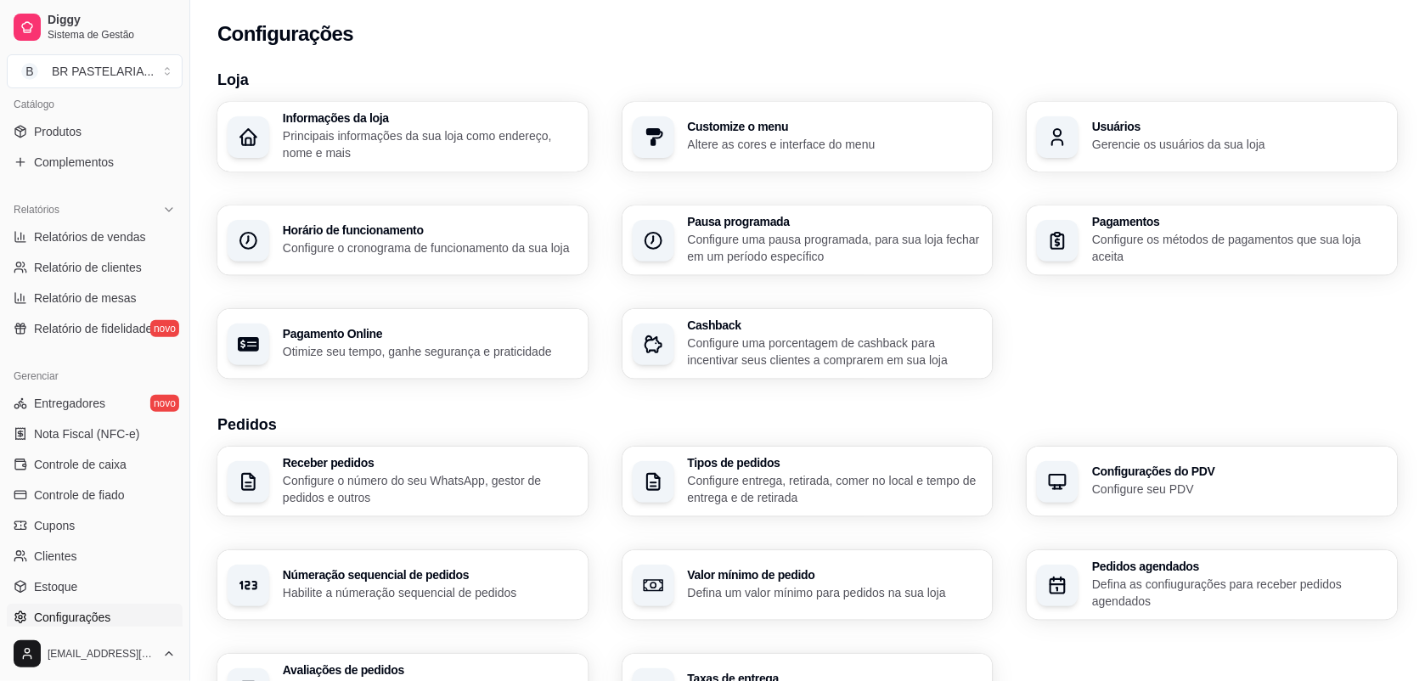
click at [1132, 128] on h3 "Usuários" at bounding box center [1240, 127] width 296 height 12
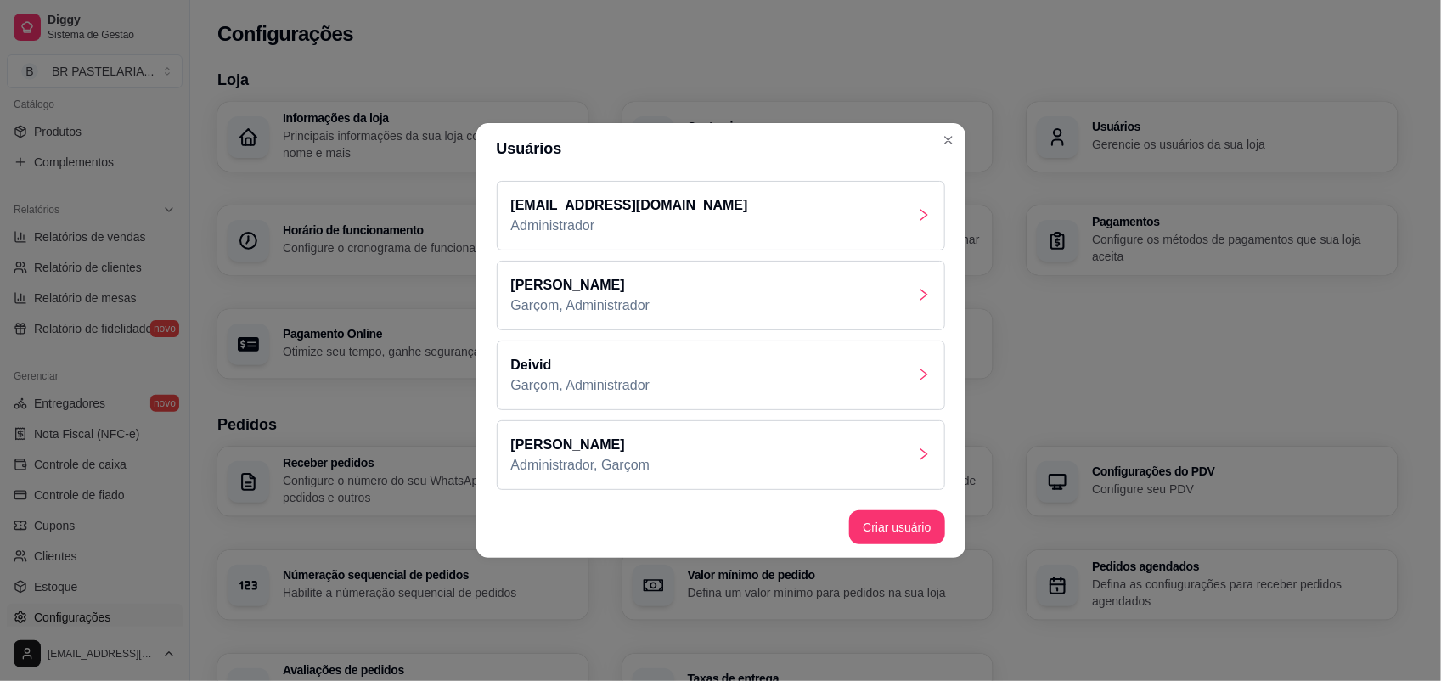
click at [934, 300] on div "Bruno Garçom, Administrador" at bounding box center [721, 296] width 448 height 70
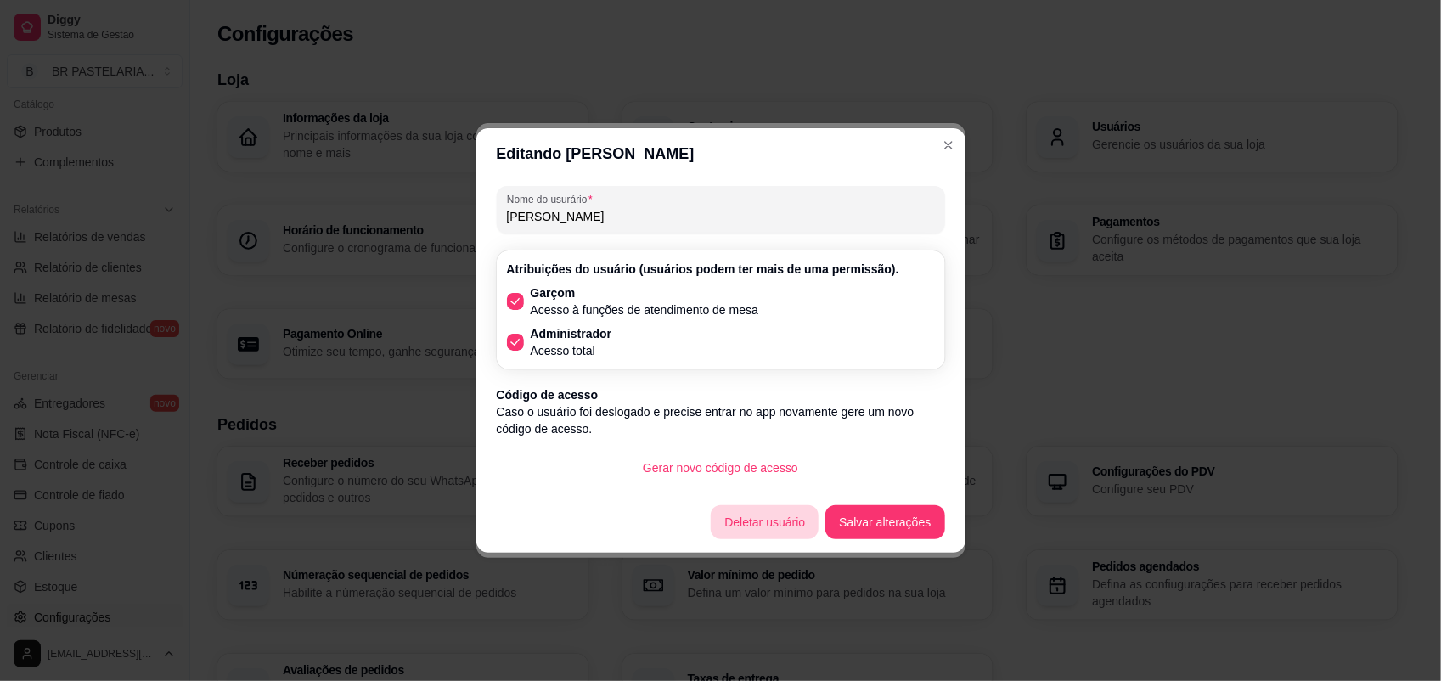
click at [790, 524] on button "Deletar usuário" at bounding box center [765, 522] width 108 height 34
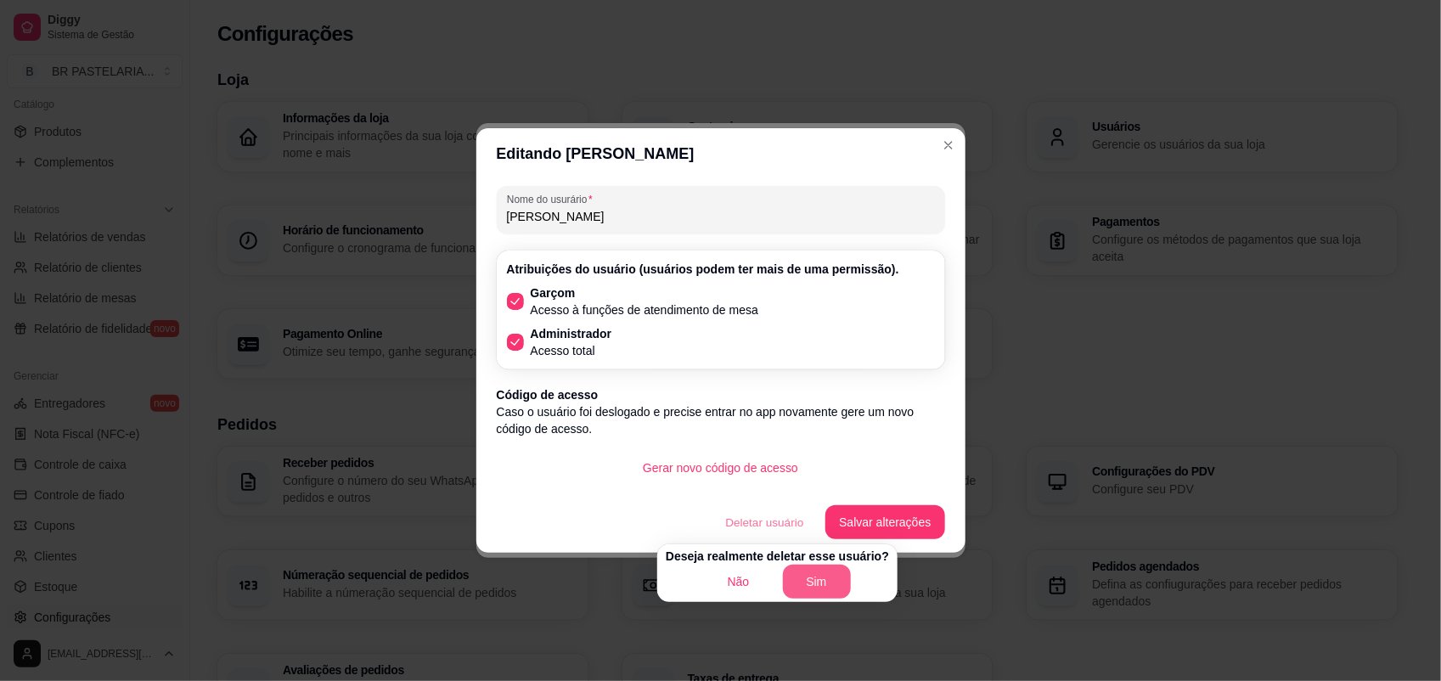
click at [825, 586] on button "Sim" at bounding box center [817, 582] width 68 height 34
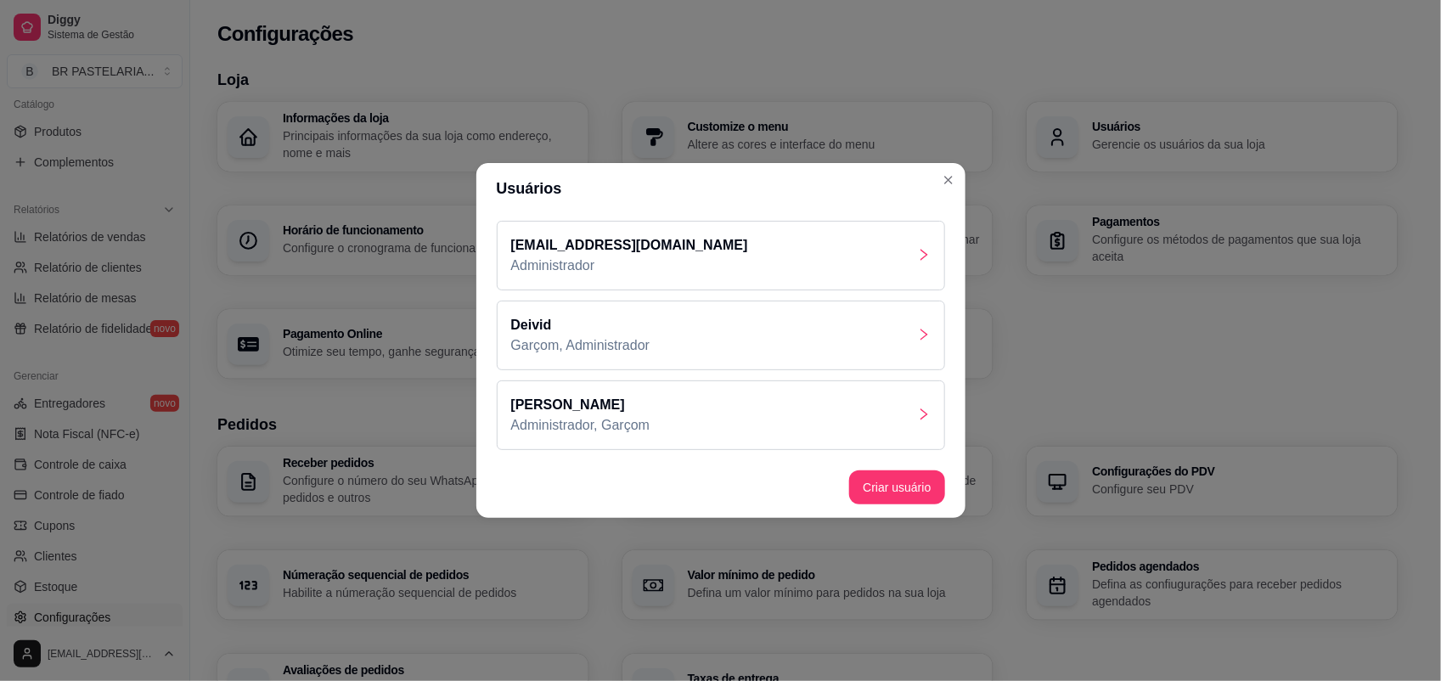
click at [914, 341] on div "[PERSON_NAME], Administrador" at bounding box center [721, 336] width 448 height 70
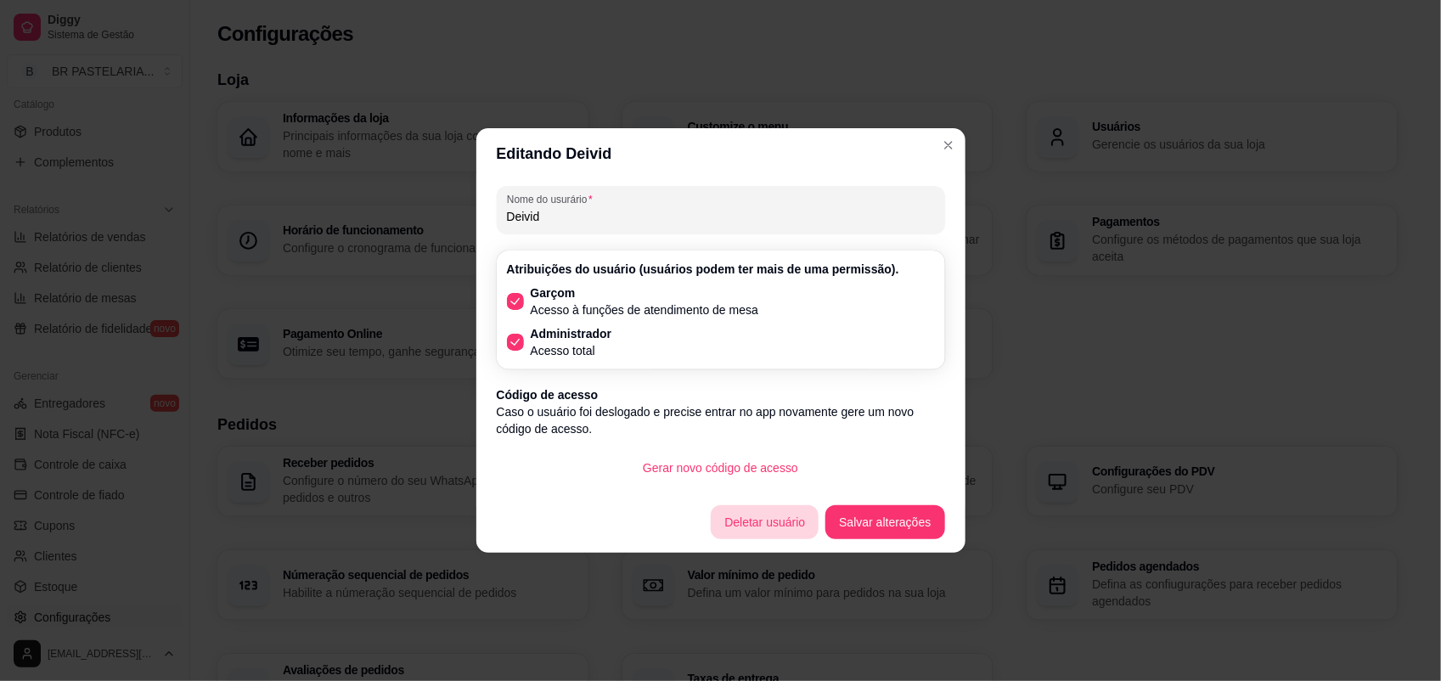
click at [747, 525] on button "Deletar usuário" at bounding box center [765, 522] width 108 height 34
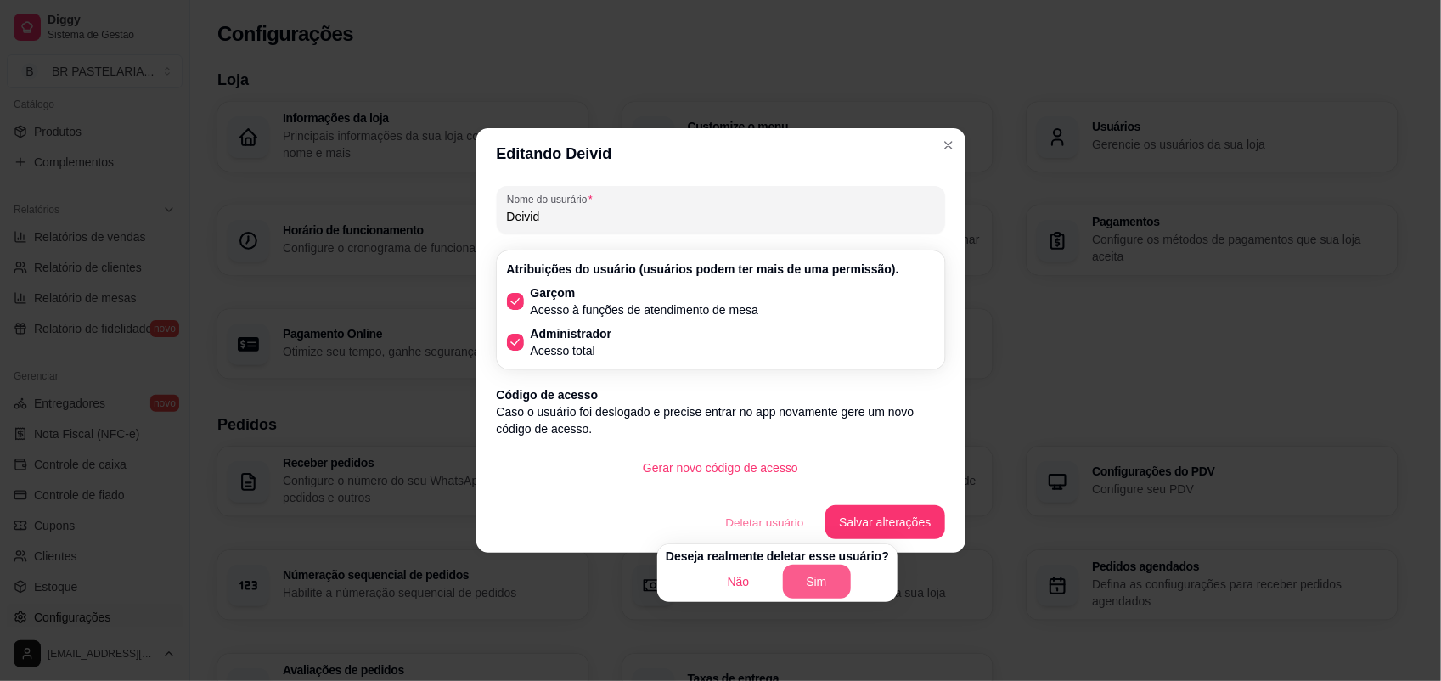
click at [821, 594] on button "Sim" at bounding box center [817, 582] width 68 height 34
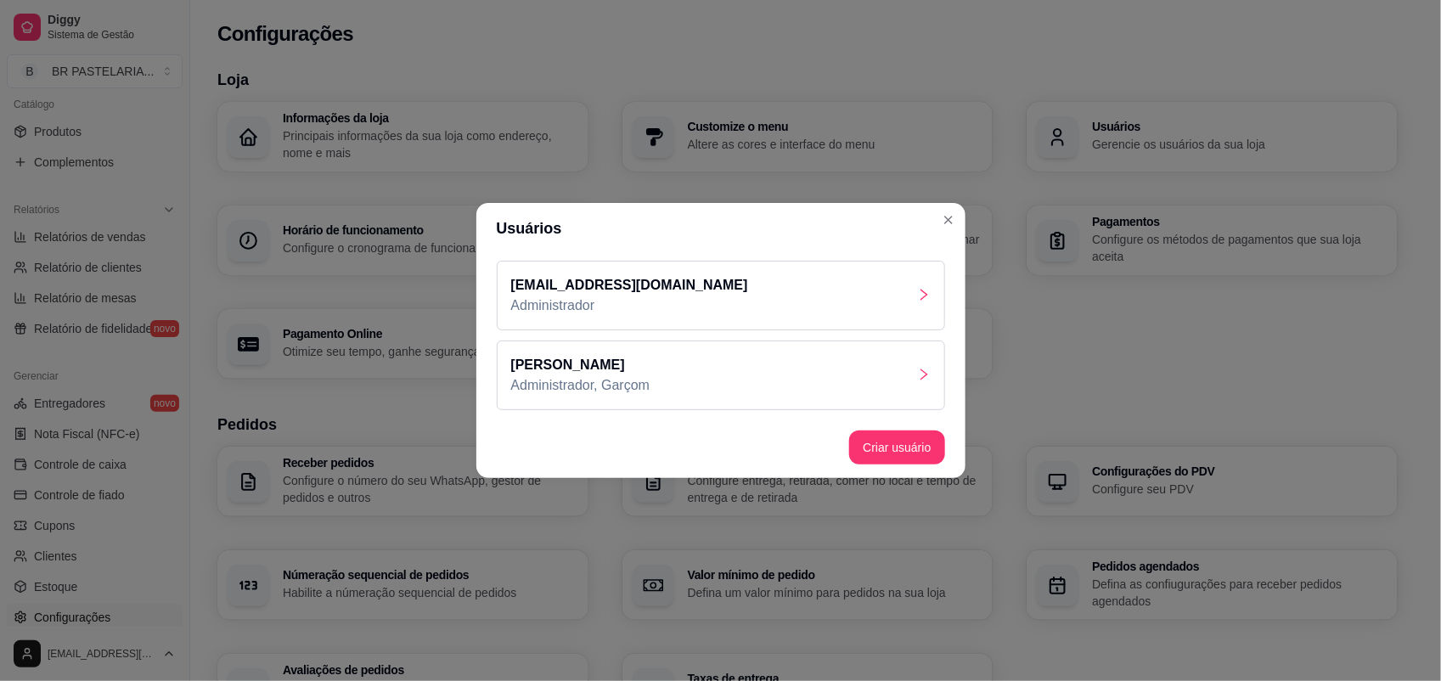
click at [924, 375] on icon "right" at bounding box center [924, 375] width 14 height 14
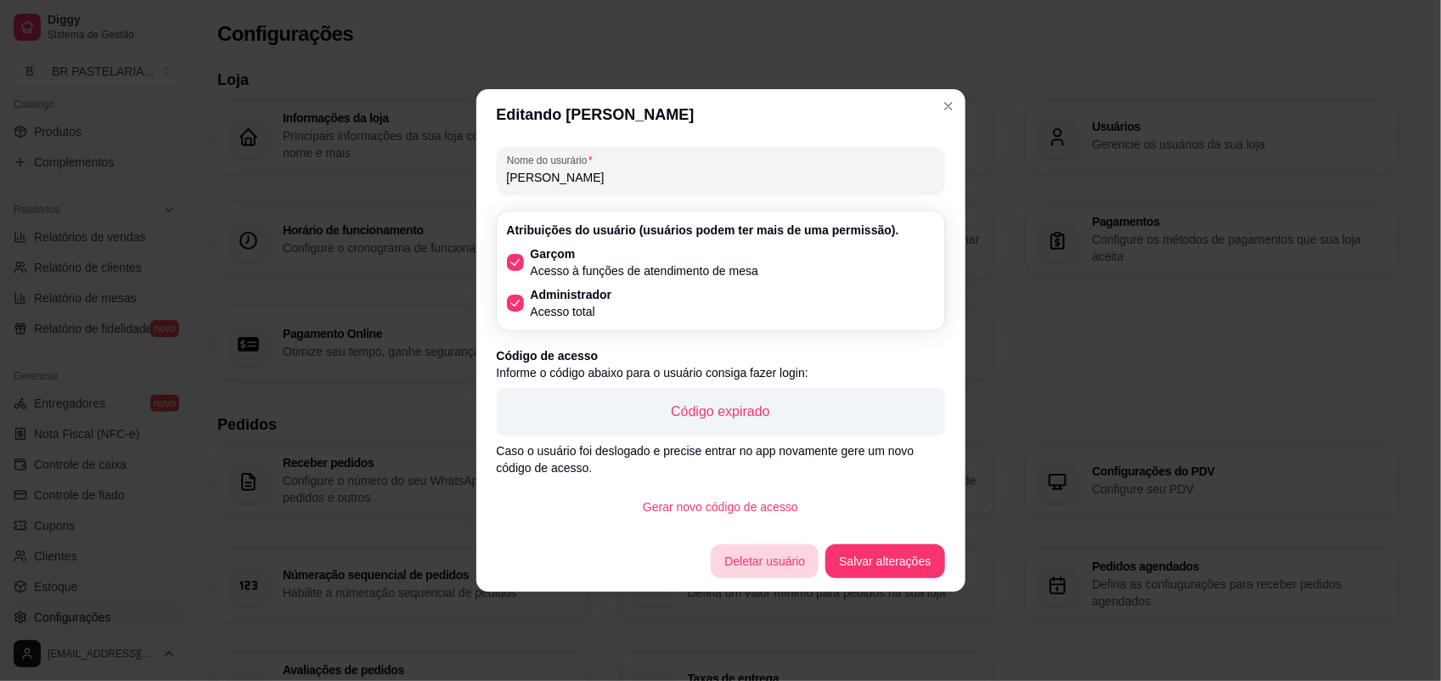
click at [774, 562] on button "Deletar usuário" at bounding box center [765, 561] width 108 height 34
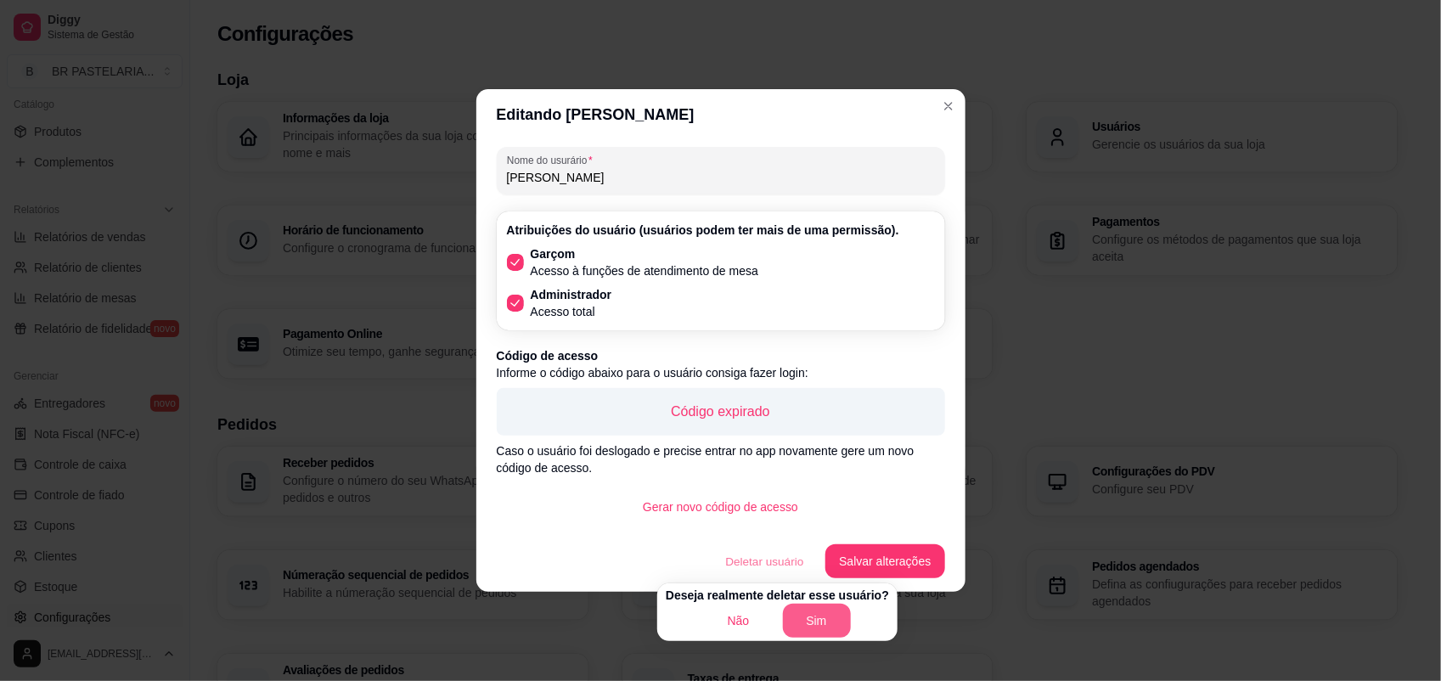
click at [830, 625] on button "Sim" at bounding box center [817, 621] width 68 height 34
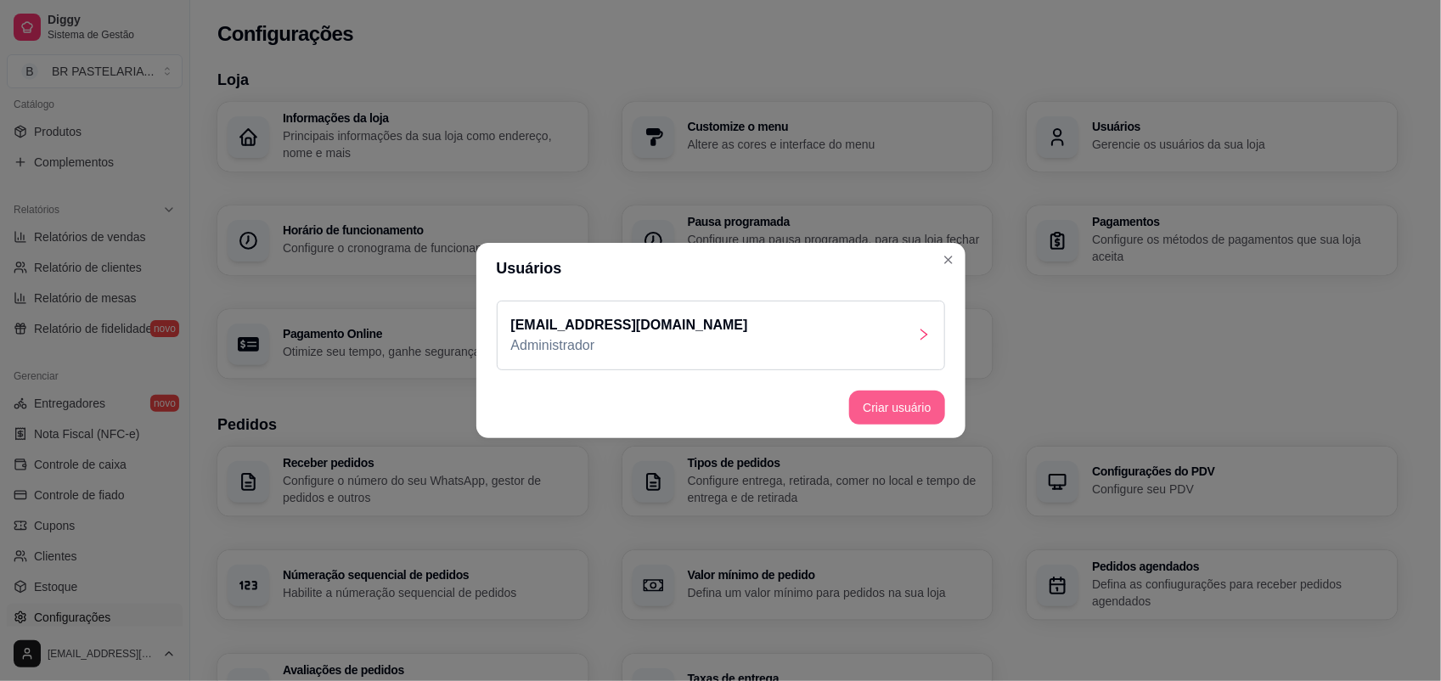
click at [903, 408] on button "Criar usuário" at bounding box center [896, 408] width 95 height 34
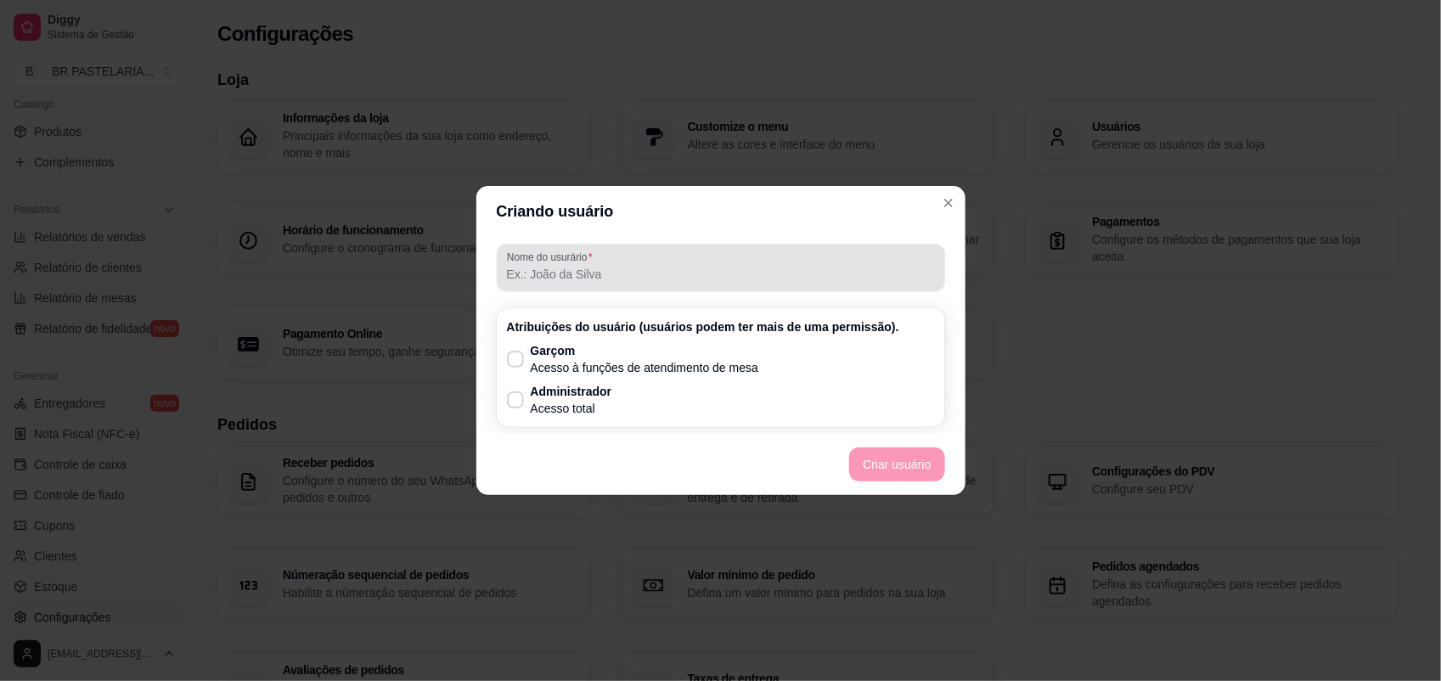
click at [609, 284] on div at bounding box center [721, 268] width 428 height 34
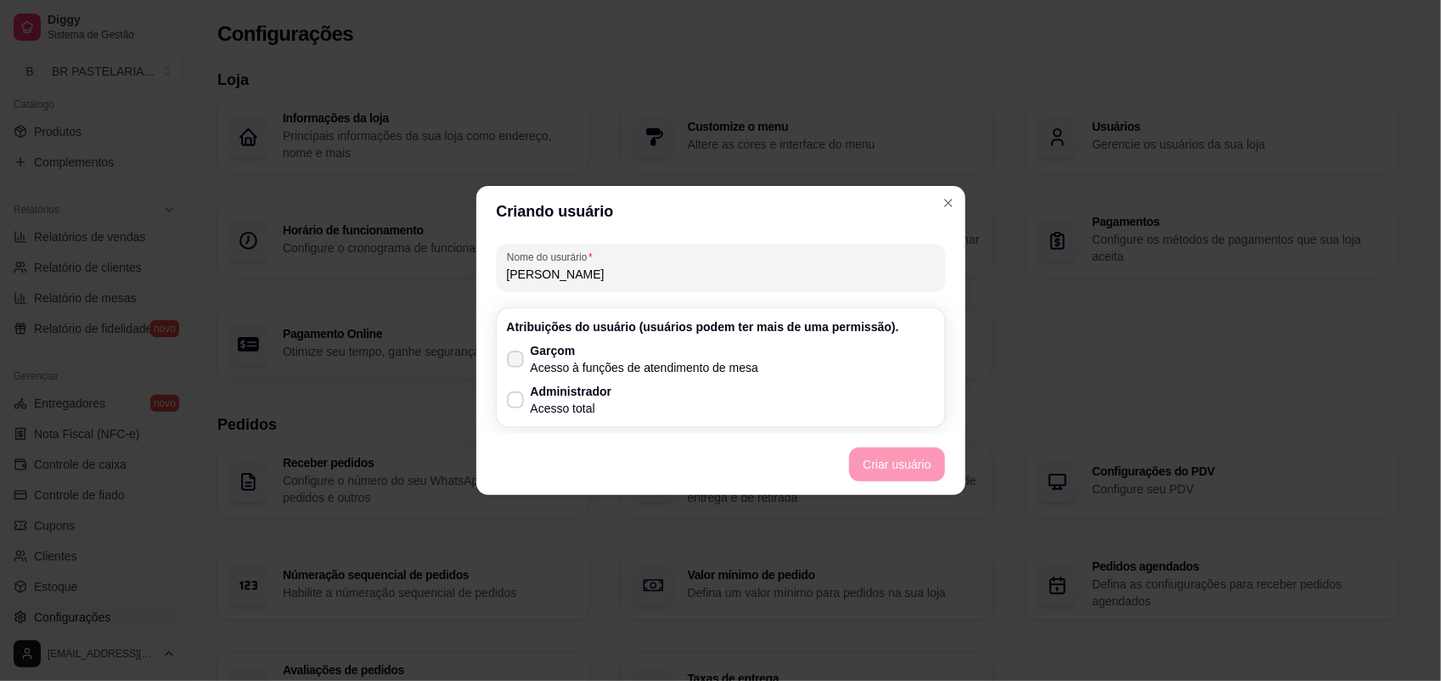
type input "[PERSON_NAME]"
click at [518, 359] on icon at bounding box center [515, 358] width 13 height 9
click at [517, 363] on input "Garçom Acesso à funções de atendimento de mesa" at bounding box center [511, 368] width 11 height 11
checkbox input "true"
click at [525, 389] on label "Administrador Acesso total" at bounding box center [559, 400] width 119 height 48
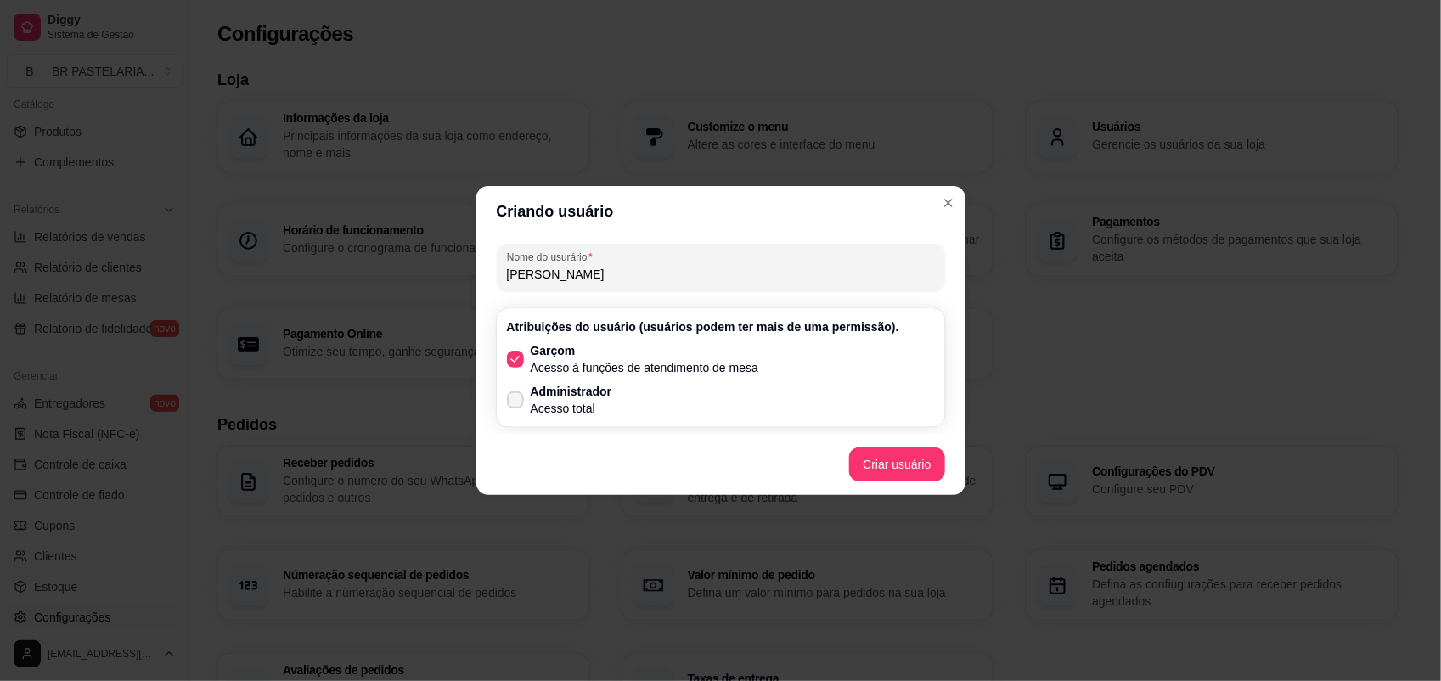
click at [517, 403] on input "Administrador Acesso total" at bounding box center [511, 408] width 11 height 11
checkbox input "true"
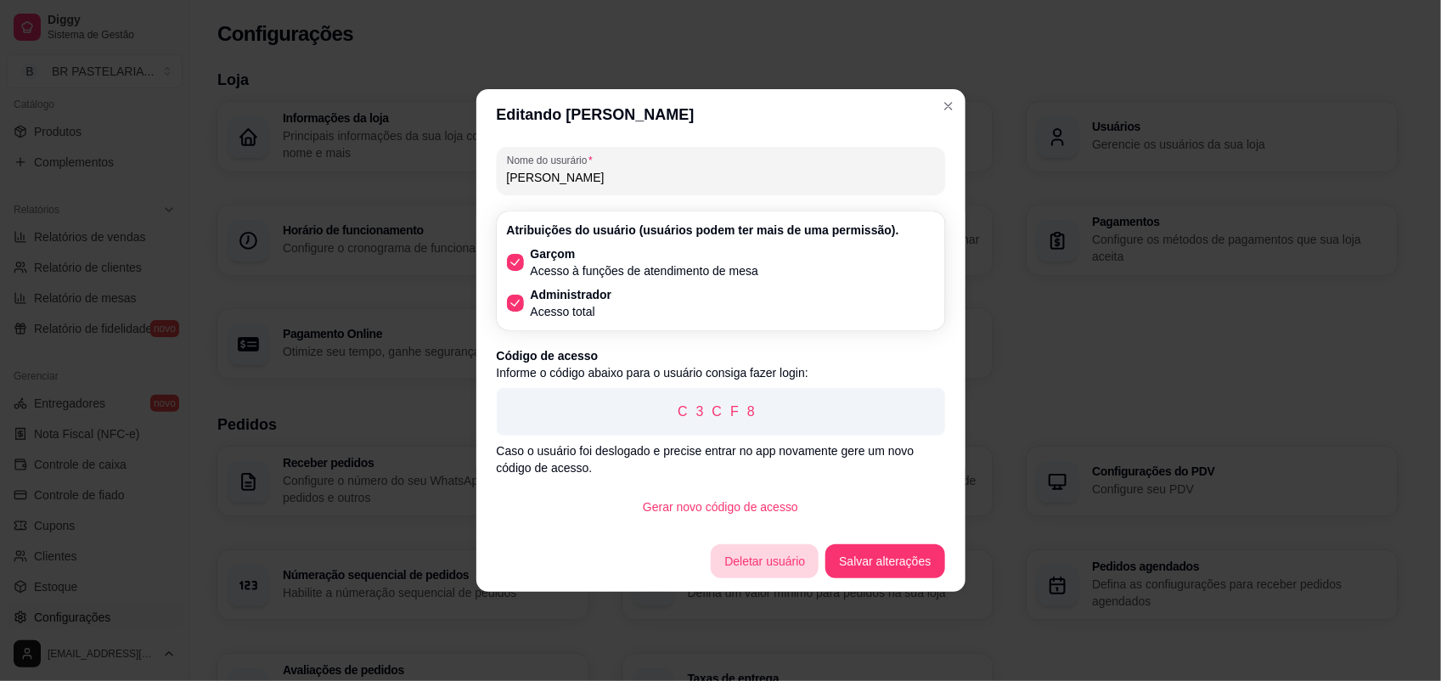
click at [752, 554] on button "Deletar usuário" at bounding box center [765, 561] width 108 height 34
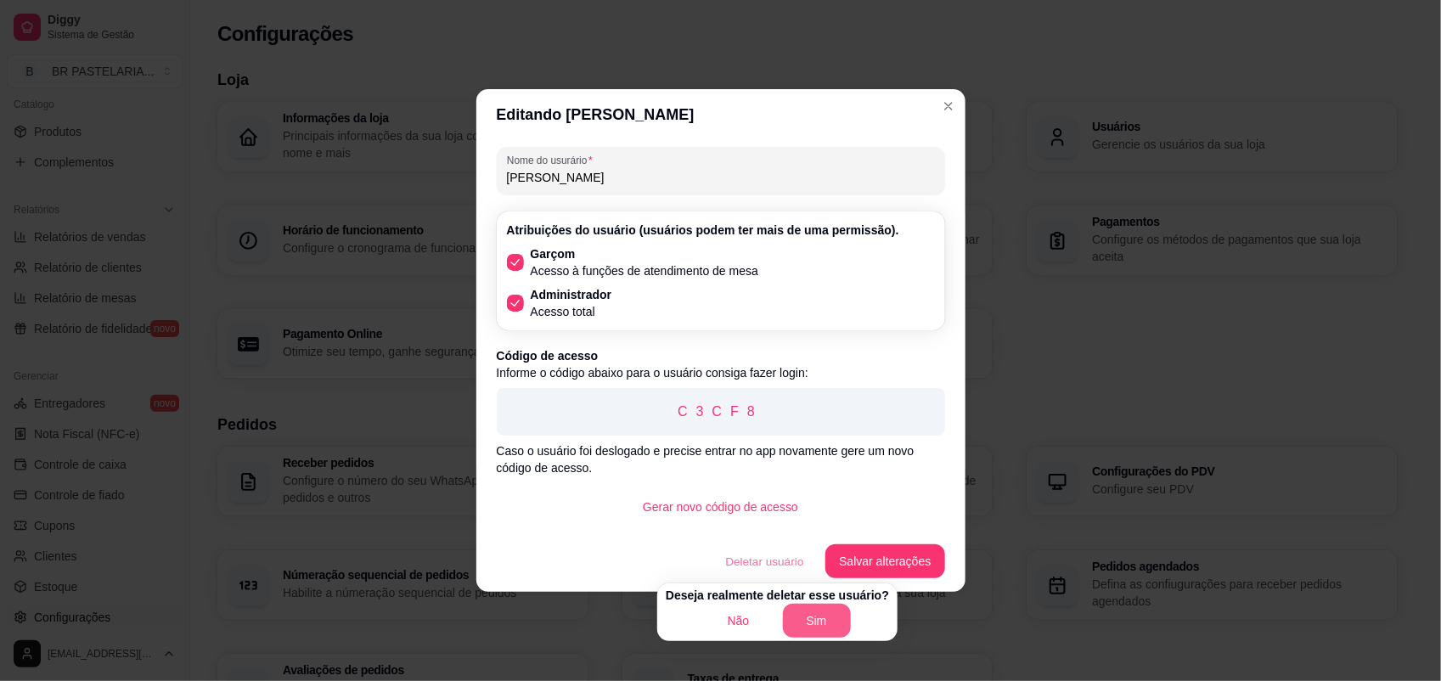
click at [815, 608] on button "Sim" at bounding box center [817, 621] width 68 height 34
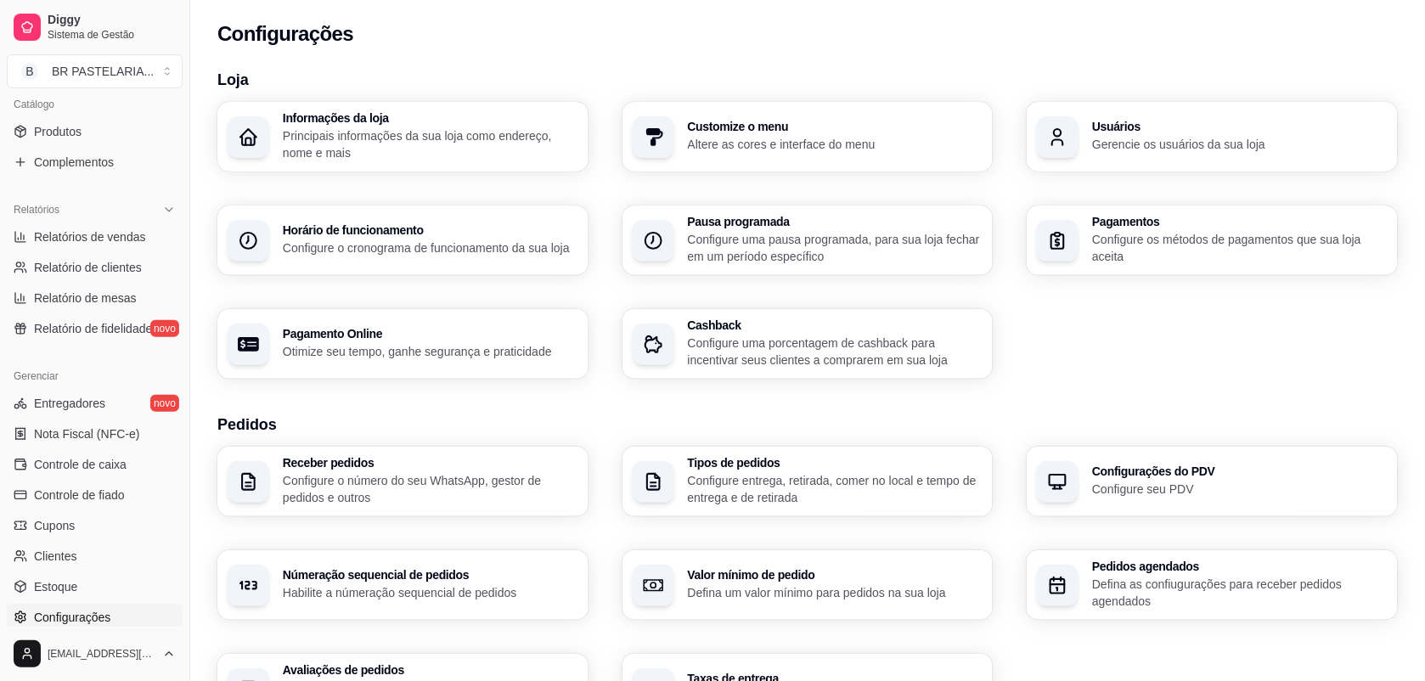
click at [1134, 361] on div "Informações da loja Principais informações da sua loja como endereço, nome e ma…" at bounding box center [807, 240] width 1180 height 277
